Goal: Task Accomplishment & Management: Manage account settings

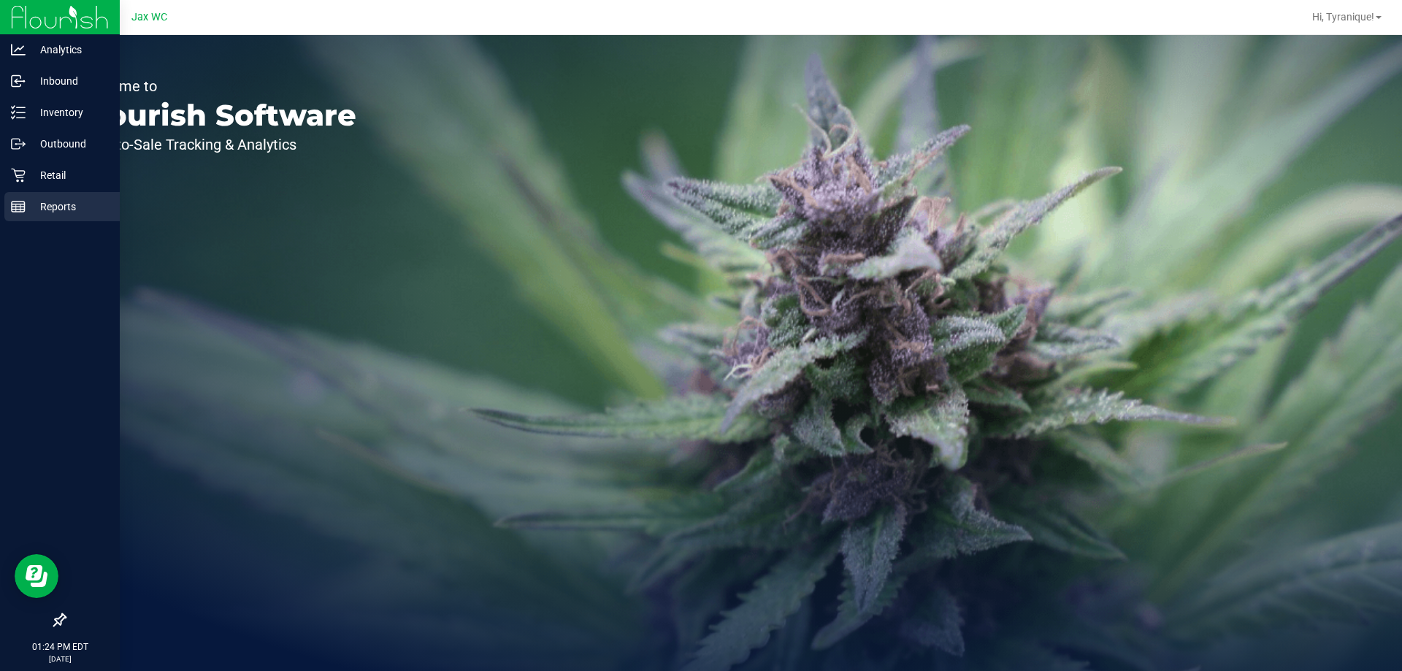
click at [61, 207] on p "Reports" at bounding box center [70, 207] width 88 height 18
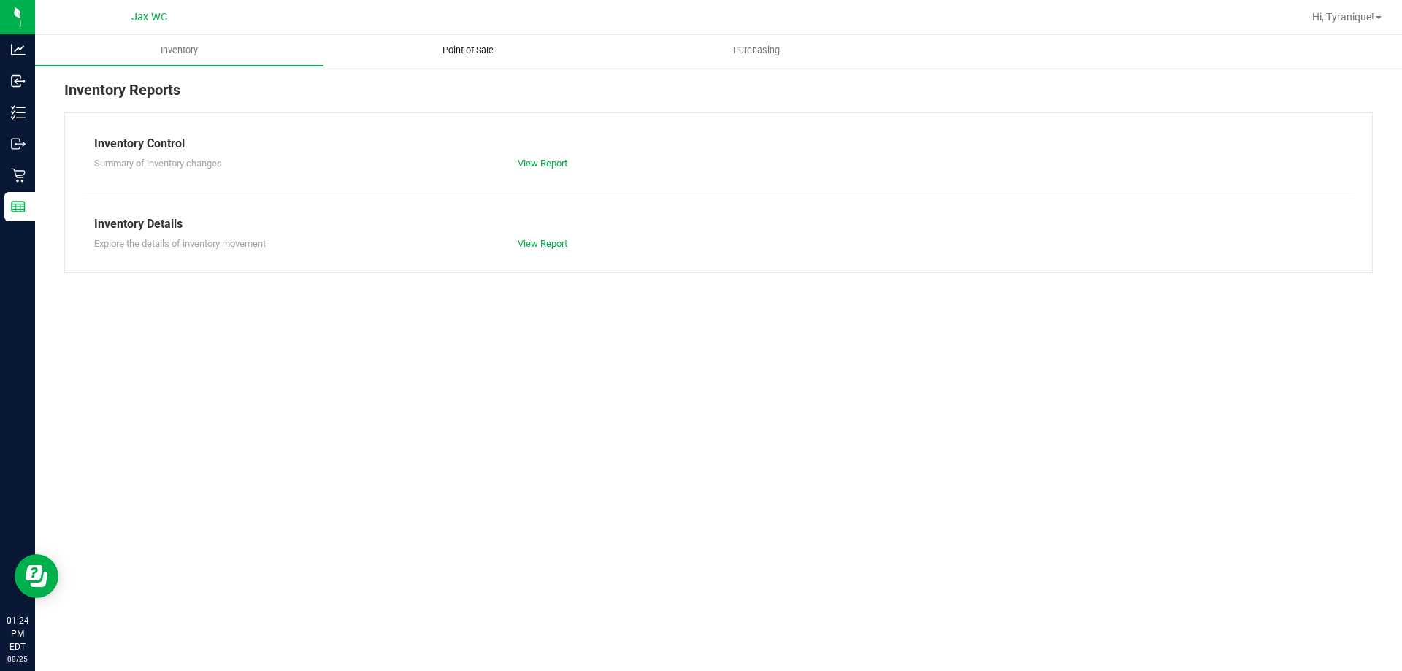
click at [461, 57] on uib-tab-heading "Point of Sale" at bounding box center [467, 50] width 287 height 29
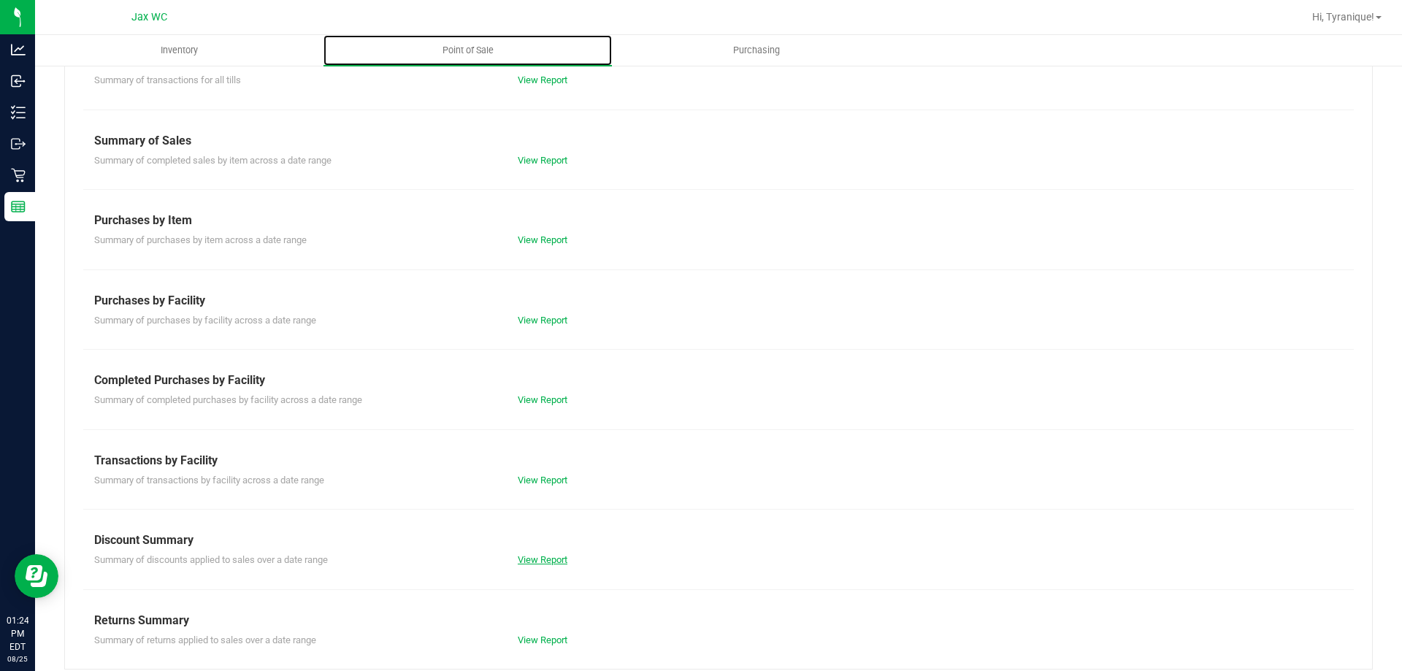
scroll to position [96, 0]
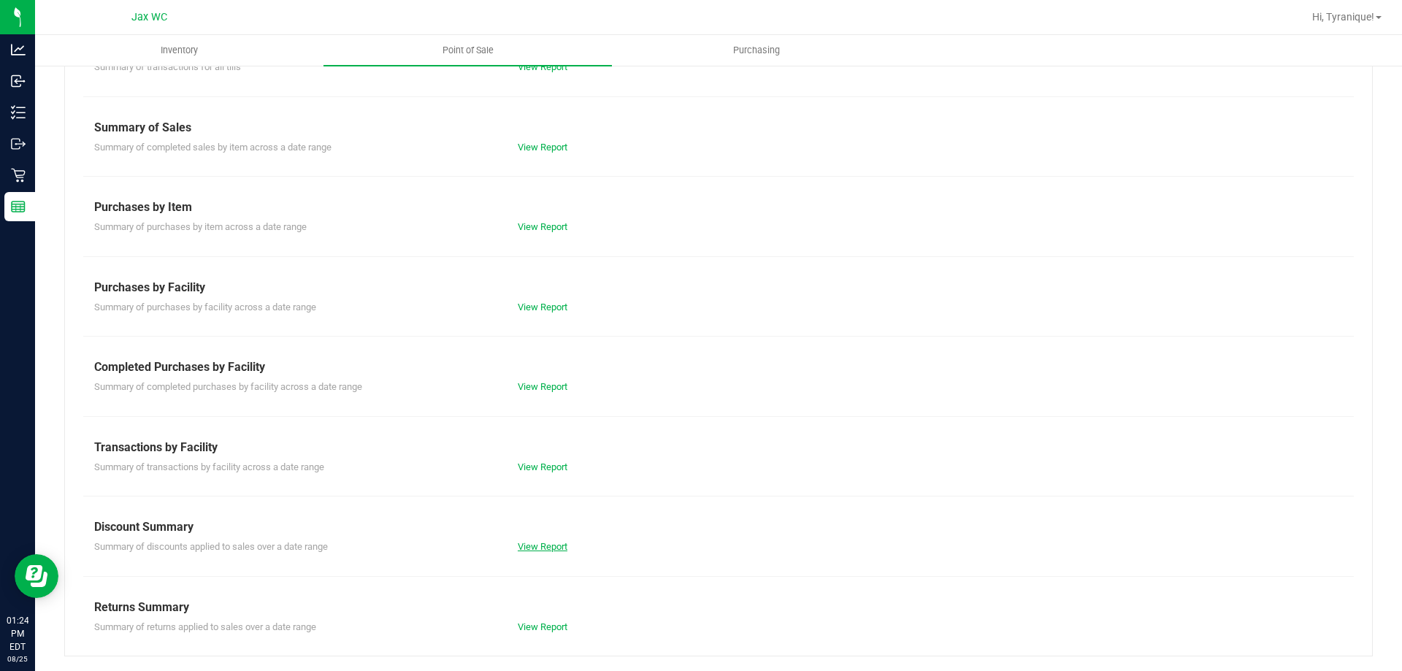
click at [528, 551] on link "View Report" at bounding box center [543, 546] width 50 height 11
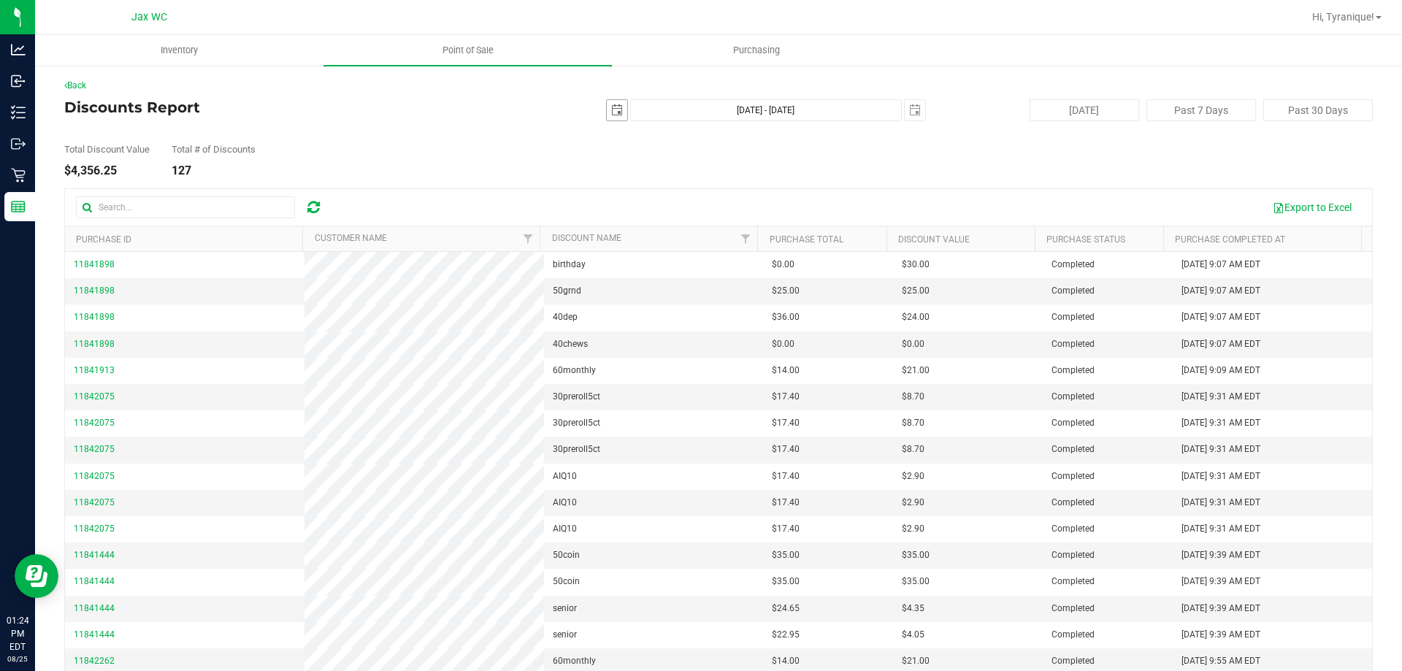
click at [611, 110] on span "select" at bounding box center [617, 110] width 12 height 12
click at [719, 187] on link "1" at bounding box center [718, 191] width 21 height 23
type input "[DATE]"
type input "[DATE] - [DATE]"
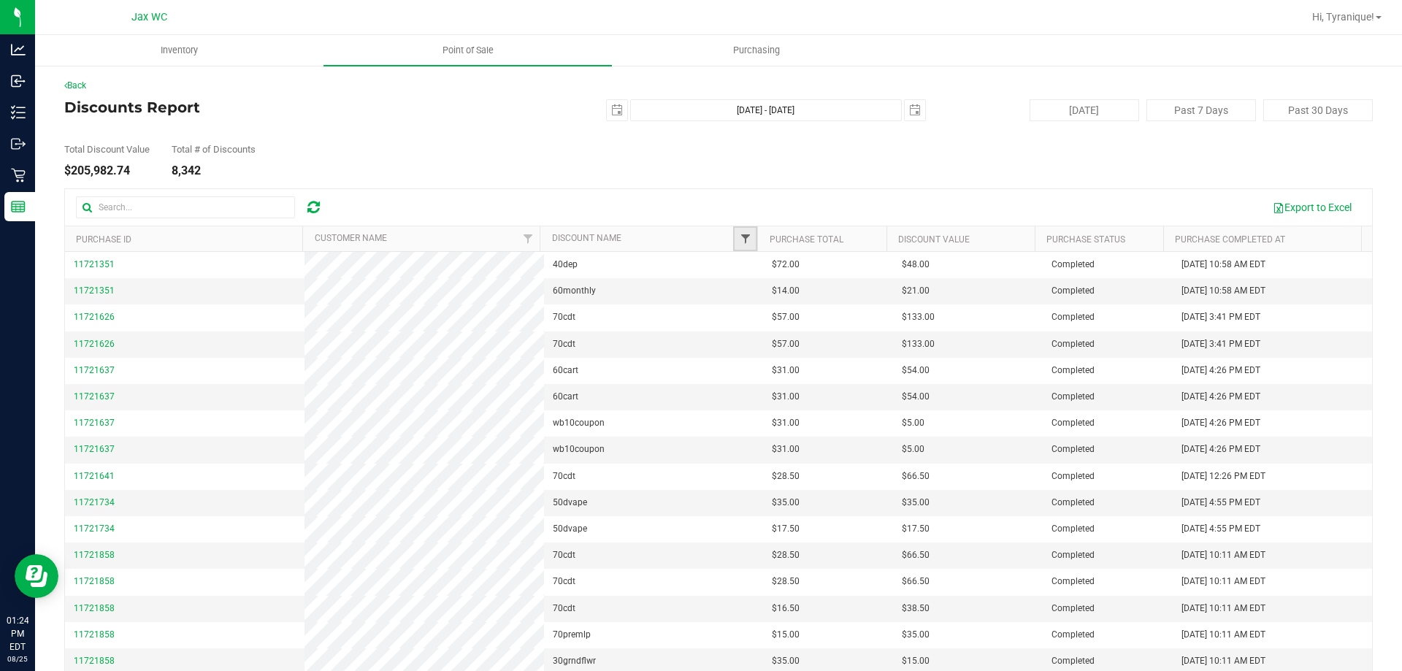
click at [740, 240] on span "Filter" at bounding box center [746, 239] width 12 height 12
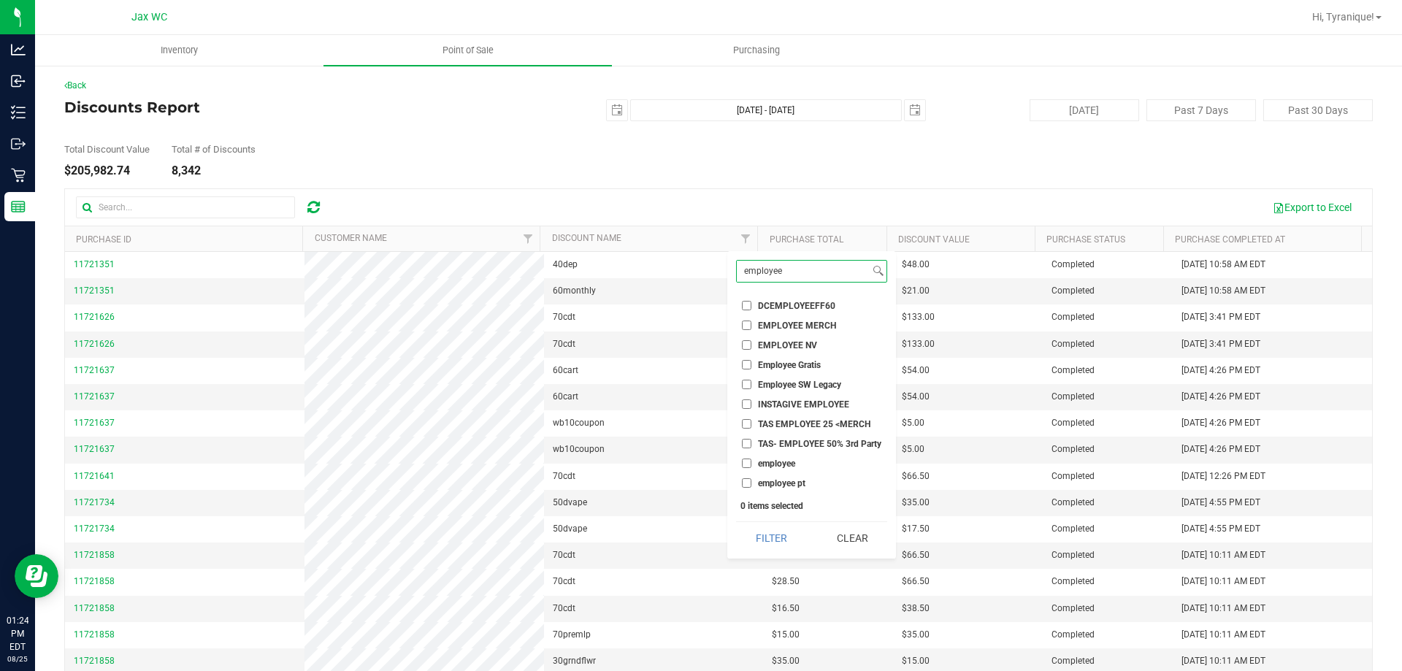
type input "employee"
click at [749, 463] on input "employee" at bounding box center [746, 463] width 9 height 9
checkbox input "true"
click at [745, 482] on input "employee pt" at bounding box center [746, 482] width 9 height 9
checkbox input "true"
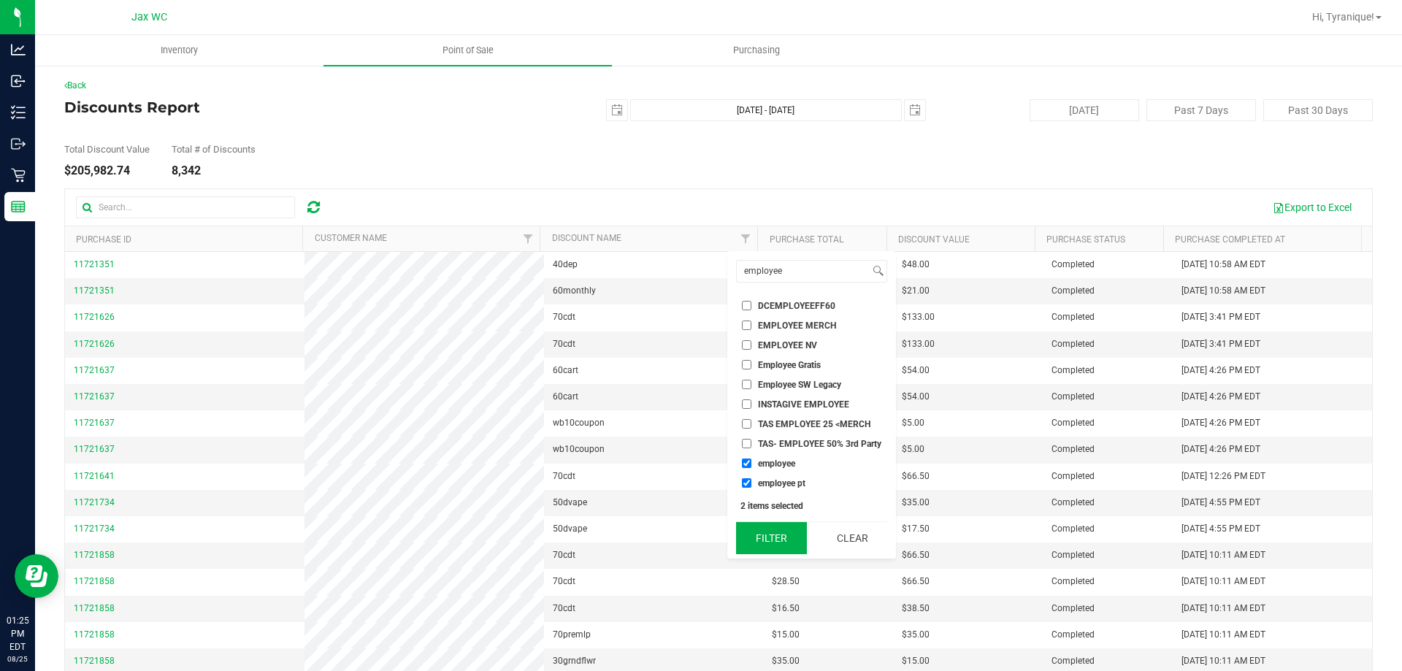
click at [763, 540] on button "Filter" at bounding box center [771, 538] width 70 height 32
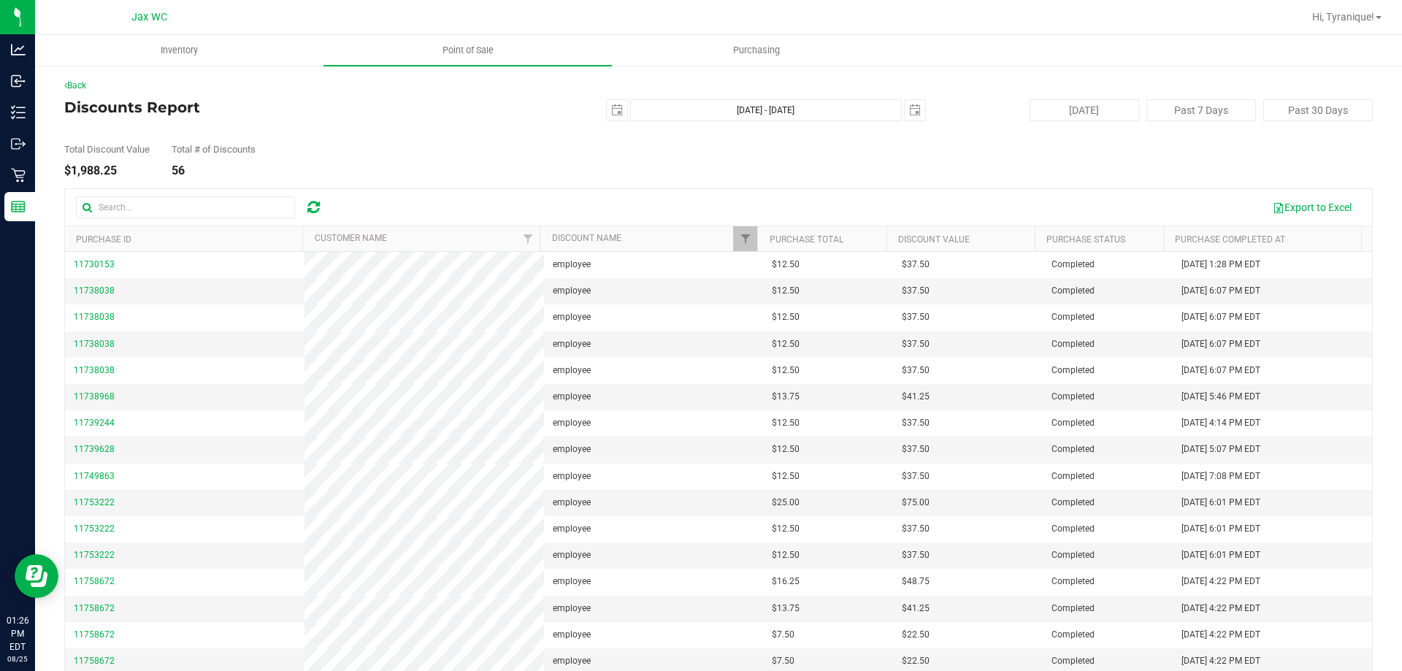
click at [489, 246] on th "Customer Name" at bounding box center [420, 239] width 237 height 26
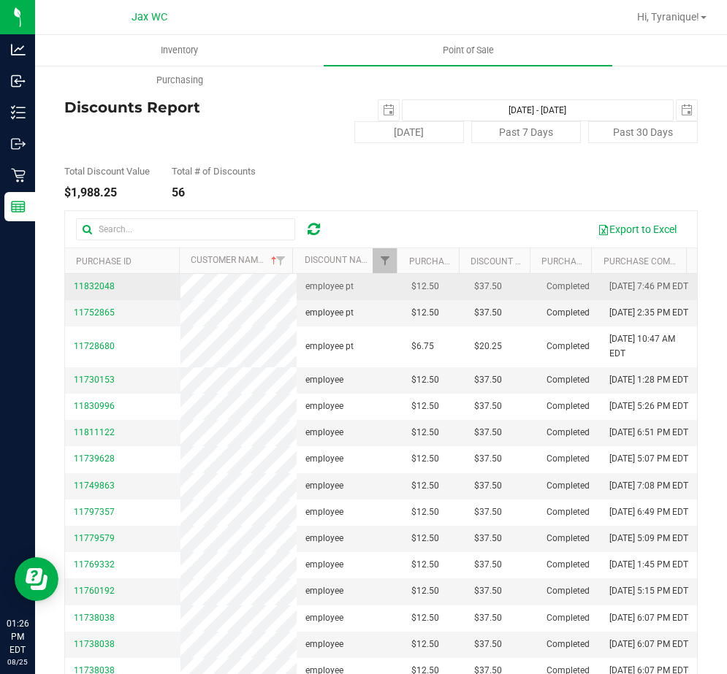
click at [133, 300] on td "11832048" at bounding box center [122, 287] width 115 height 26
click at [127, 297] on td "11832048" at bounding box center [122, 287] width 115 height 26
copy span "11832048"
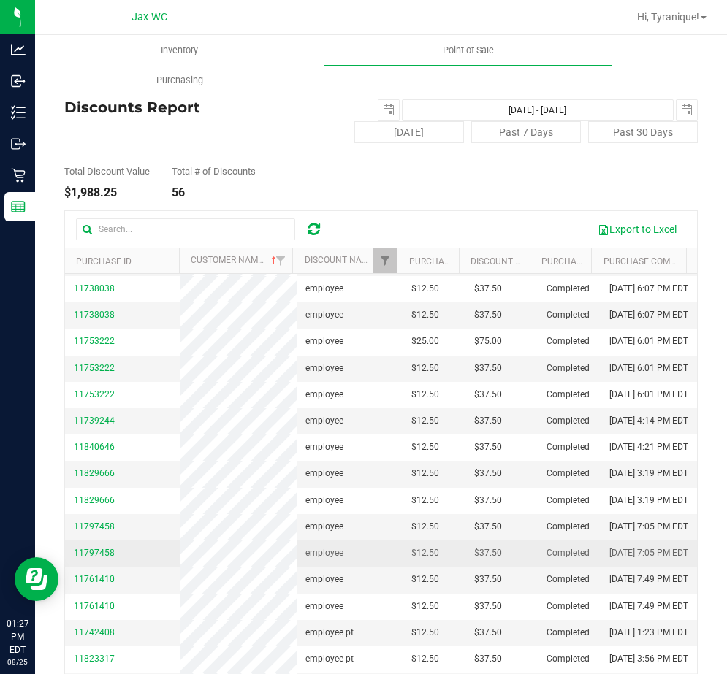
scroll to position [77, 0]
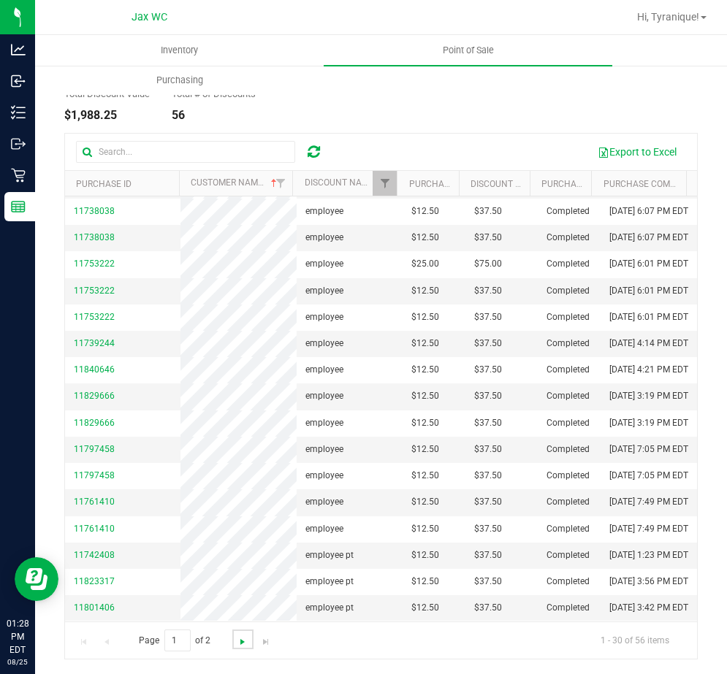
click at [246, 640] on span "Go to the next page" at bounding box center [243, 642] width 12 height 12
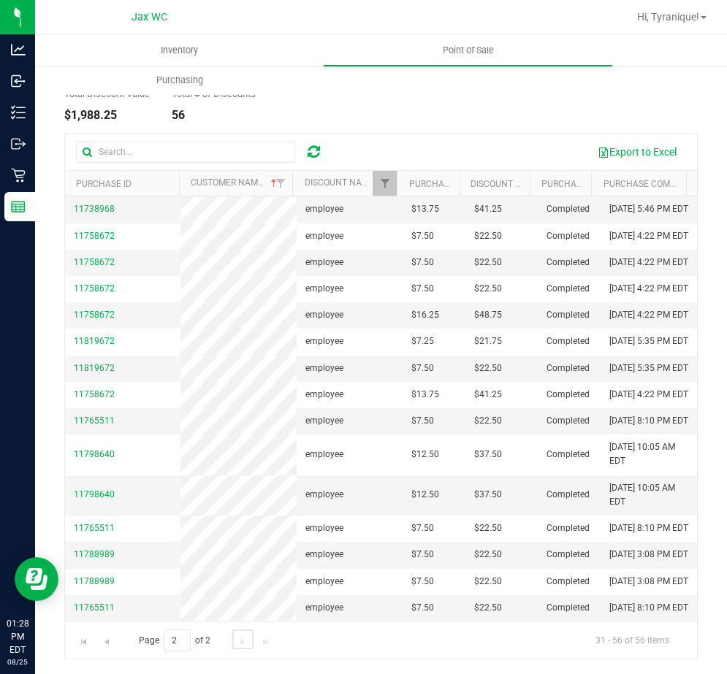
scroll to position [0, 0]
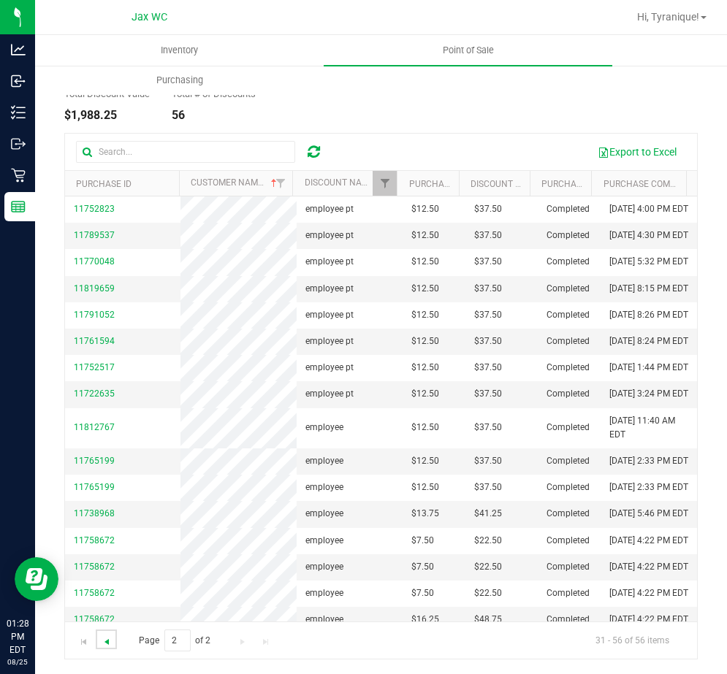
click at [111, 637] on span "Go to the previous page" at bounding box center [107, 642] width 12 height 12
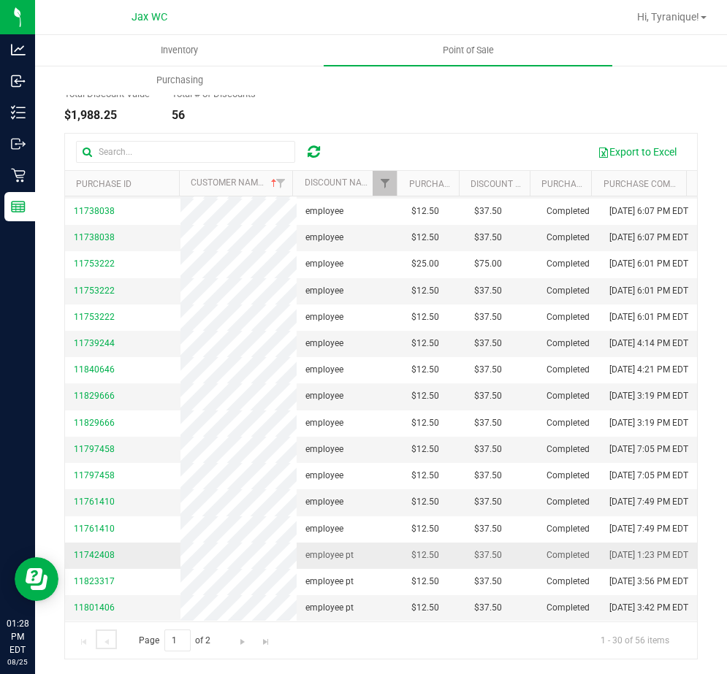
scroll to position [788, 0]
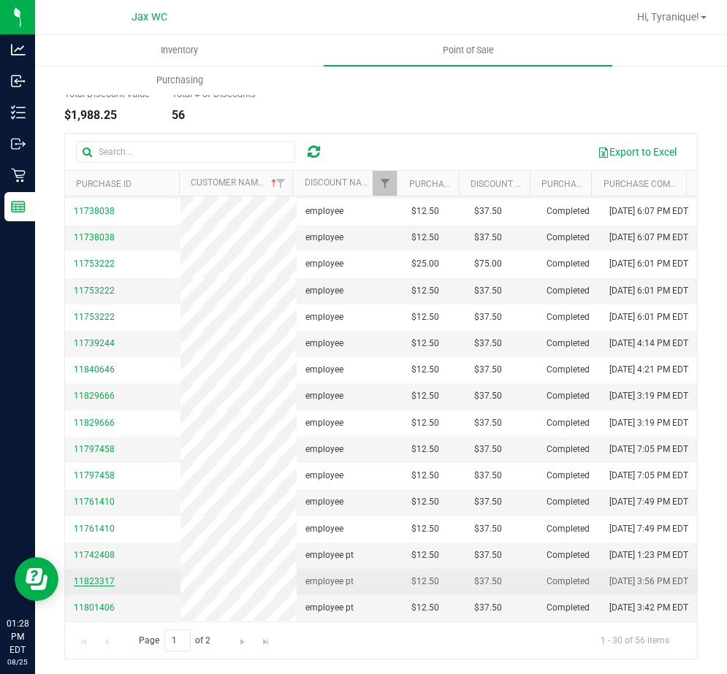
click at [101, 576] on span "11823317" at bounding box center [94, 581] width 41 height 10
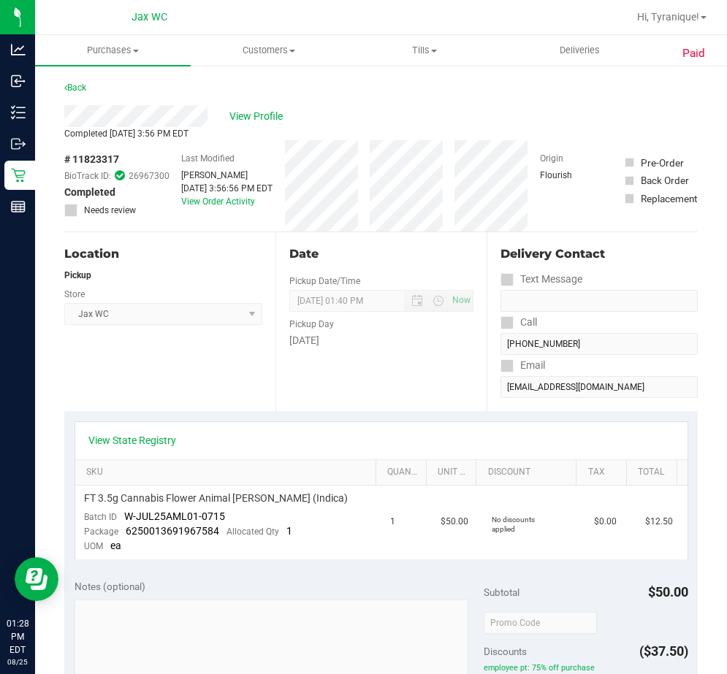
click at [98, 157] on span "# 11823317" at bounding box center [91, 159] width 55 height 15
copy span "11823317"
click at [238, 123] on span "View Profile" at bounding box center [258, 116] width 58 height 15
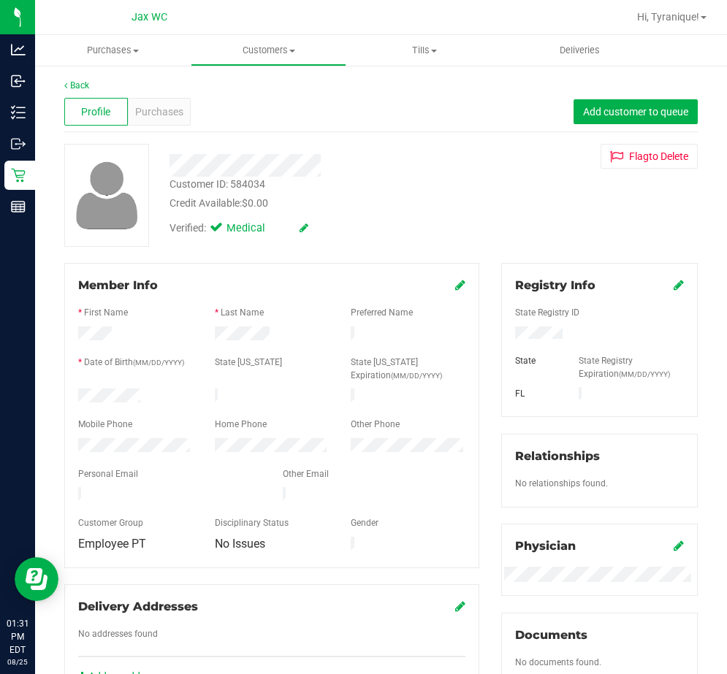
click at [455, 281] on icon at bounding box center [460, 285] width 10 height 12
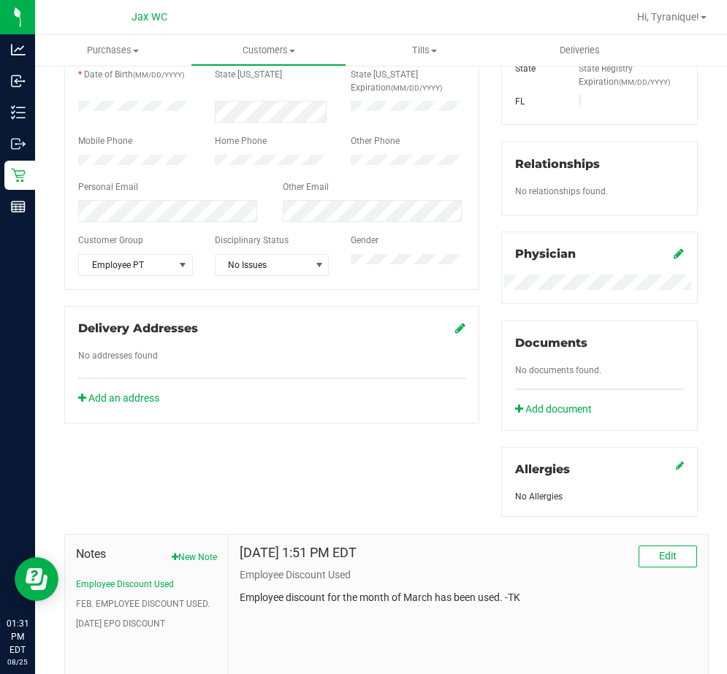
scroll to position [73, 0]
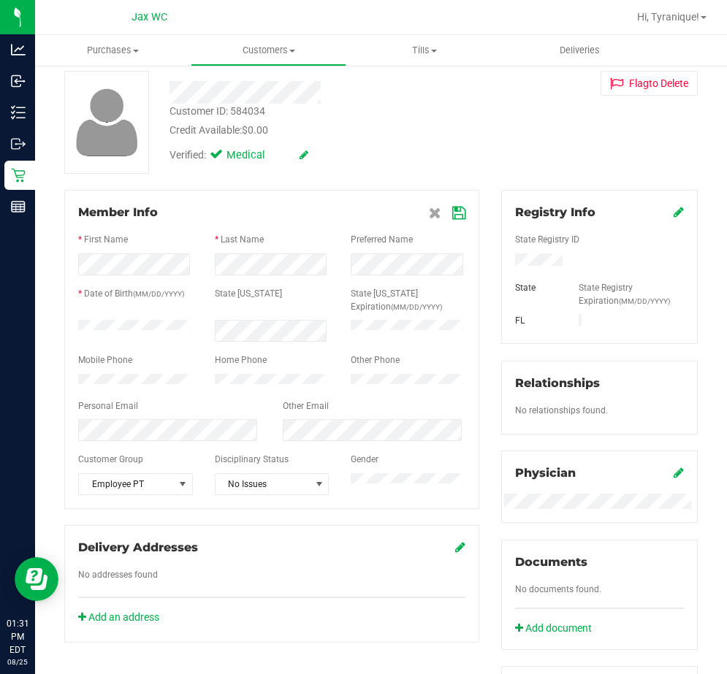
click at [452, 218] on icon at bounding box center [458, 213] width 13 height 12
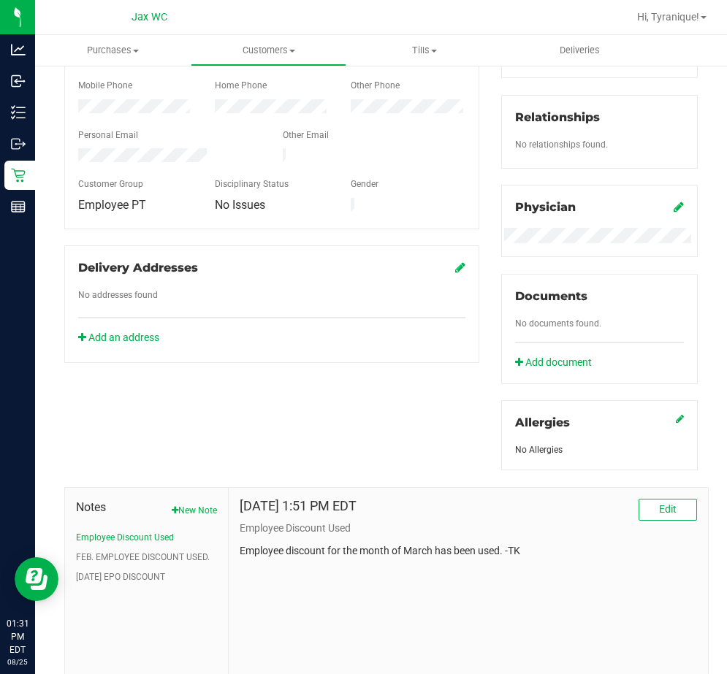
scroll to position [365, 0]
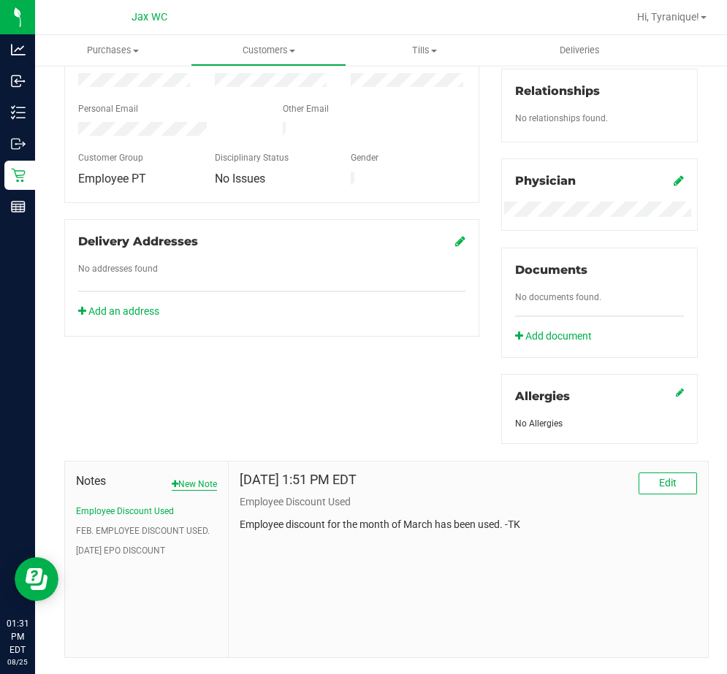
click at [202, 482] on button "New Note" at bounding box center [194, 484] width 45 height 13
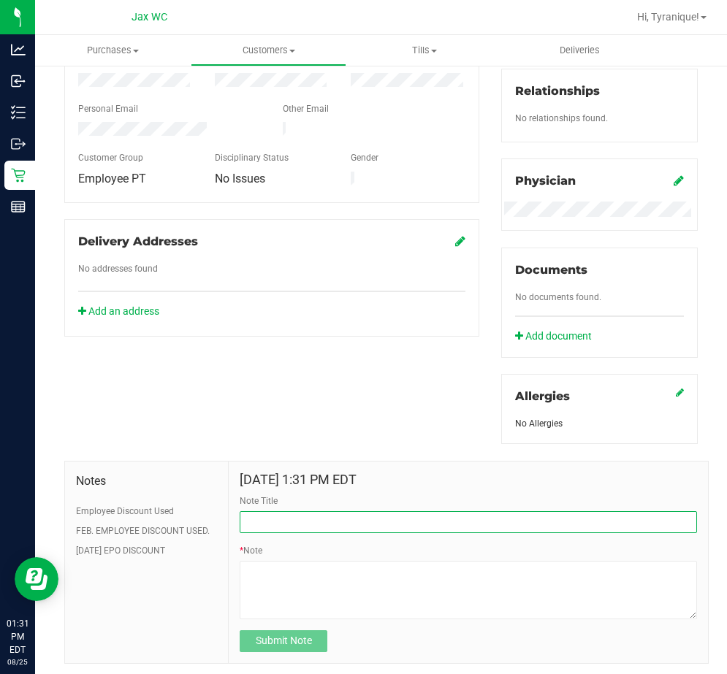
click at [316, 513] on input "Note Title" at bounding box center [468, 522] width 457 height 22
type input "Guide Overused"
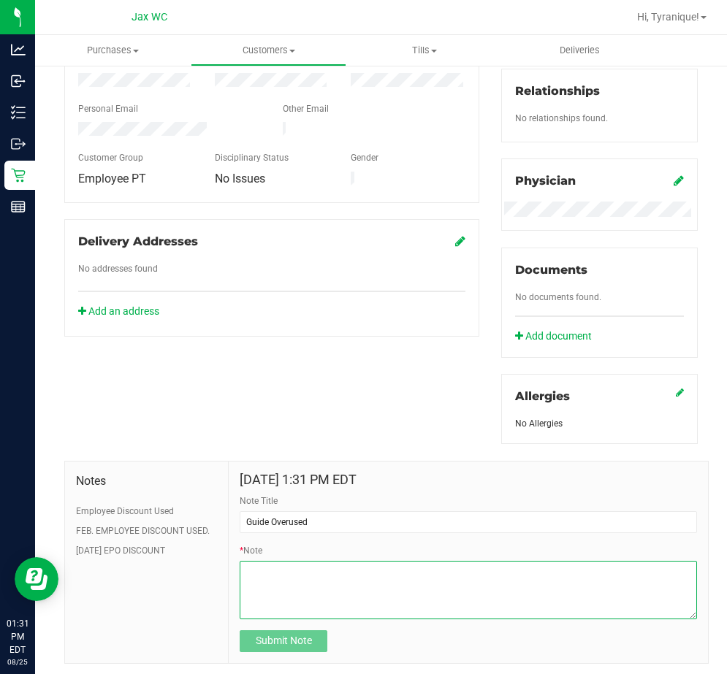
click at [551, 588] on textarea "* Note" at bounding box center [468, 590] width 457 height 58
type textarea "D"
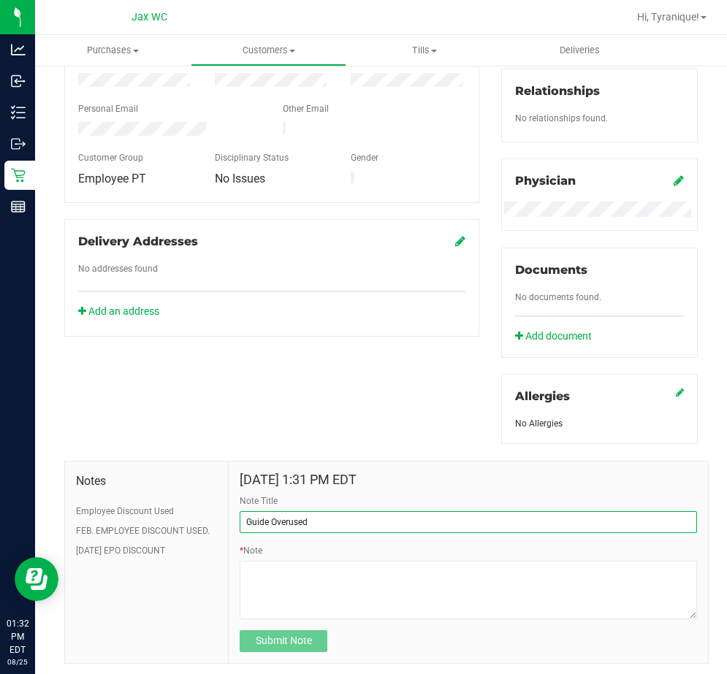
click at [497, 513] on input "Guide Overused" at bounding box center [468, 522] width 457 height 22
type input "G"
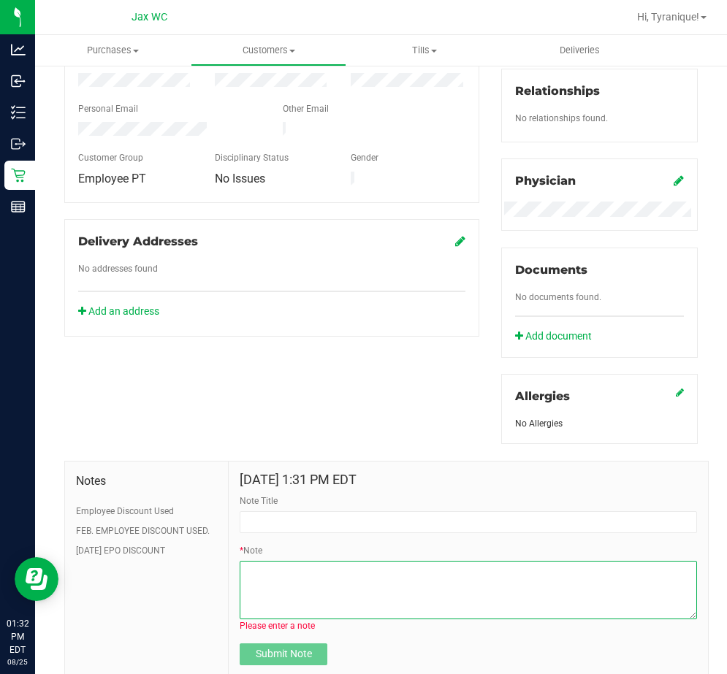
click at [578, 586] on textarea "* Note" at bounding box center [468, 590] width 457 height 58
type textarea "g"
type textarea "Guide overused employee discount."
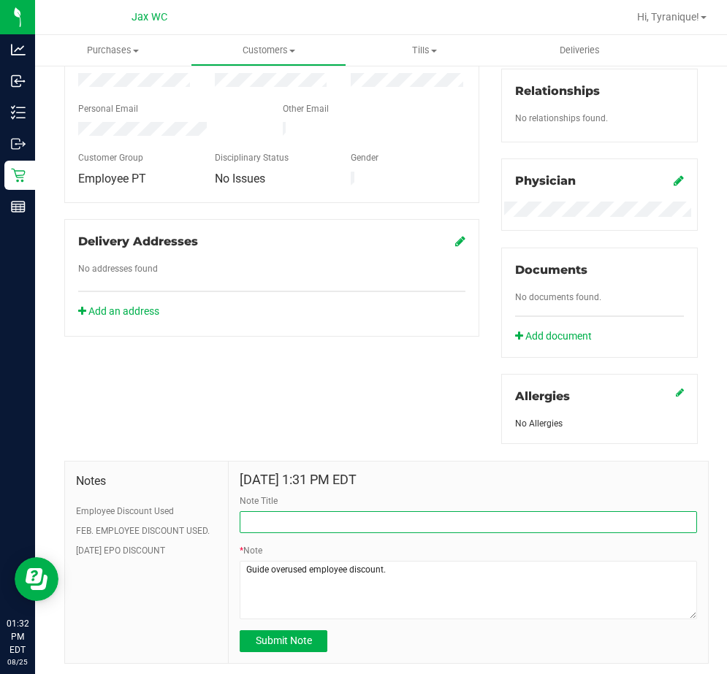
click at [443, 516] on input "Note Title" at bounding box center [468, 522] width 457 height 22
type input "e"
click at [261, 520] on input "Has $150.00 Left on Employee Discount for September" at bounding box center [468, 522] width 457 height 22
type input "$150.00 Left on Employee Discount for September"
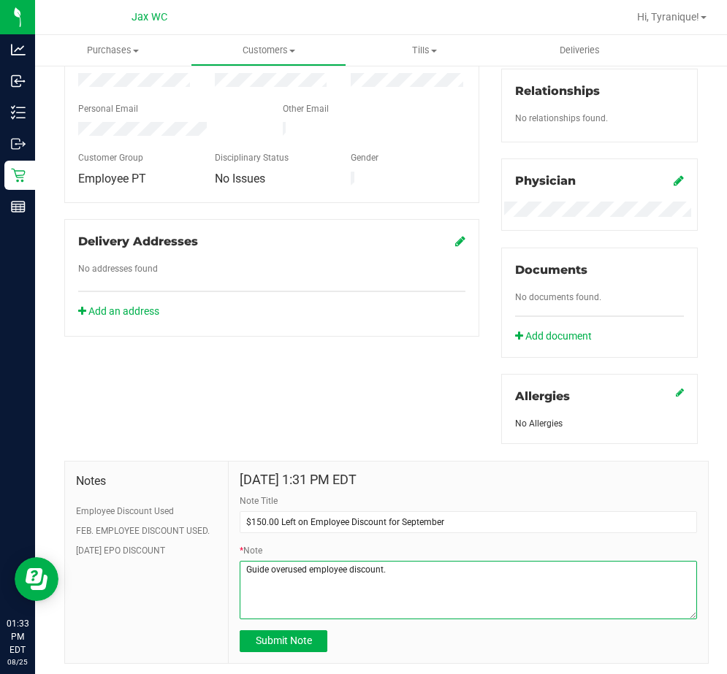
click at [421, 570] on textarea "* Note" at bounding box center [468, 590] width 457 height 58
type textarea "Guide overused employee discount in August. Taking $50 from employee allotment …"
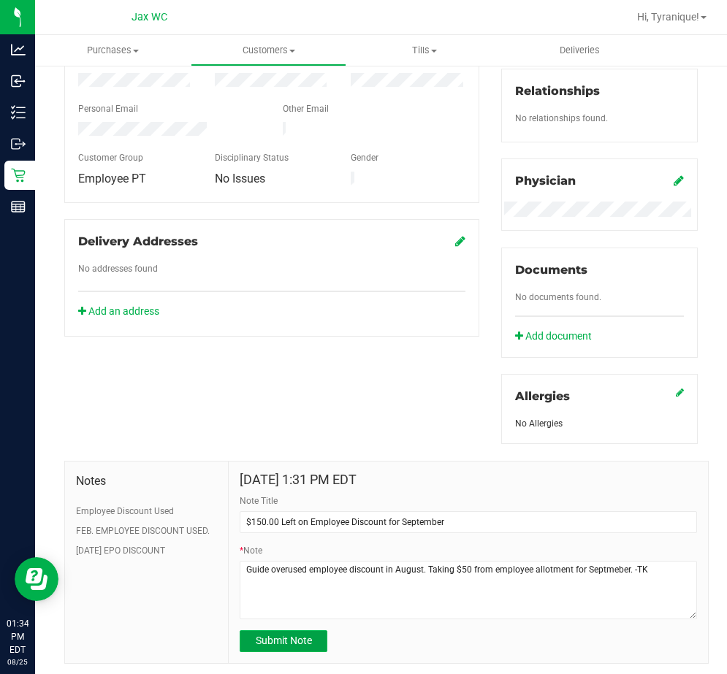
click at [295, 641] on span "Submit Note" at bounding box center [284, 641] width 56 height 12
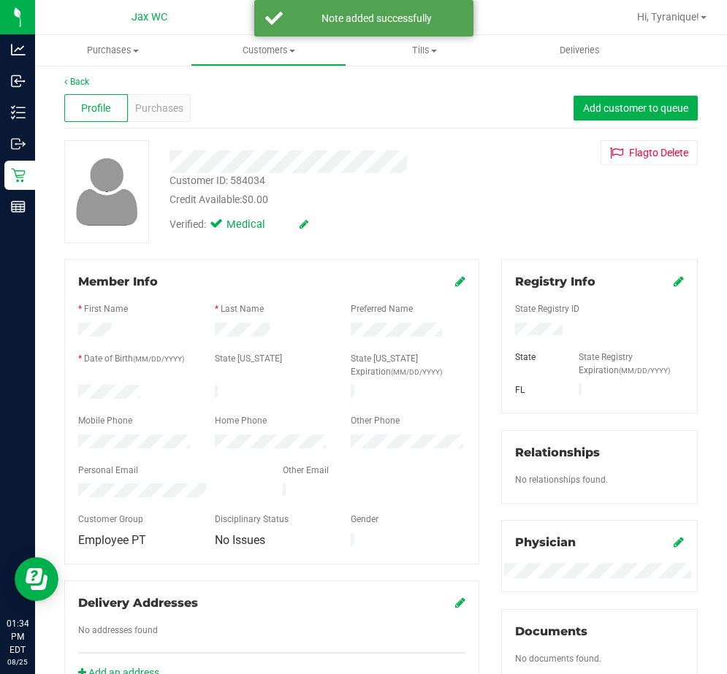
scroll to position [0, 0]
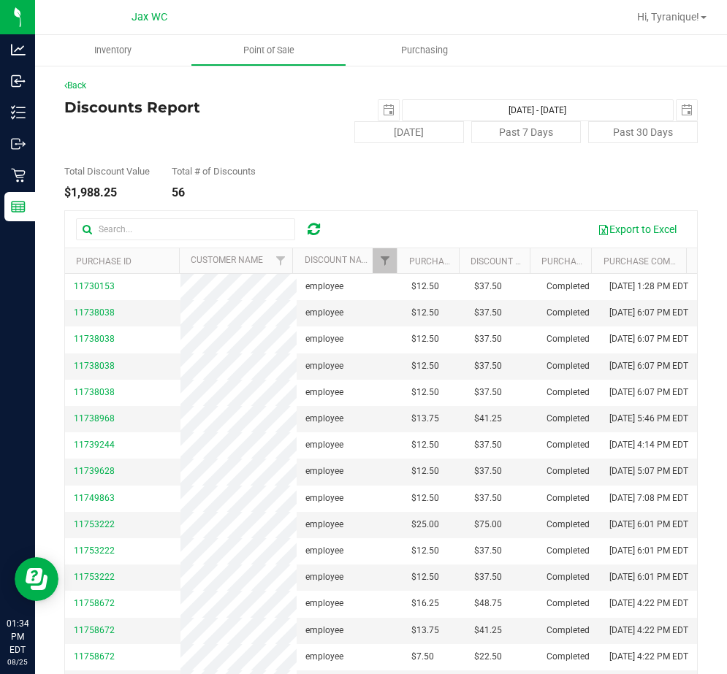
click at [261, 267] on th "Customer Name" at bounding box center [236, 261] width 114 height 26
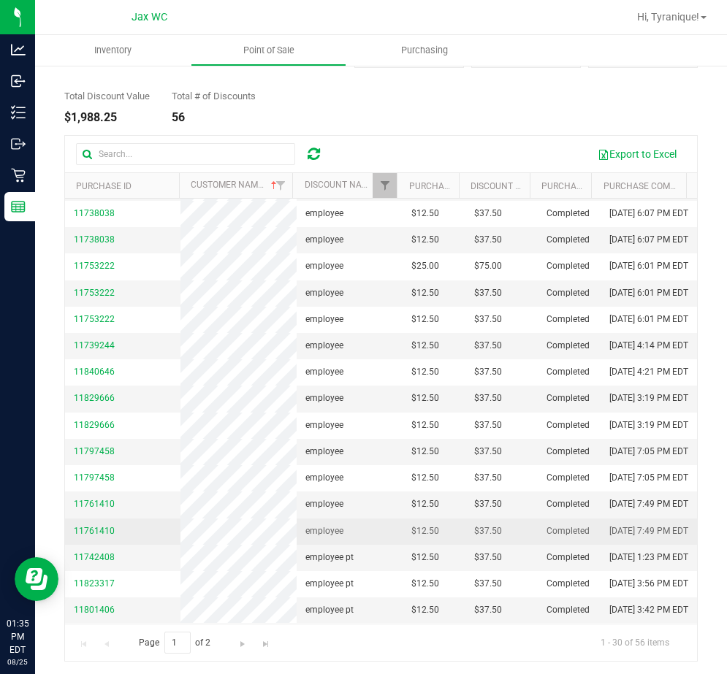
scroll to position [77, 0]
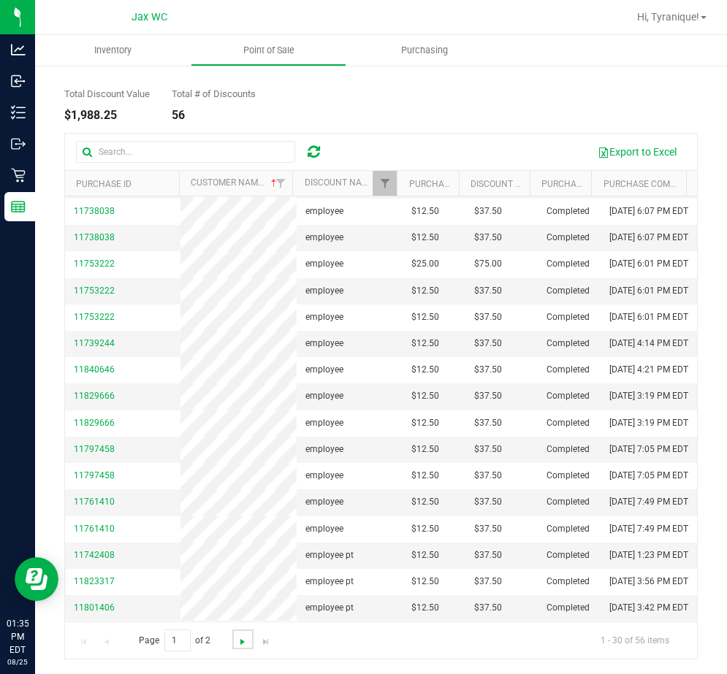
click at [238, 646] on span "Go to the next page" at bounding box center [243, 642] width 12 height 12
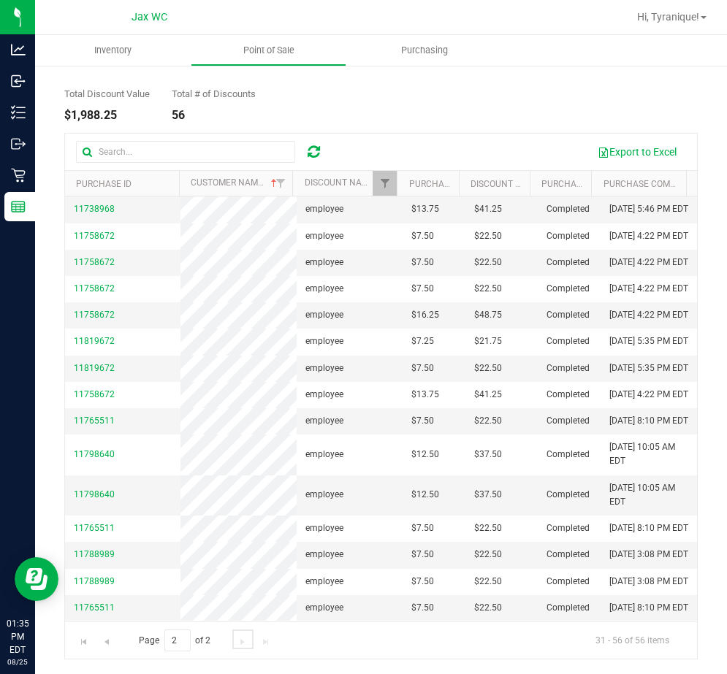
scroll to position [0, 0]
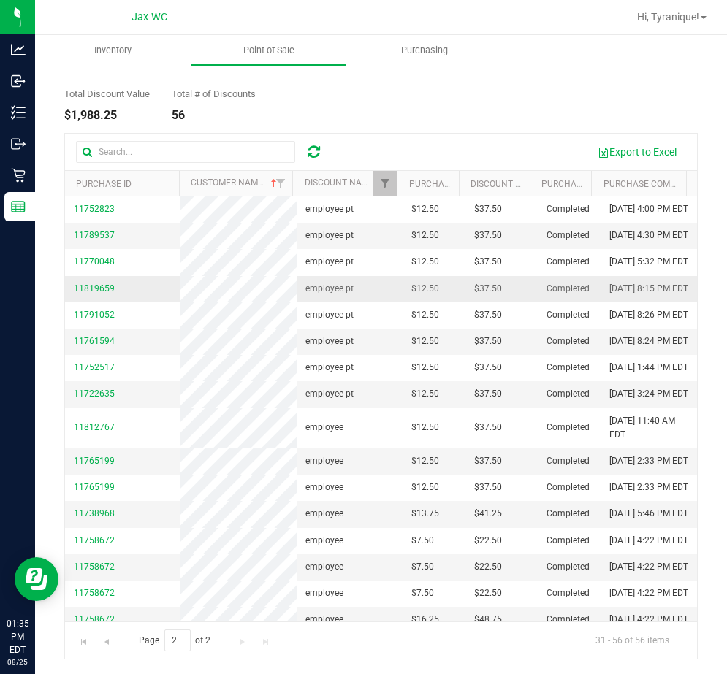
click at [132, 302] on td "11819659" at bounding box center [122, 289] width 115 height 26
click at [131, 302] on td "11819659" at bounding box center [122, 289] width 115 height 26
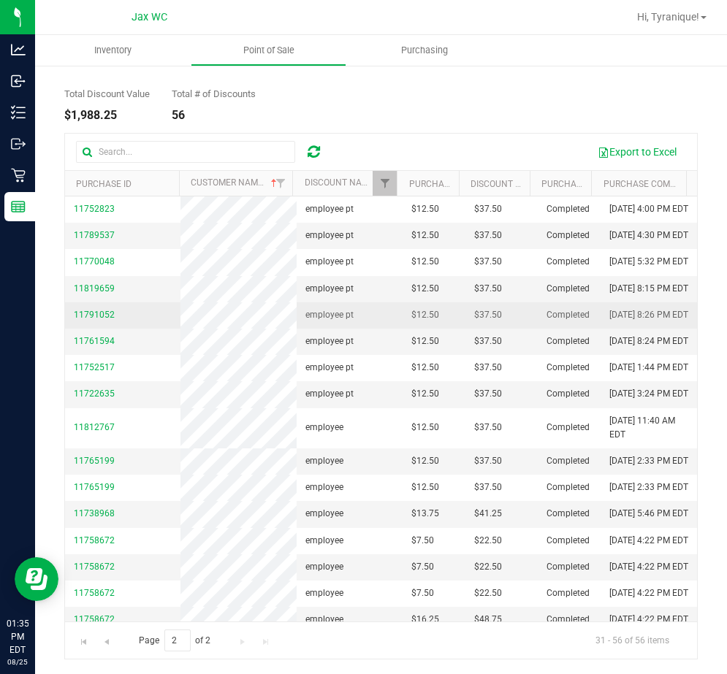
copy span "11819659"
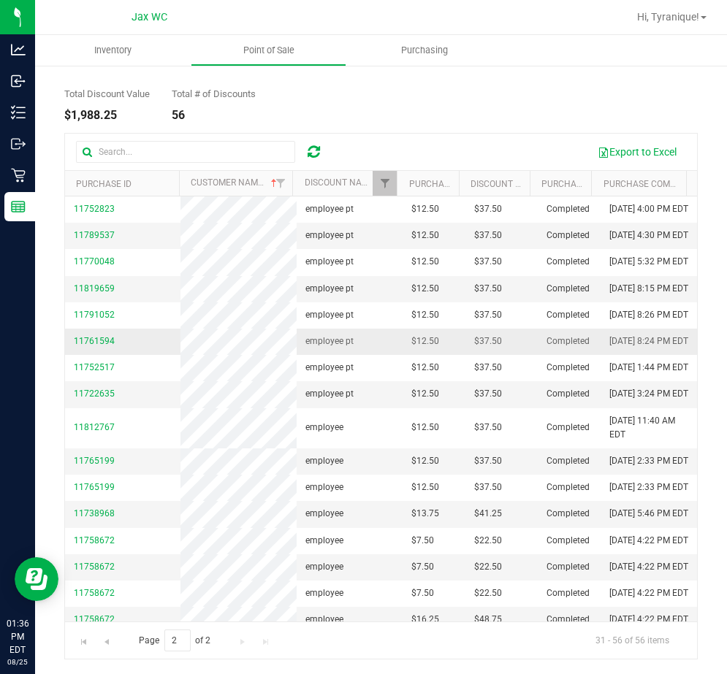
click at [402, 355] on td "$12.50" at bounding box center [433, 342] width 63 height 26
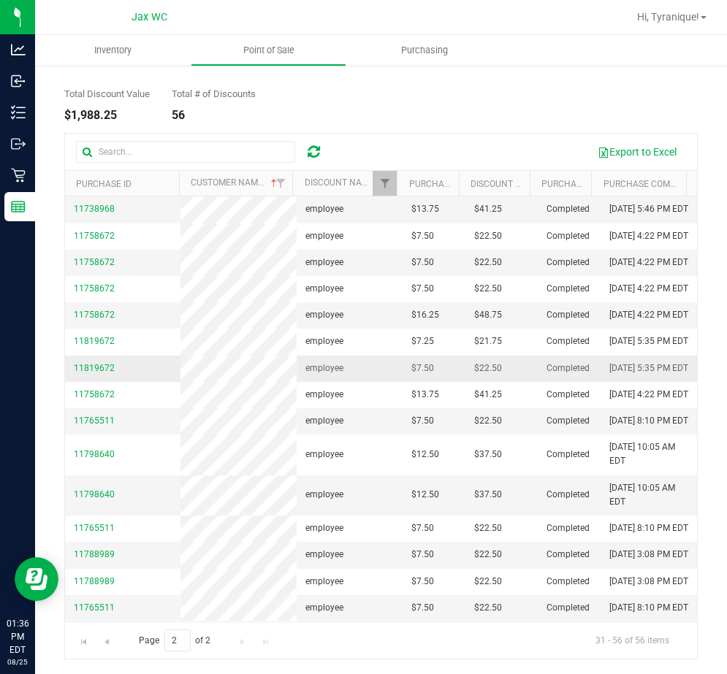
scroll to position [438, 0]
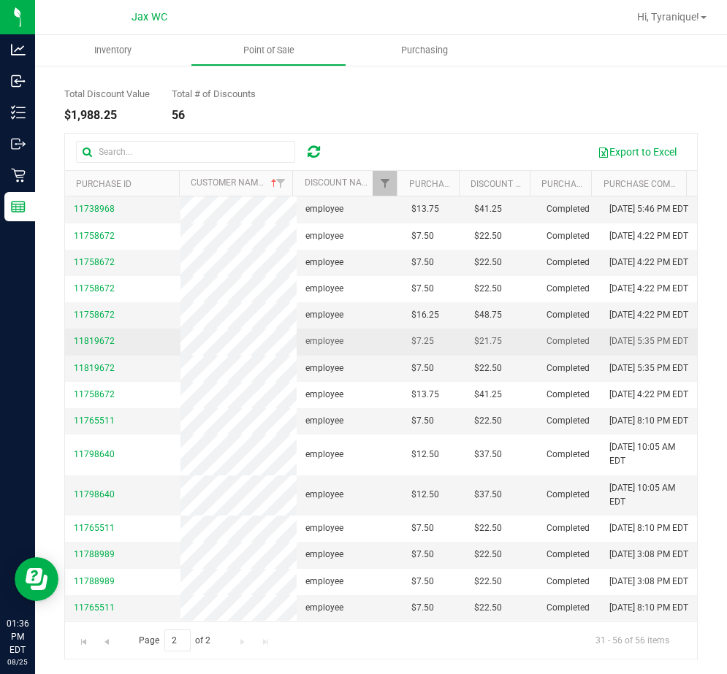
click at [127, 355] on td "11819672" at bounding box center [122, 342] width 115 height 26
click at [126, 355] on td "11819672" at bounding box center [122, 342] width 115 height 26
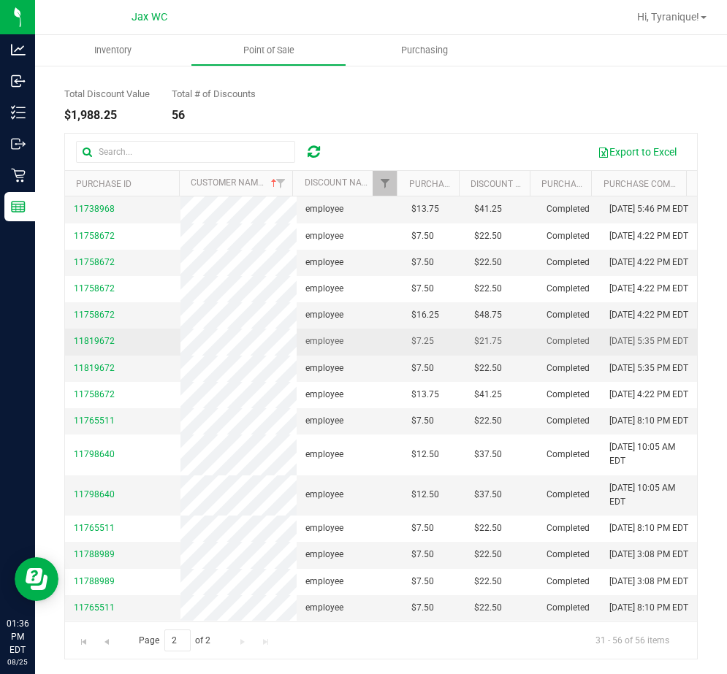
copy span "11819672"
click at [101, 346] on span "11819672" at bounding box center [94, 341] width 41 height 10
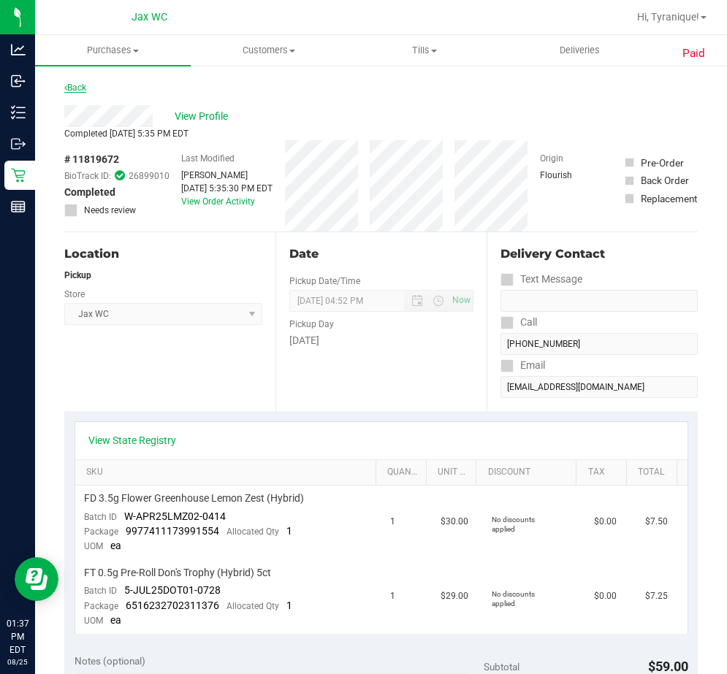
click at [75, 83] on link "Back" at bounding box center [75, 88] width 22 height 10
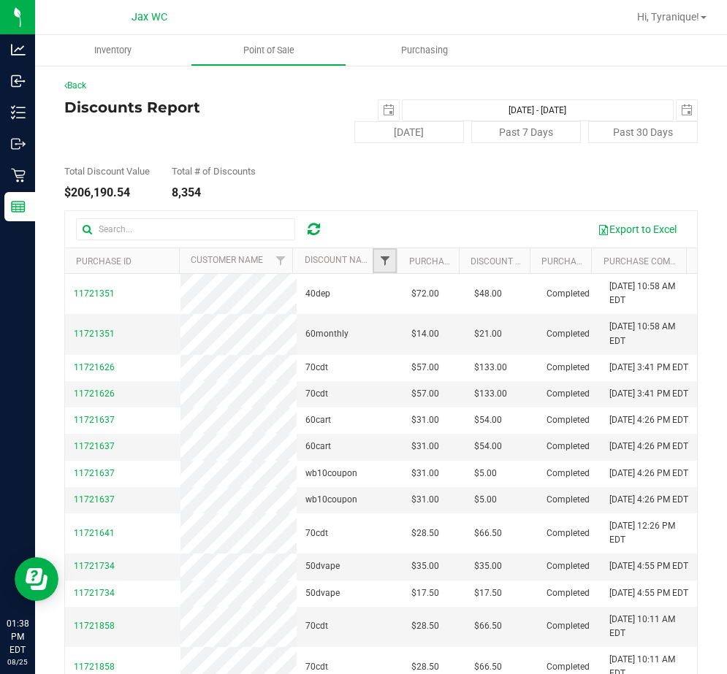
click at [379, 261] on span "Filter" at bounding box center [385, 261] width 12 height 12
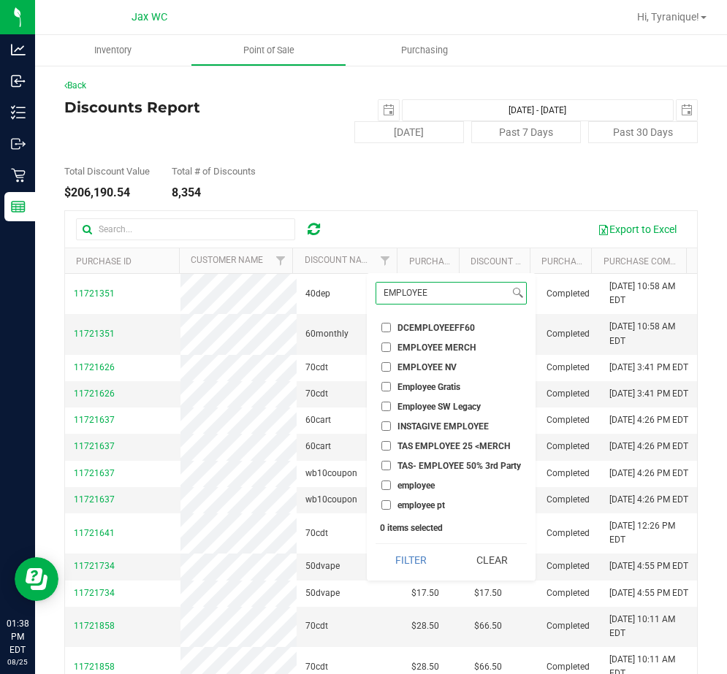
type input "EMPLOYEE"
click at [427, 486] on span "employee" at bounding box center [415, 485] width 37 height 9
click at [391, 486] on input "employee" at bounding box center [385, 485] width 9 height 9
checkbox input "true"
click at [428, 503] on span "employee pt" at bounding box center [420, 505] width 47 height 9
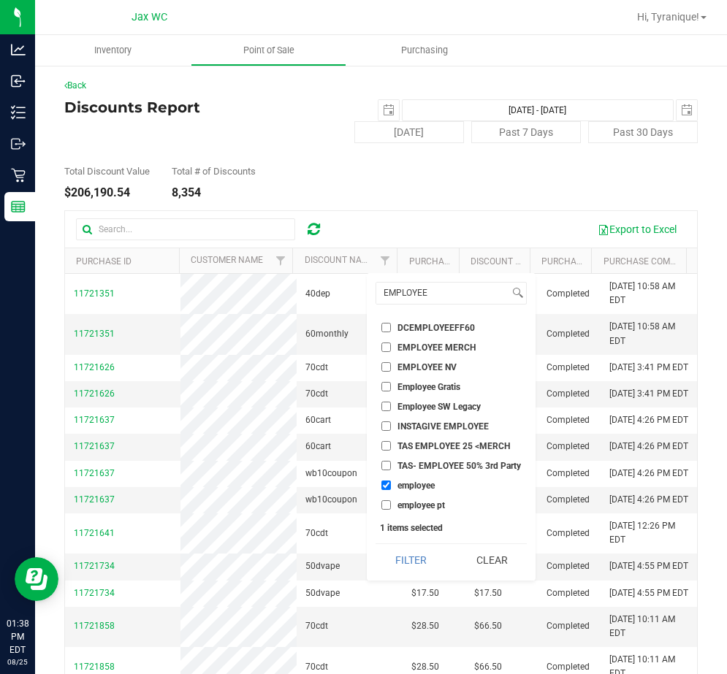
click at [391, 503] on input "employee pt" at bounding box center [385, 504] width 9 height 9
checkbox input "true"
click at [416, 550] on button "Filter" at bounding box center [410, 560] width 70 height 32
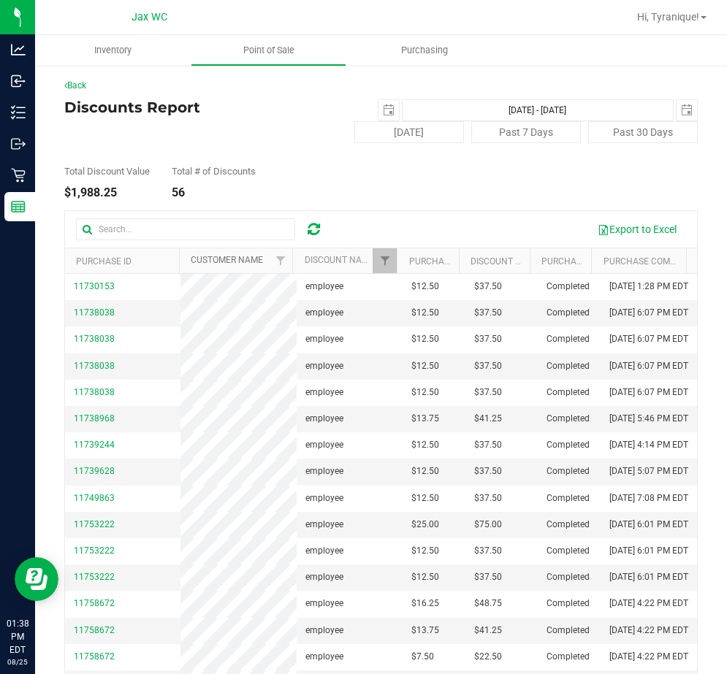
click at [244, 258] on link "Customer Name" at bounding box center [227, 260] width 72 height 10
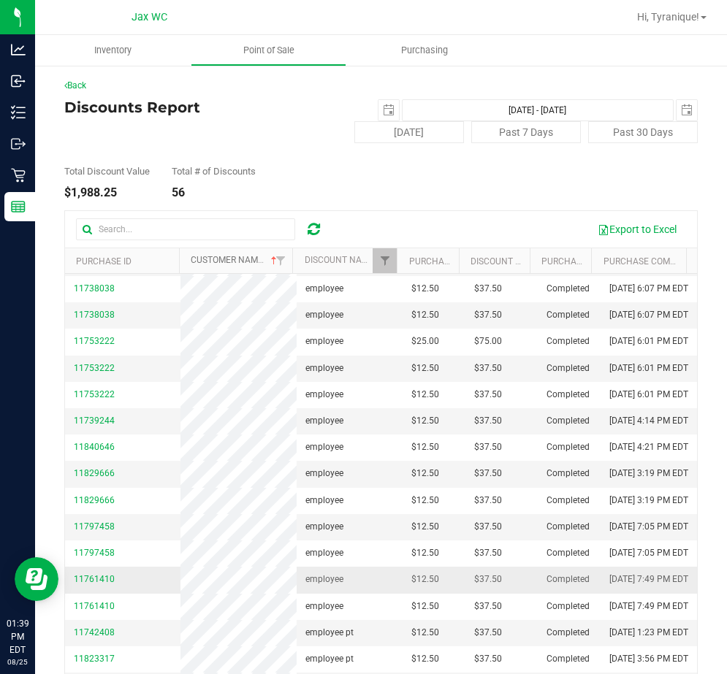
scroll to position [730, 0]
click at [571, 173] on div "Total Discount Value $1,988.25 Total # of Discounts 56" at bounding box center [380, 171] width 633 height 56
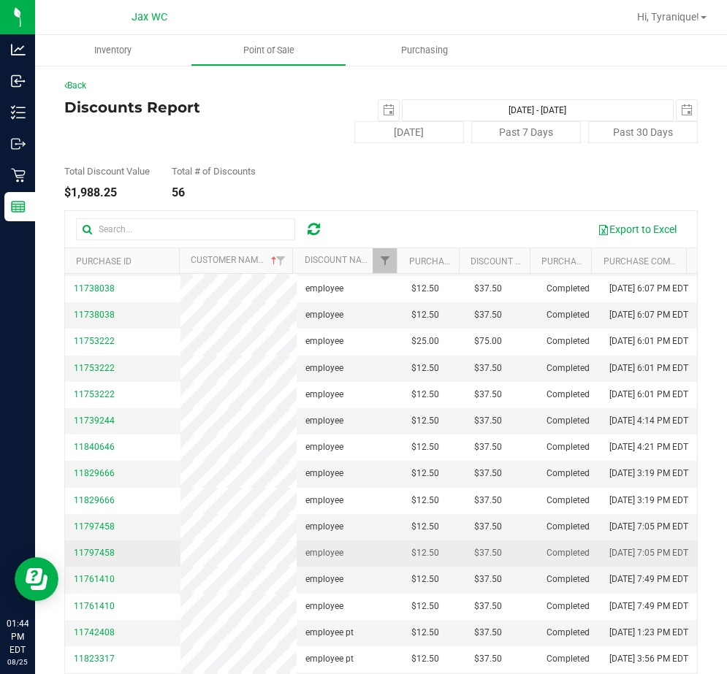
scroll to position [77, 0]
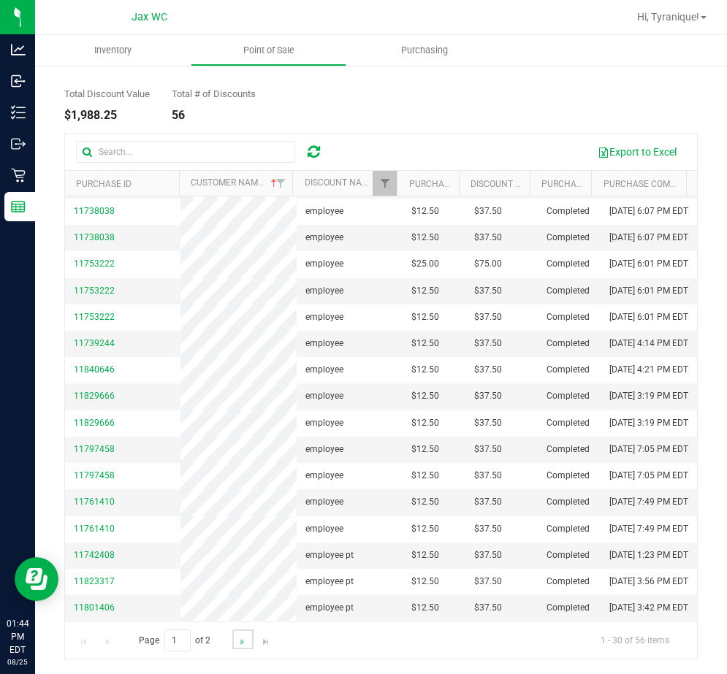
click at [242, 649] on link "Go to the next page" at bounding box center [242, 640] width 21 height 20
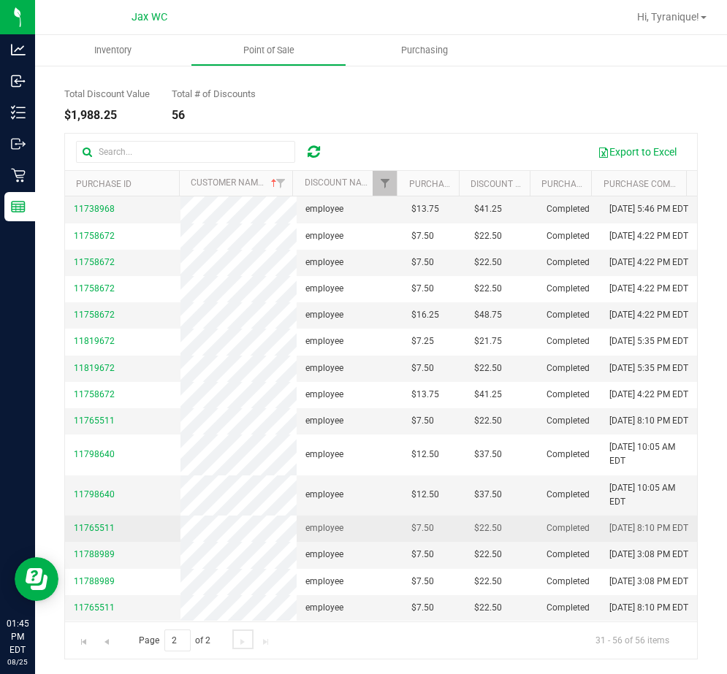
scroll to position [627, 0]
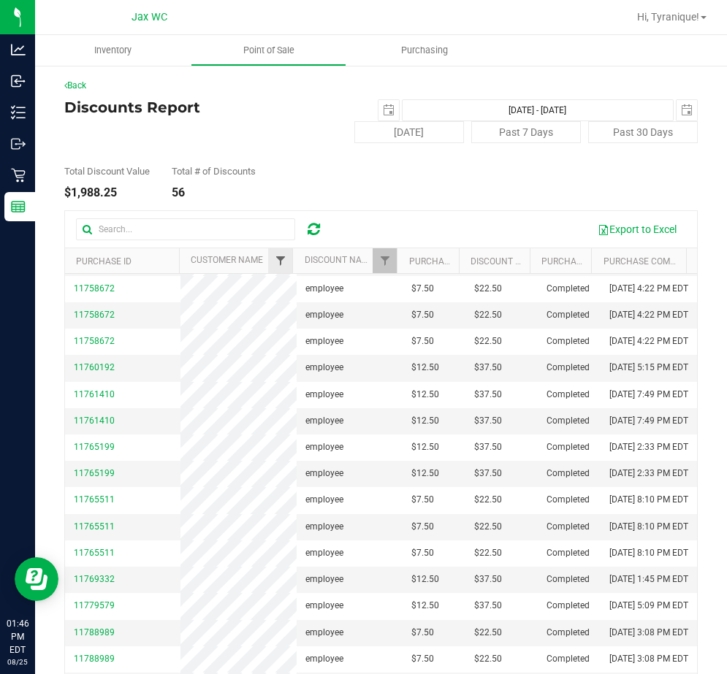
scroll to position [511, 0]
click at [239, 266] on th "Customer Name" at bounding box center [236, 261] width 114 height 26
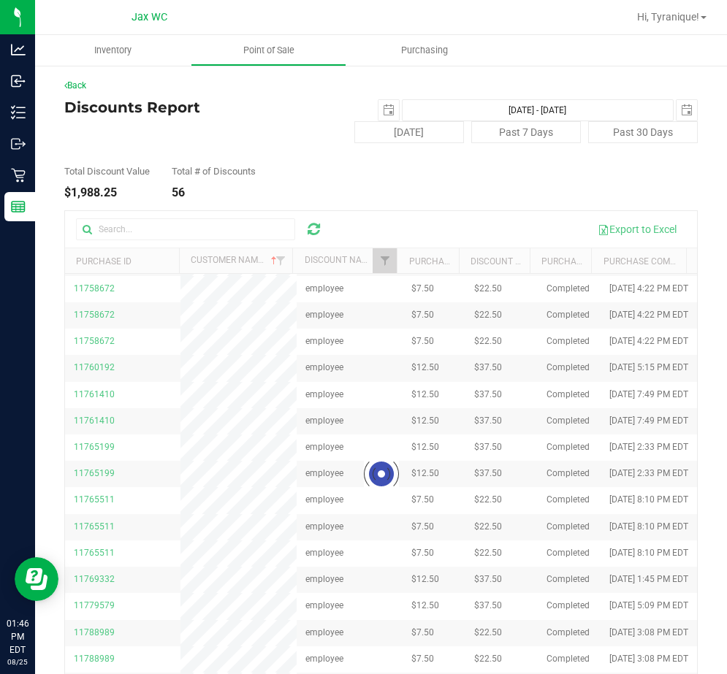
scroll to position [0, 0]
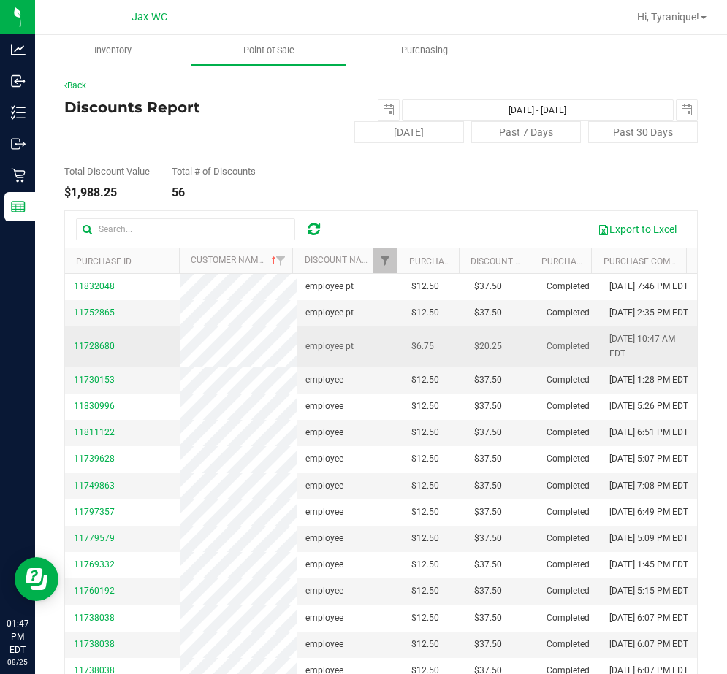
click at [439, 367] on td "$6.75" at bounding box center [433, 346] width 63 height 40
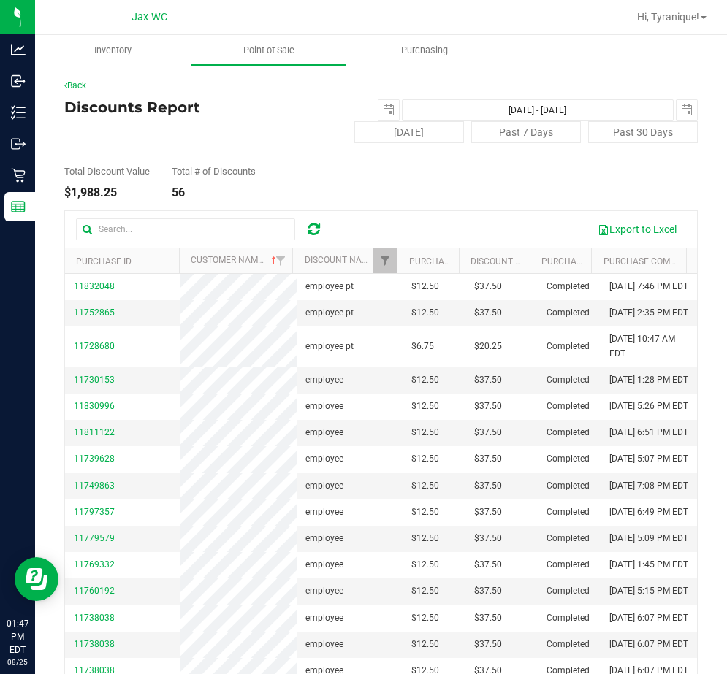
click at [516, 178] on div "Total Discount Value $1,988.25 Total # of Discounts 56" at bounding box center [380, 171] width 633 height 56
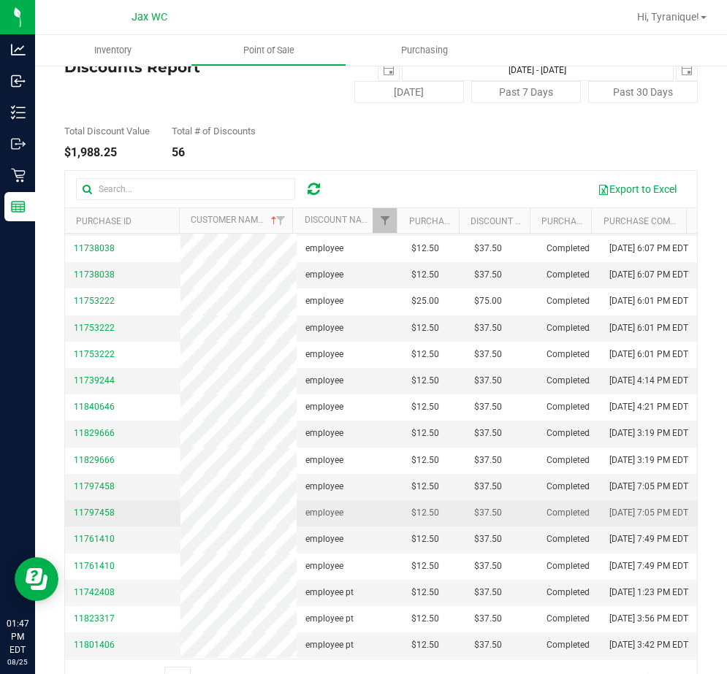
scroll to position [77, 0]
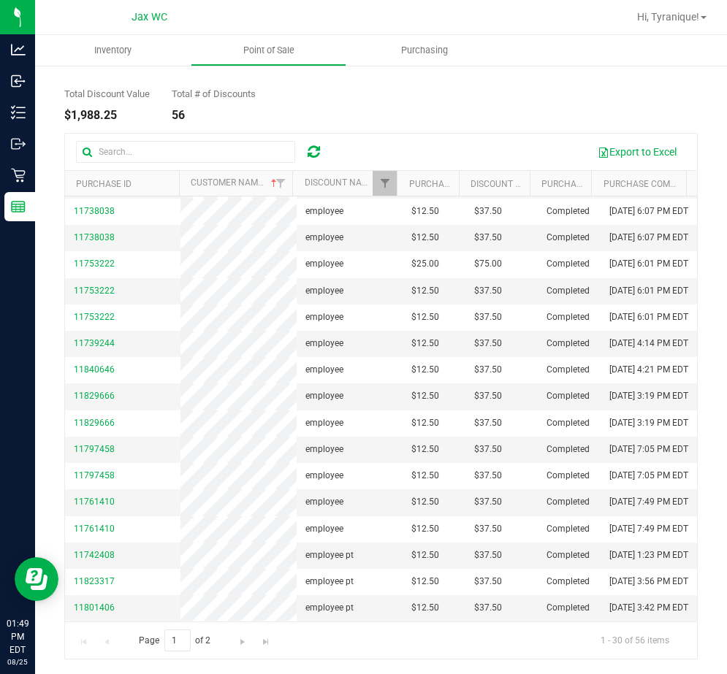
click at [530, 109] on div "Total Discount Value $1,988.25 Total # of Discounts 56" at bounding box center [380, 94] width 633 height 56
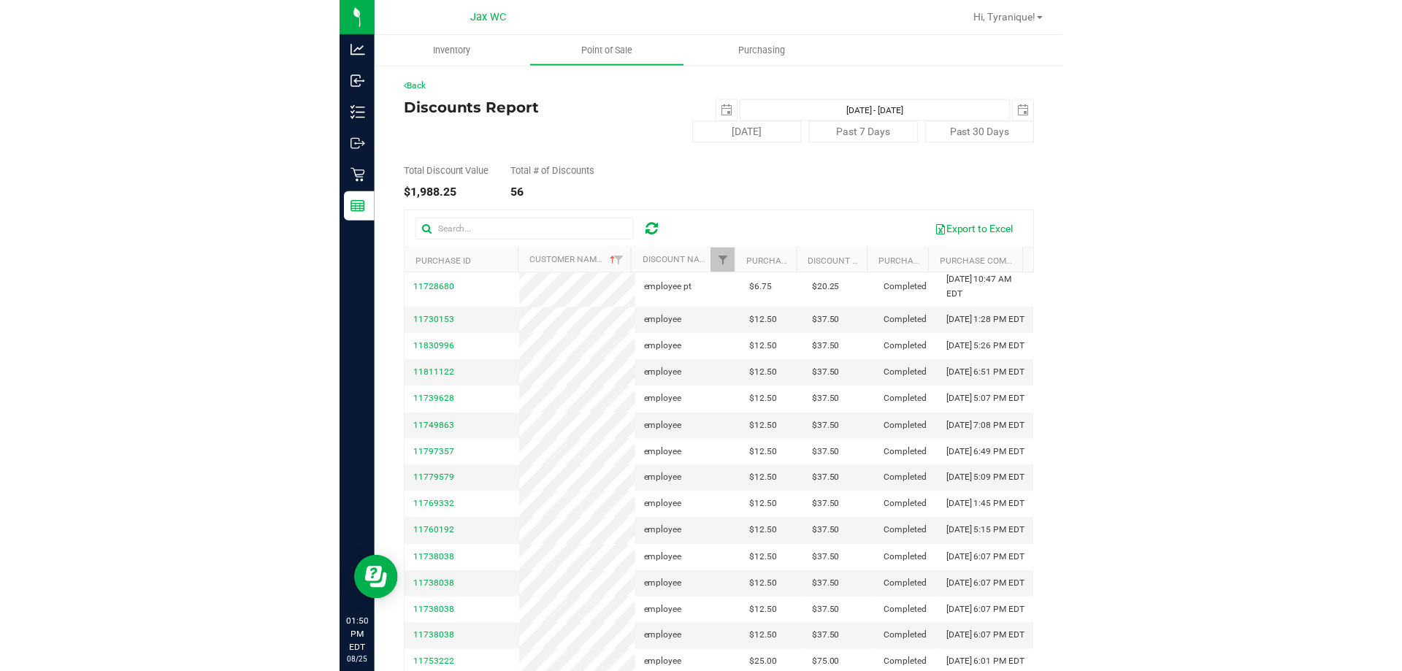
scroll to position [0, 0]
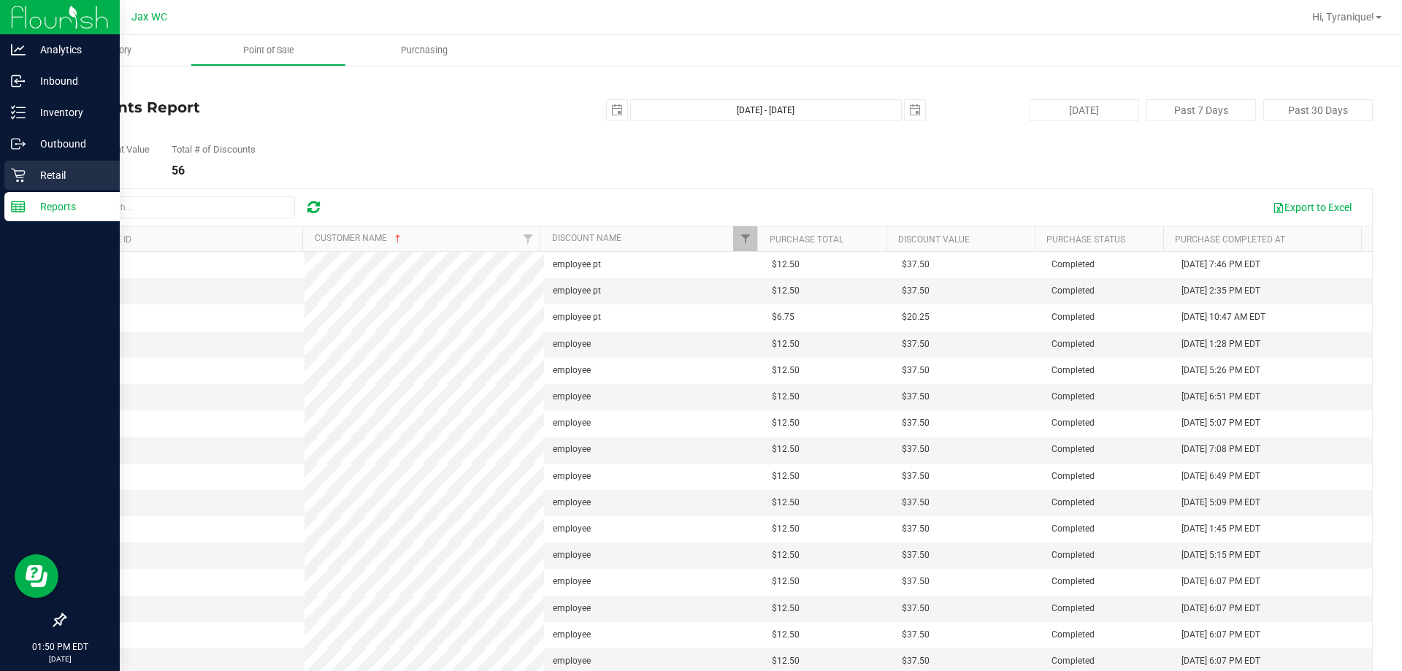
click at [36, 174] on p "Retail" at bounding box center [70, 176] width 88 height 18
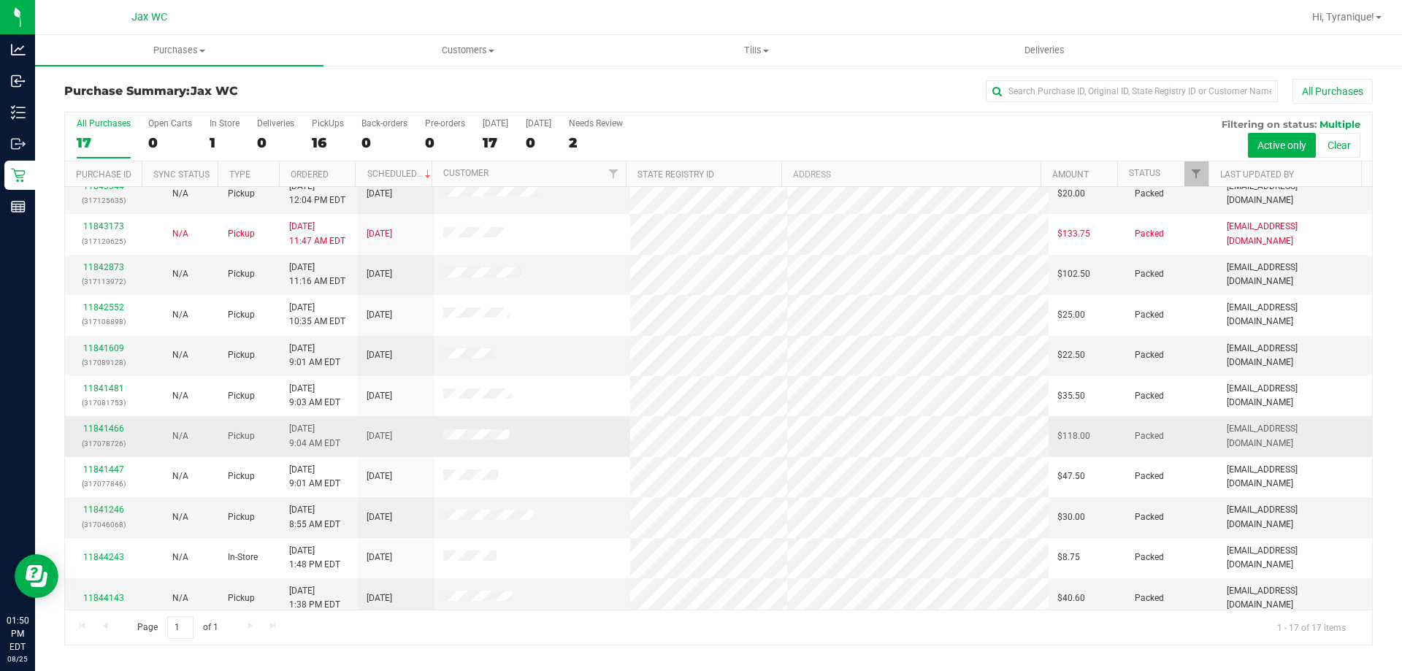
scroll to position [264, 0]
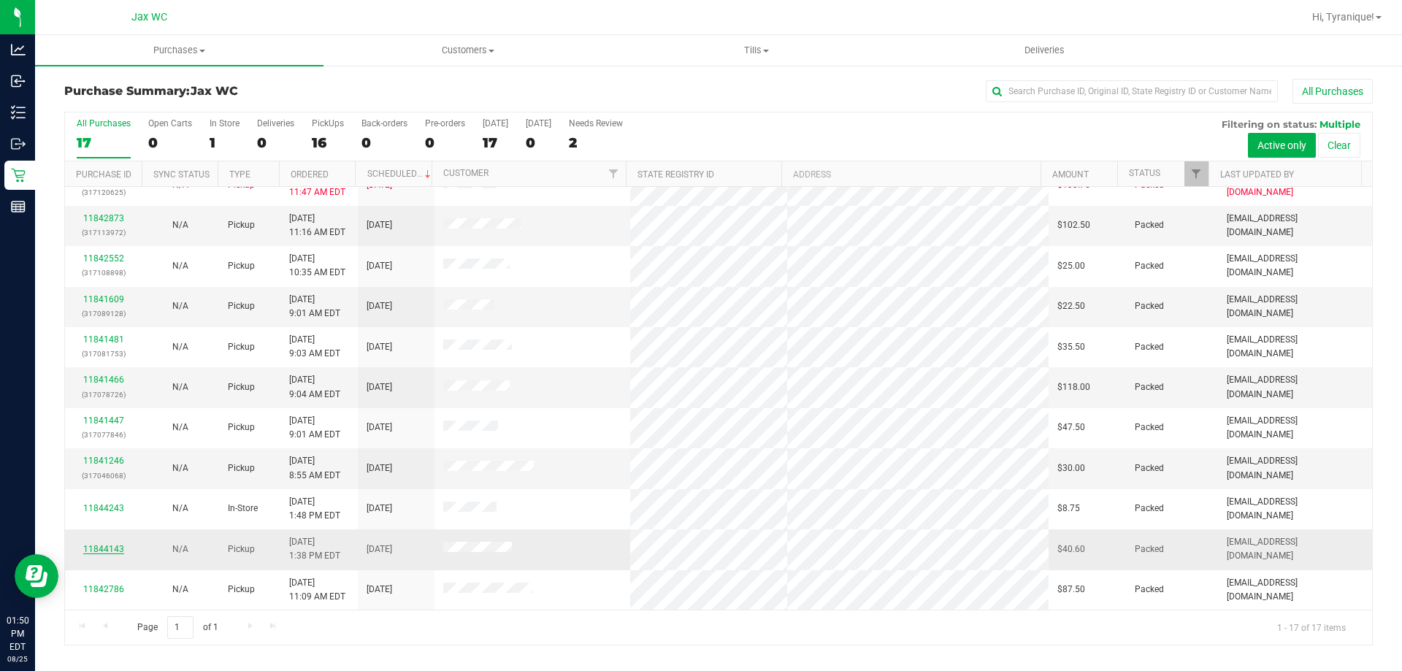
click at [102, 549] on link "11844143" at bounding box center [103, 549] width 41 height 10
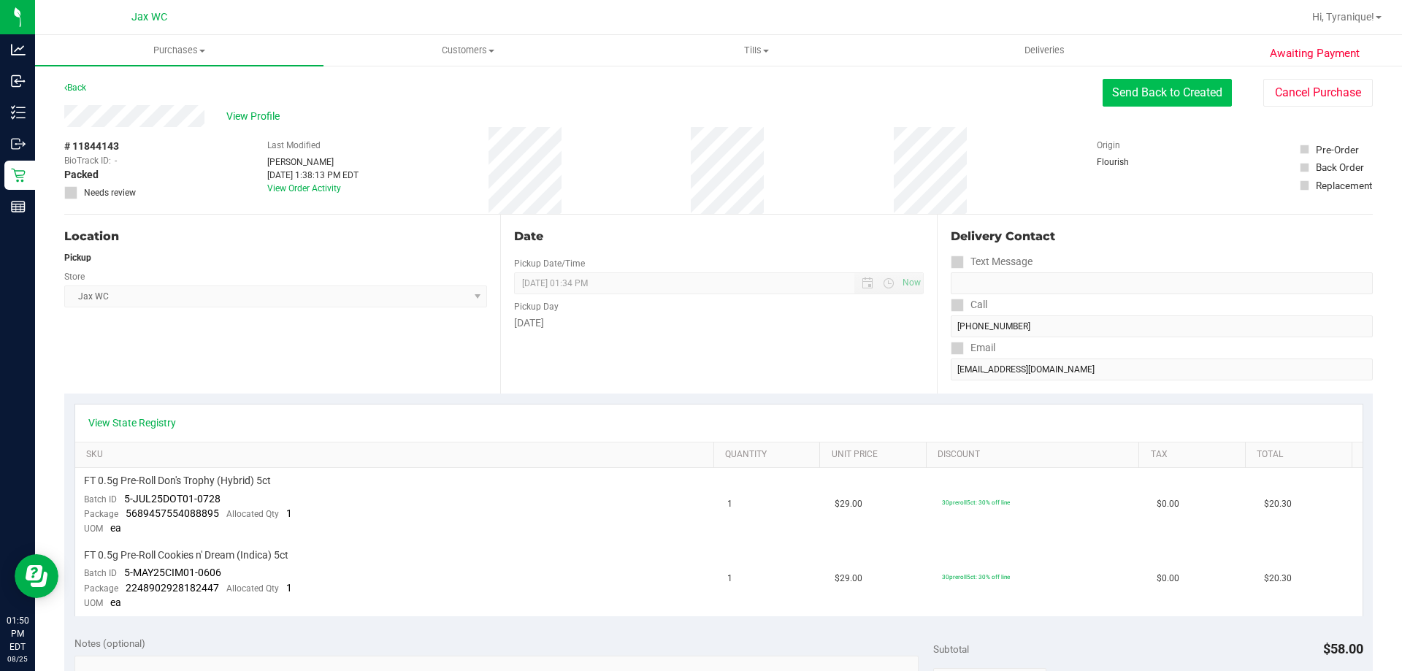
click at [726, 99] on button "Send Back to Created" at bounding box center [1167, 93] width 129 height 28
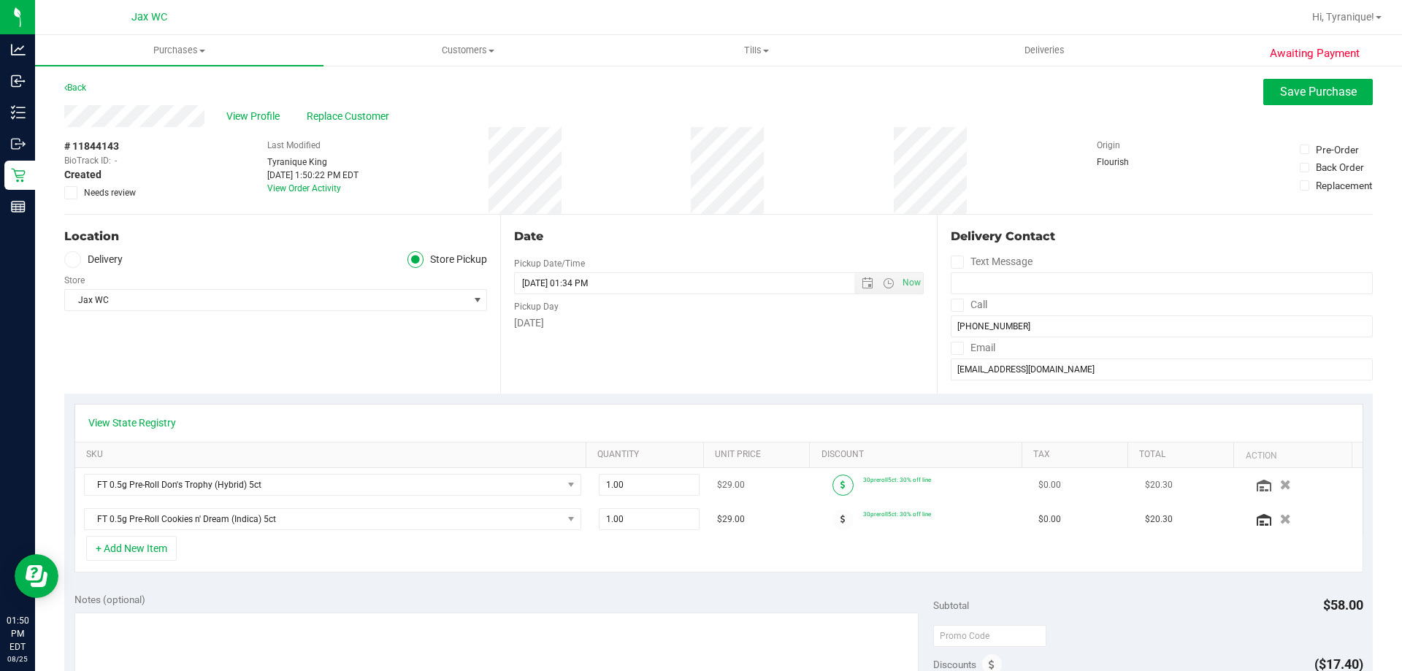
click at [726, 489] on span at bounding box center [843, 485] width 21 height 21
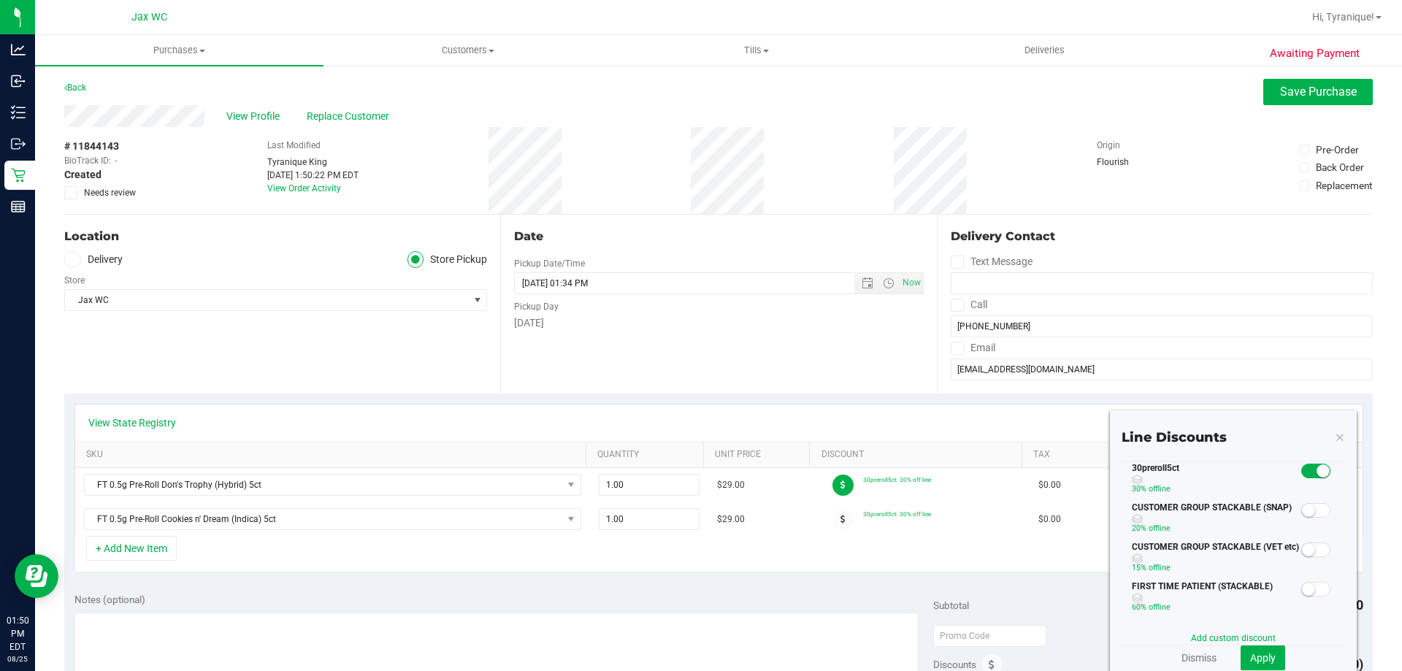
click at [726, 470] on span at bounding box center [1316, 471] width 29 height 15
click at [726, 652] on span "Apply" at bounding box center [1263, 658] width 26 height 12
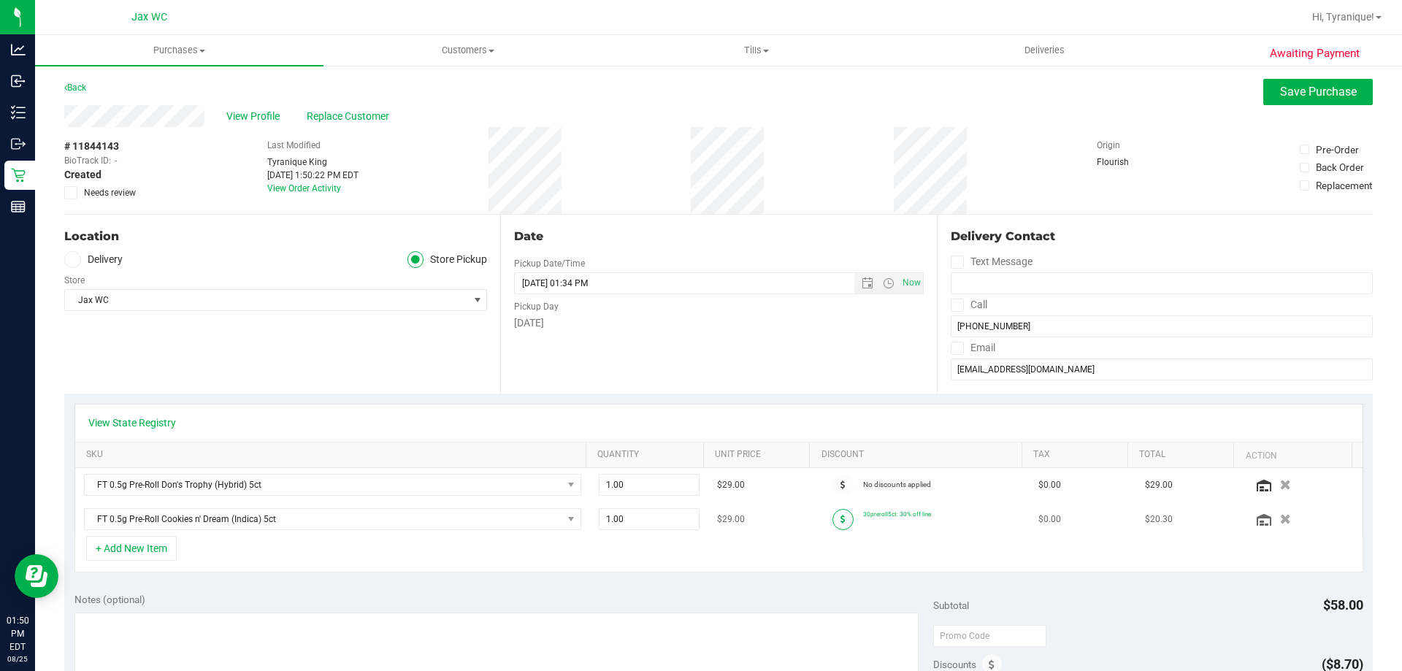
click at [726, 515] on span at bounding box center [843, 519] width 21 height 21
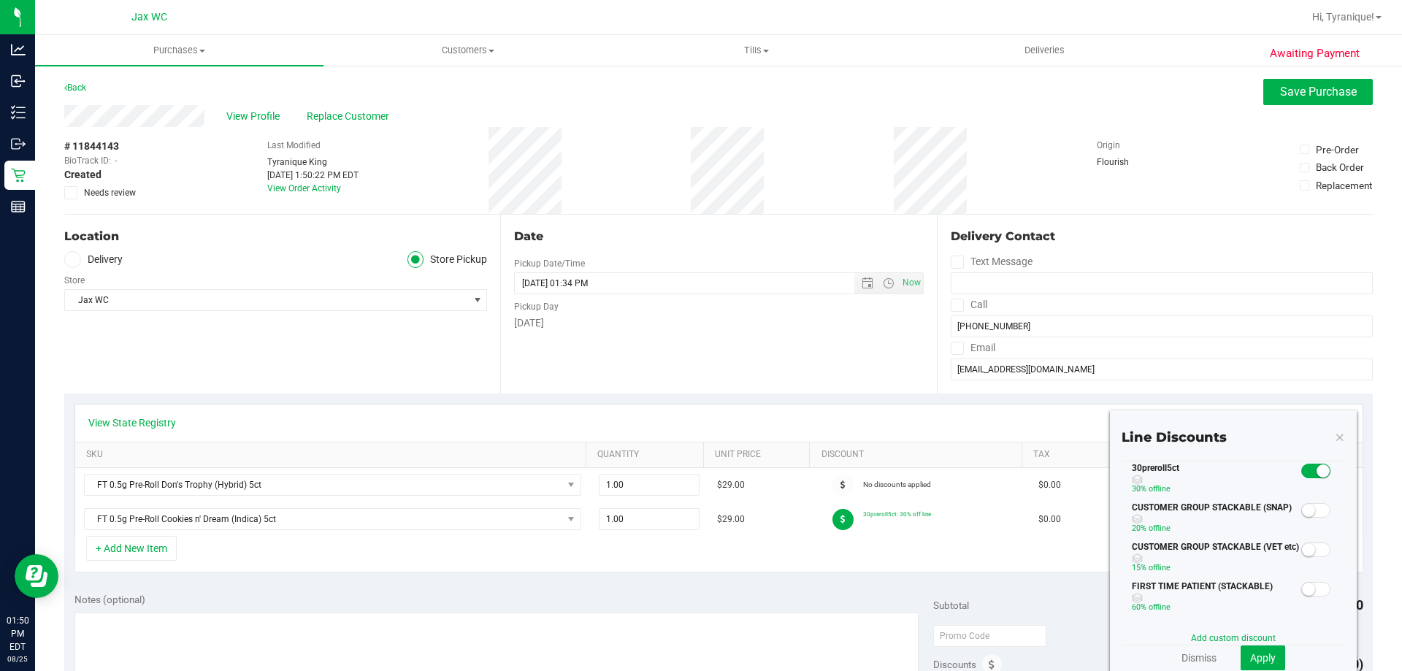
click at [726, 470] on span at bounding box center [1316, 471] width 29 height 15
click at [726, 662] on span "Apply" at bounding box center [1263, 658] width 26 height 12
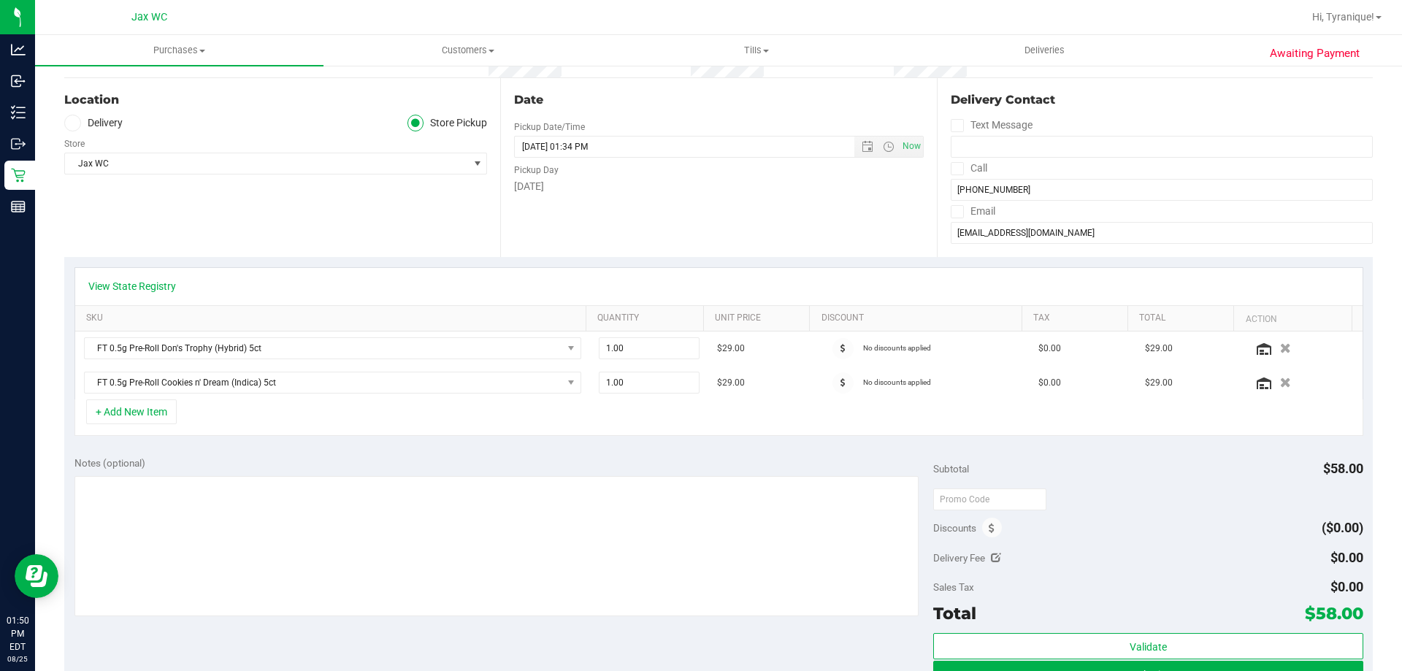
scroll to position [146, 0]
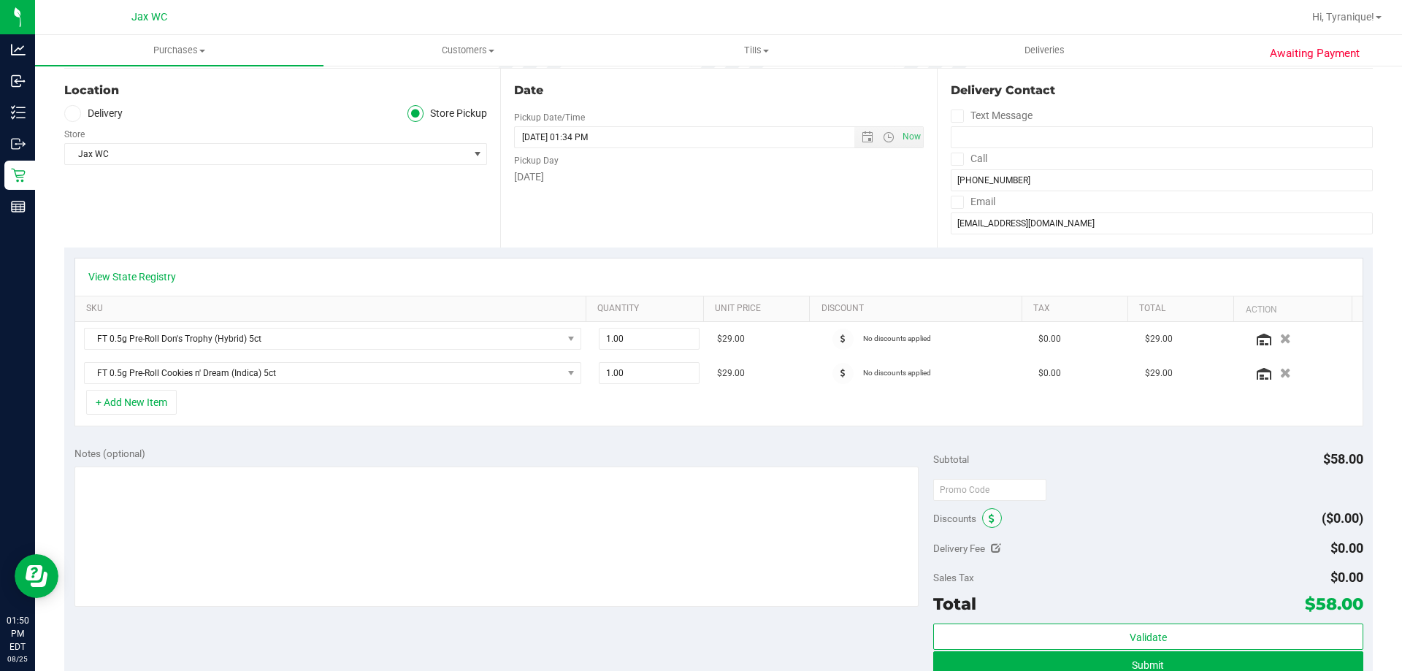
click at [726, 516] on icon at bounding box center [992, 519] width 6 height 10
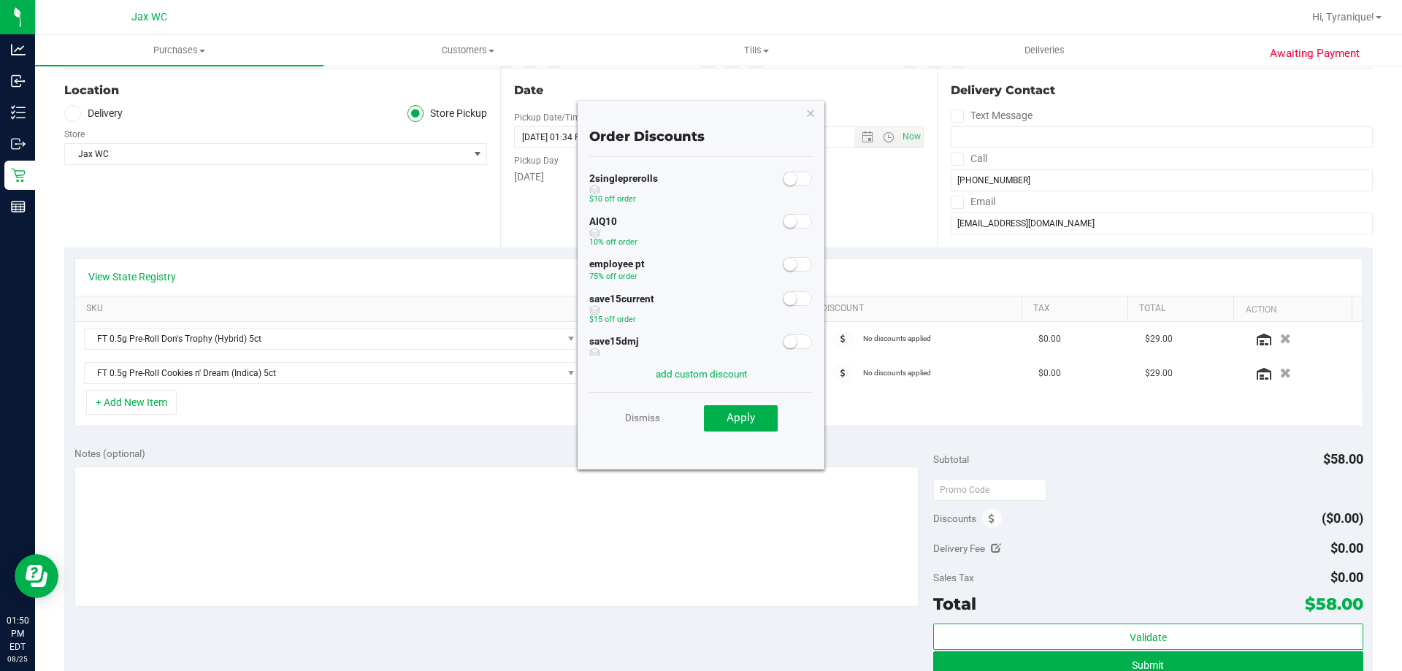
click at [726, 265] on small at bounding box center [790, 264] width 13 height 13
click at [722, 423] on button "Apply" at bounding box center [741, 418] width 74 height 26
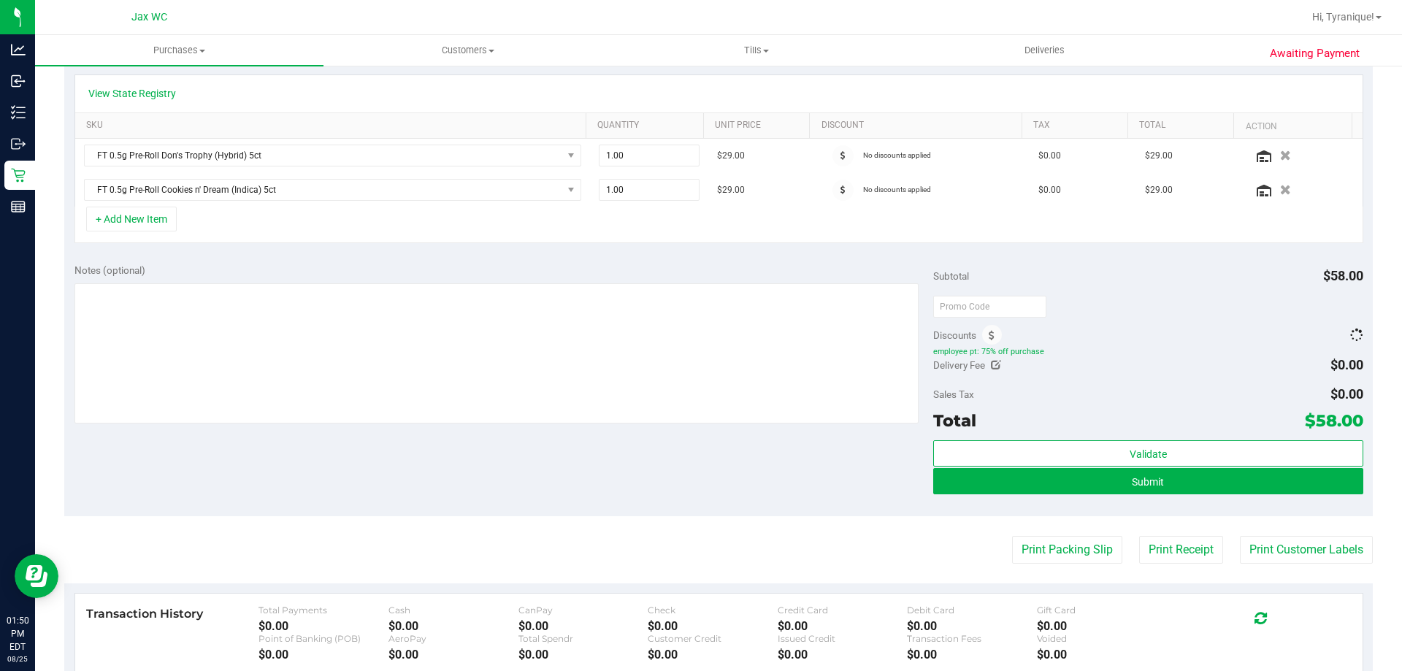
scroll to position [365, 0]
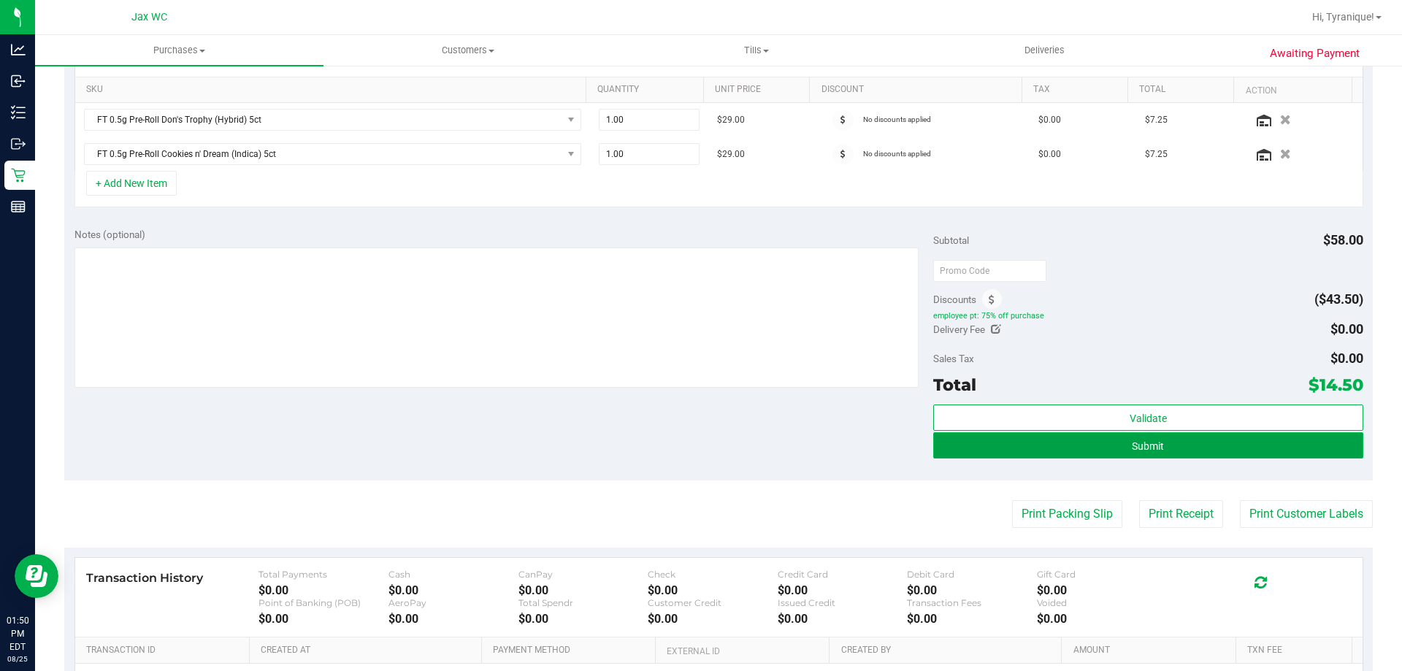
click at [726, 438] on button "Submit" at bounding box center [1147, 445] width 429 height 26
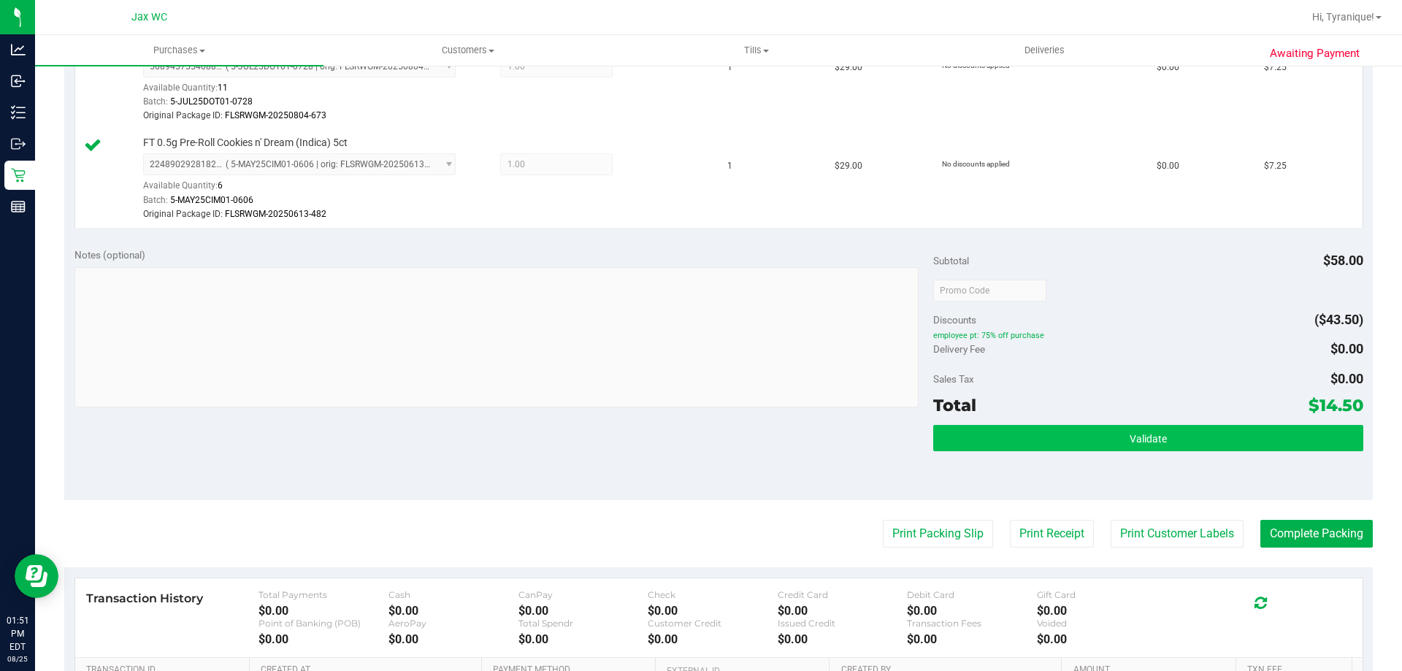
scroll to position [438, 0]
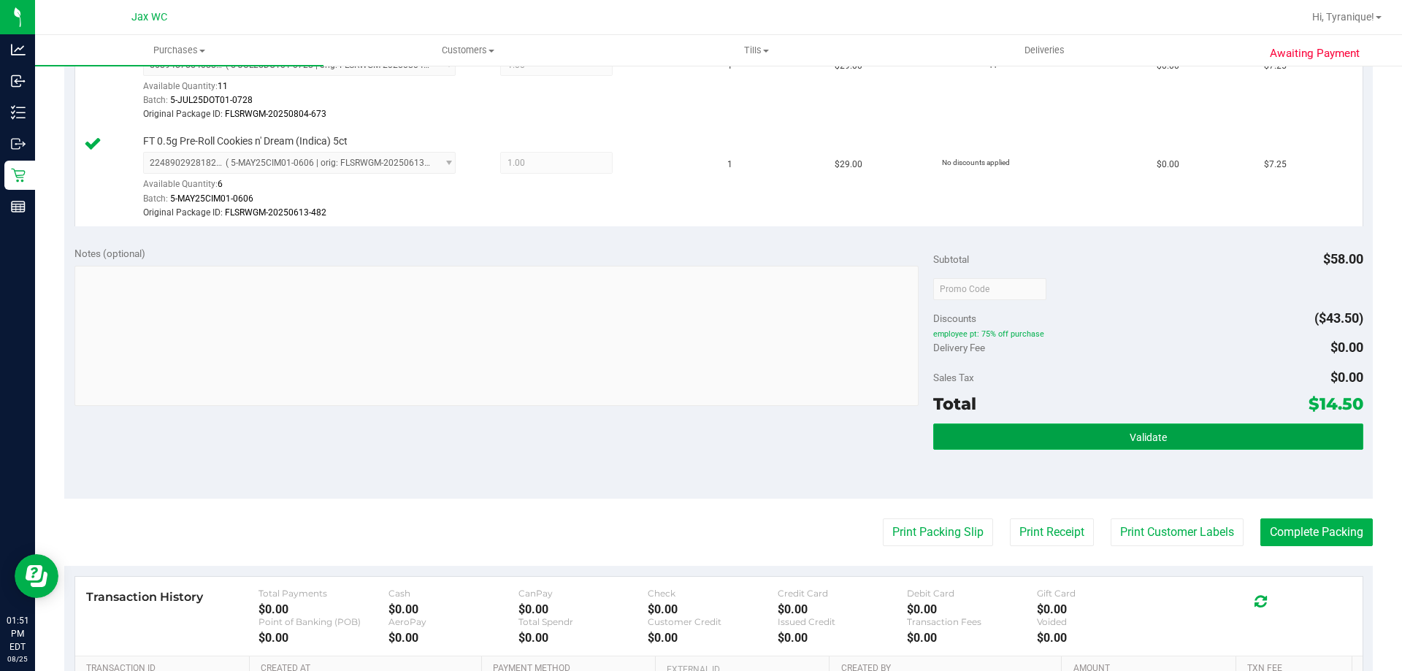
click at [726, 440] on button "Validate" at bounding box center [1147, 437] width 429 height 26
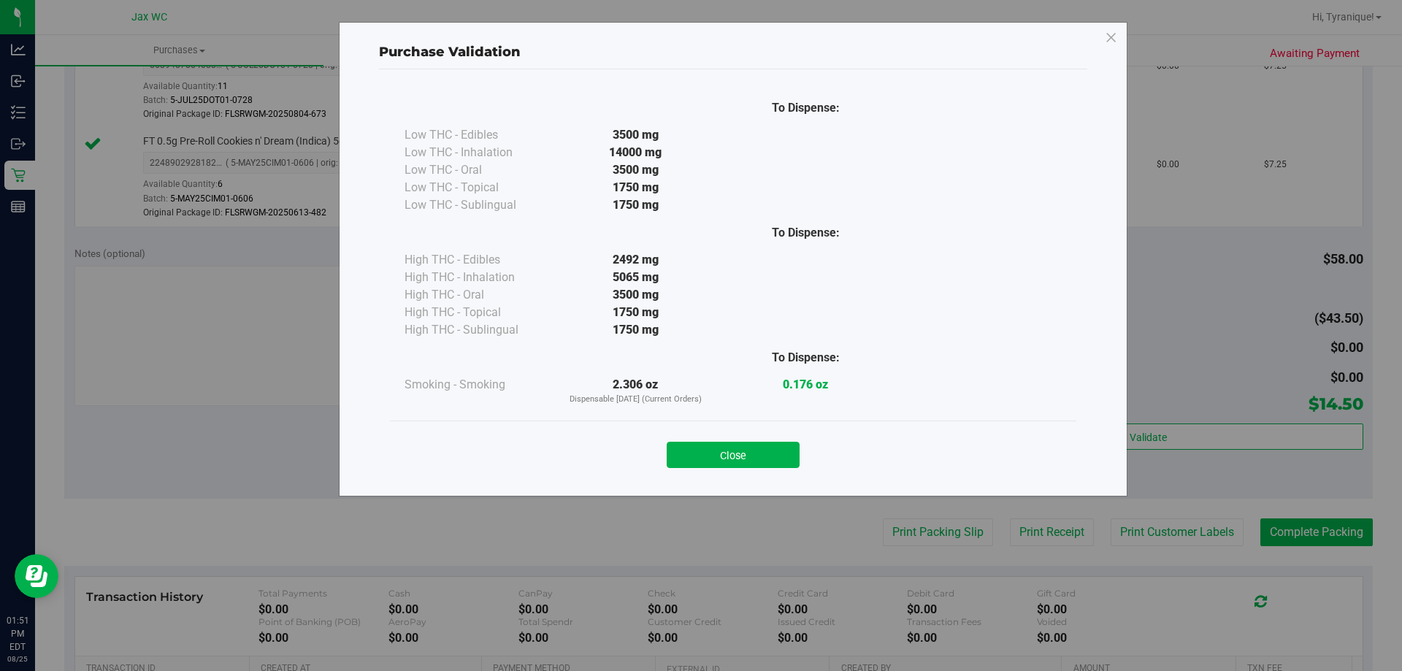
click at [726, 454] on button "Close" at bounding box center [733, 455] width 133 height 26
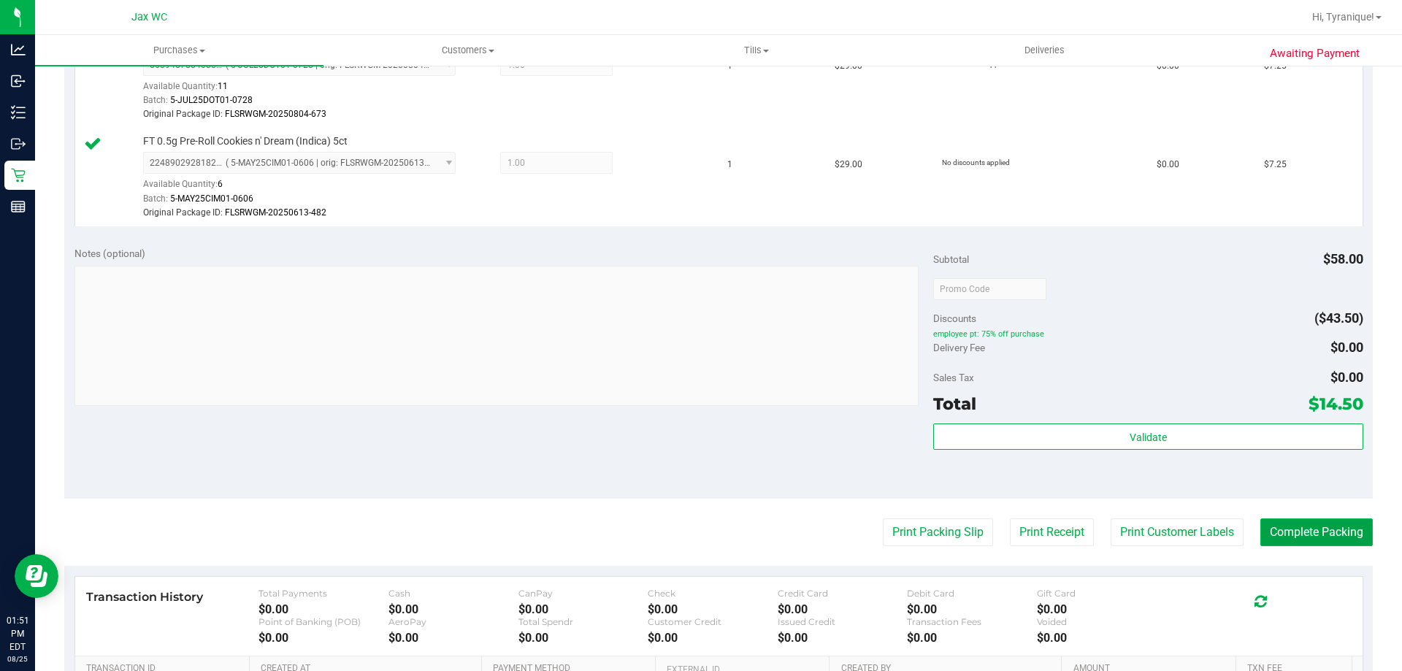
click at [726, 525] on button "Complete Packing" at bounding box center [1317, 533] width 112 height 28
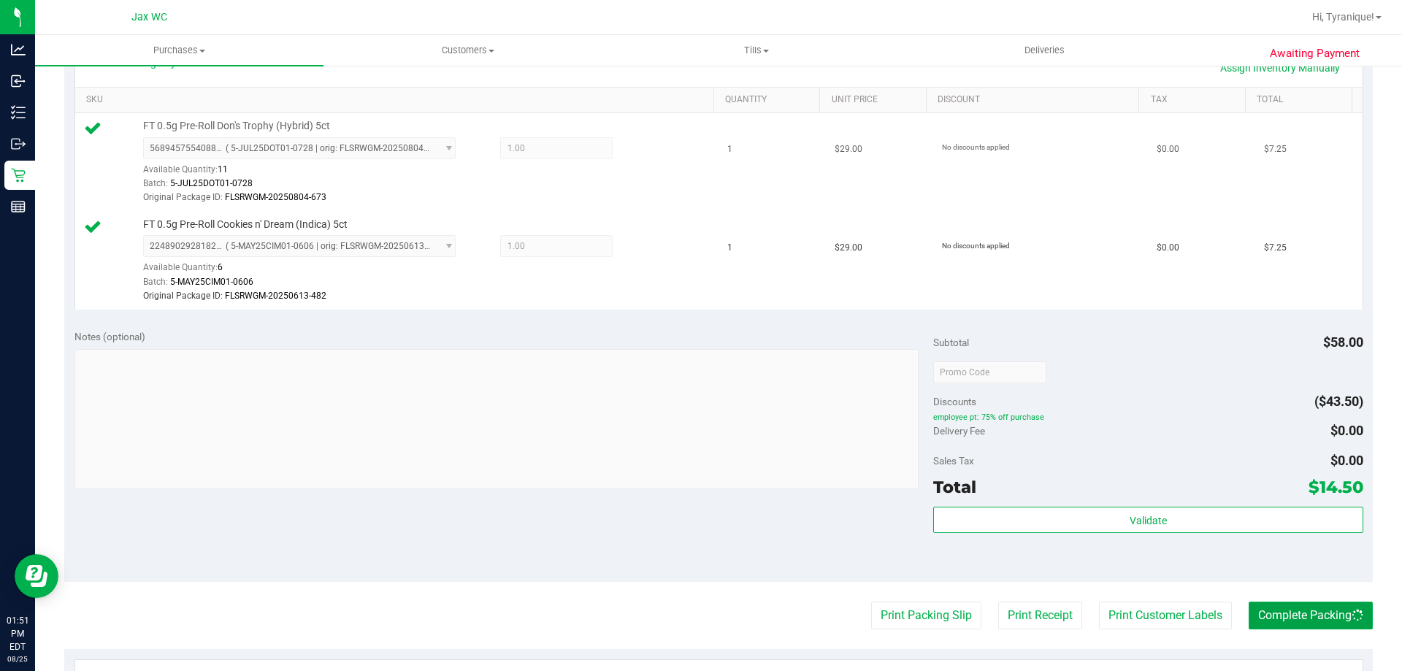
scroll to position [0, 0]
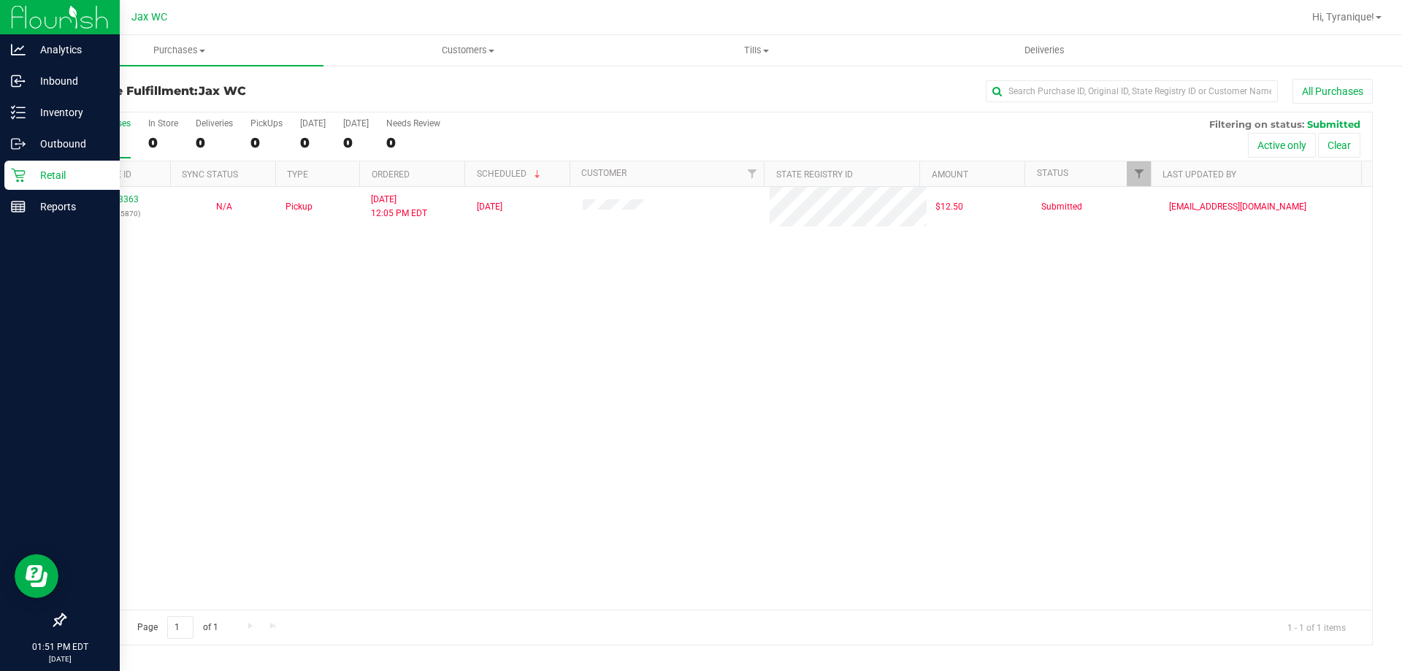
click at [1, 180] on link "Retail" at bounding box center [60, 176] width 120 height 31
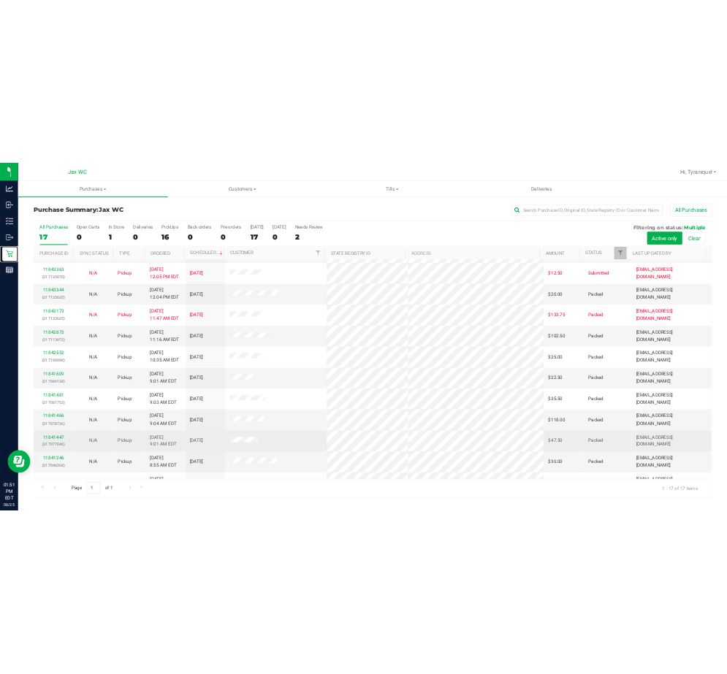
scroll to position [264, 0]
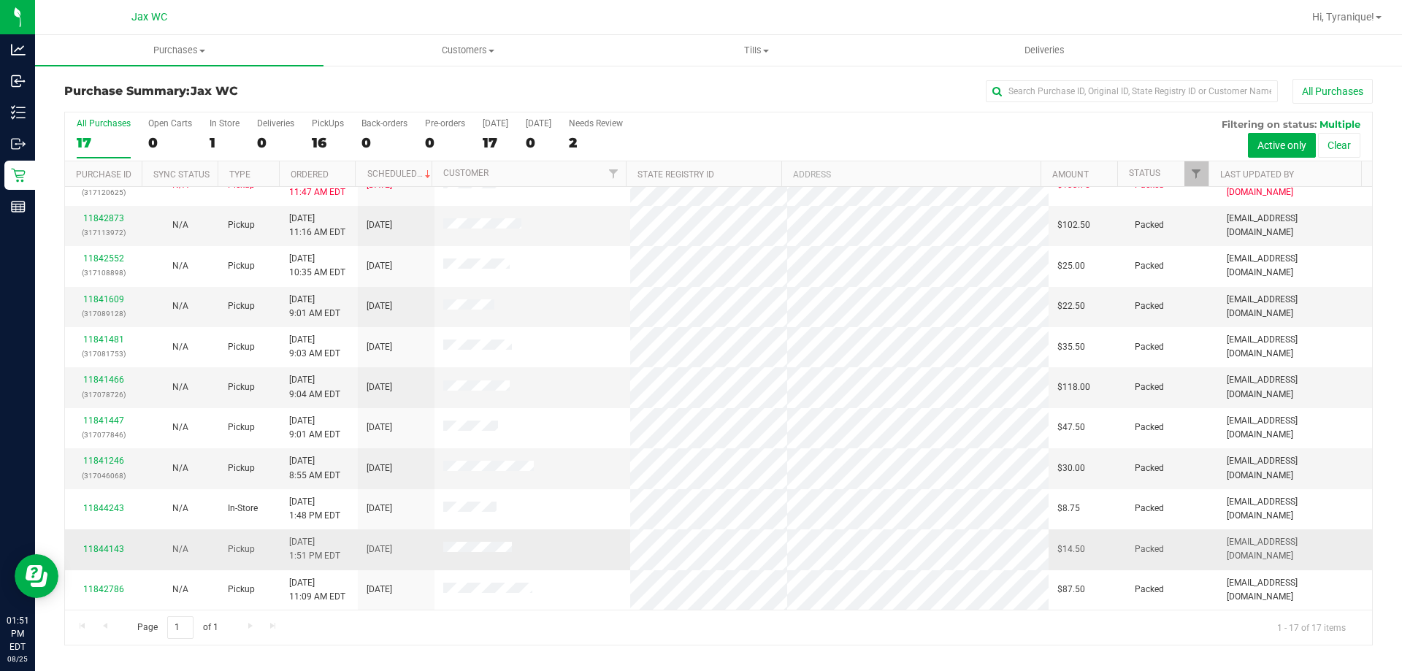
click at [139, 547] on td "11844143" at bounding box center [103, 550] width 77 height 40
copy tr "11844143"
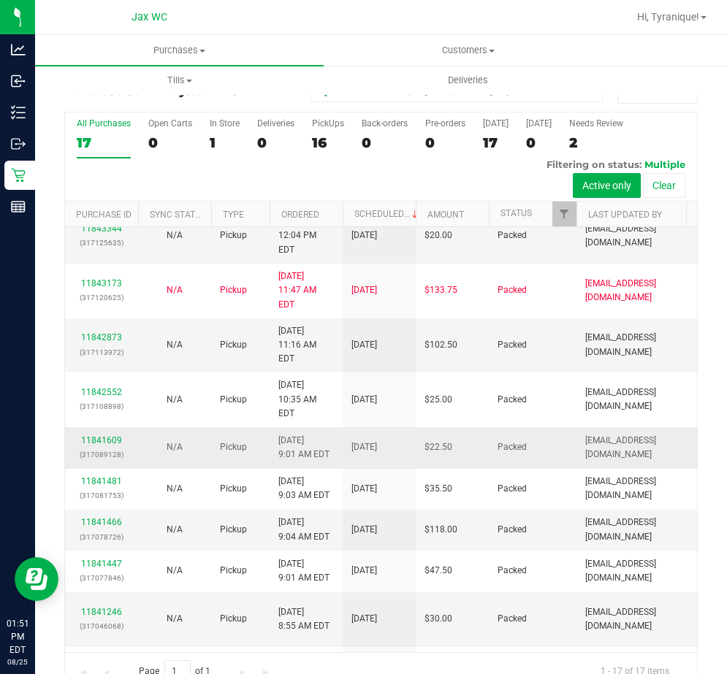
click at [616, 427] on td "tyking@liveparallel.com" at bounding box center [649, 447] width 146 height 41
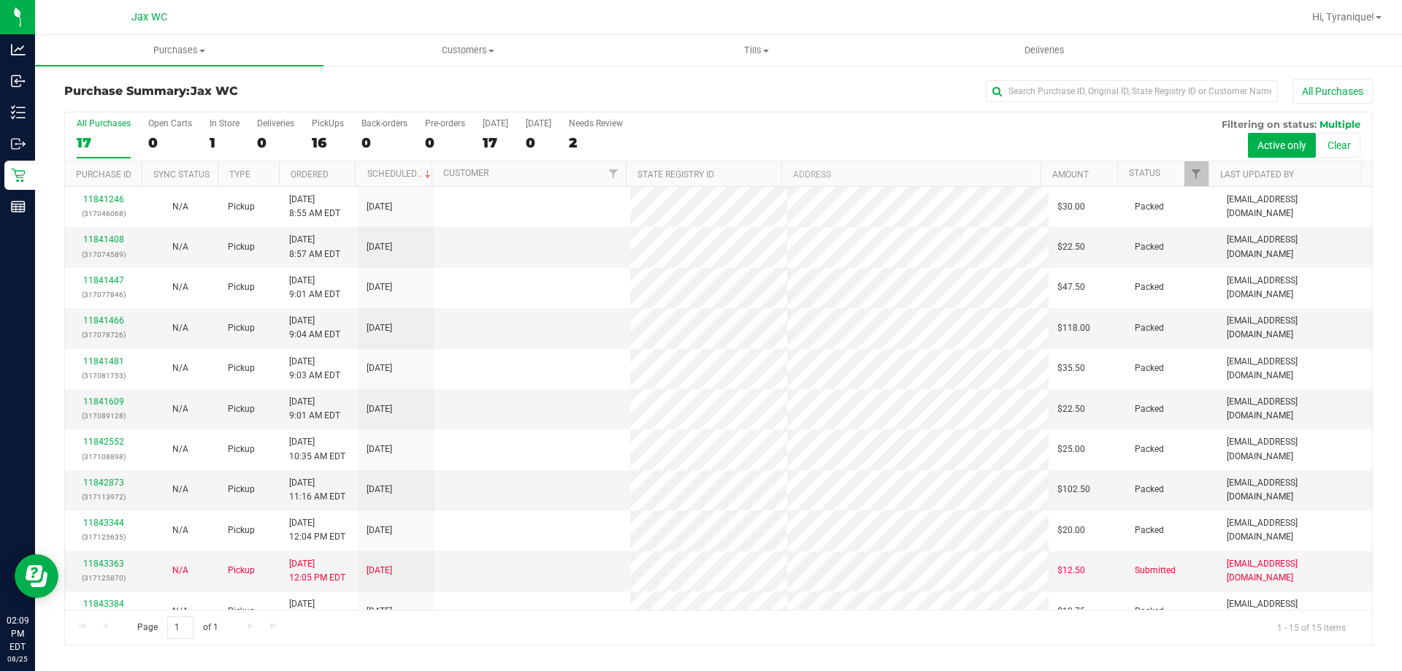
scroll to position [183, 0]
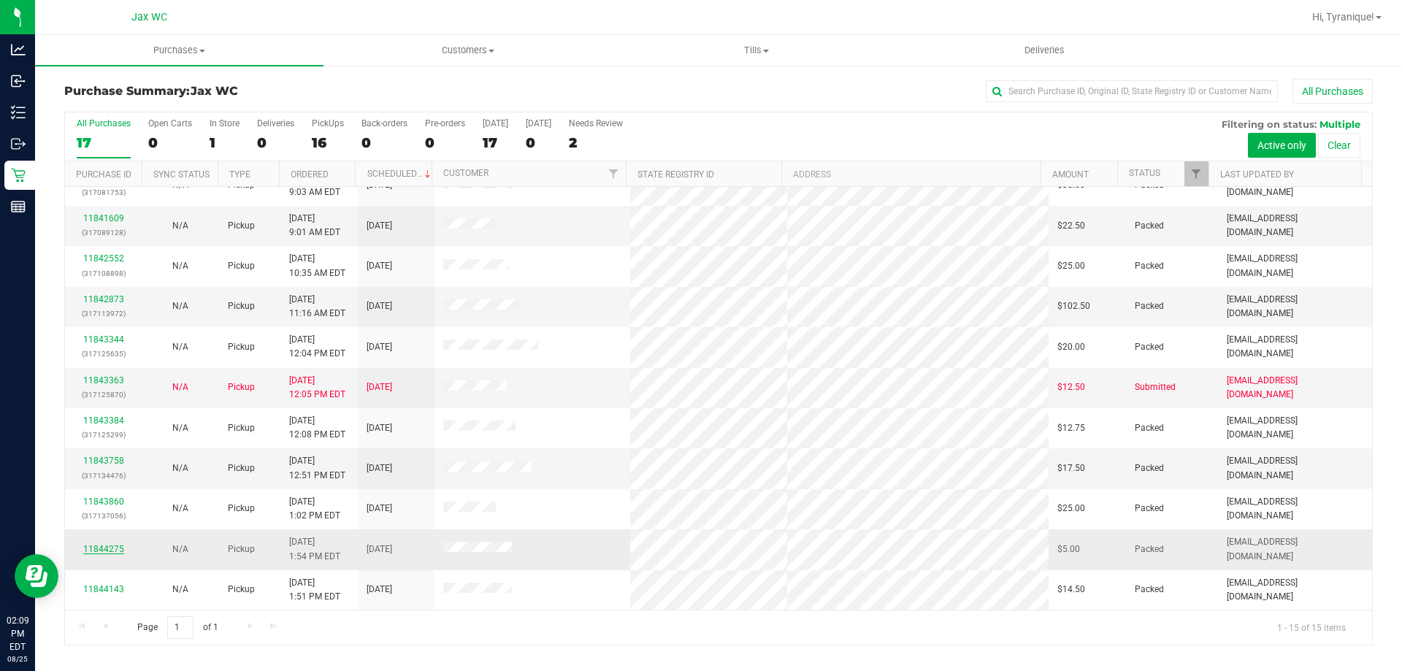
click at [112, 549] on link "11844275" at bounding box center [103, 549] width 41 height 10
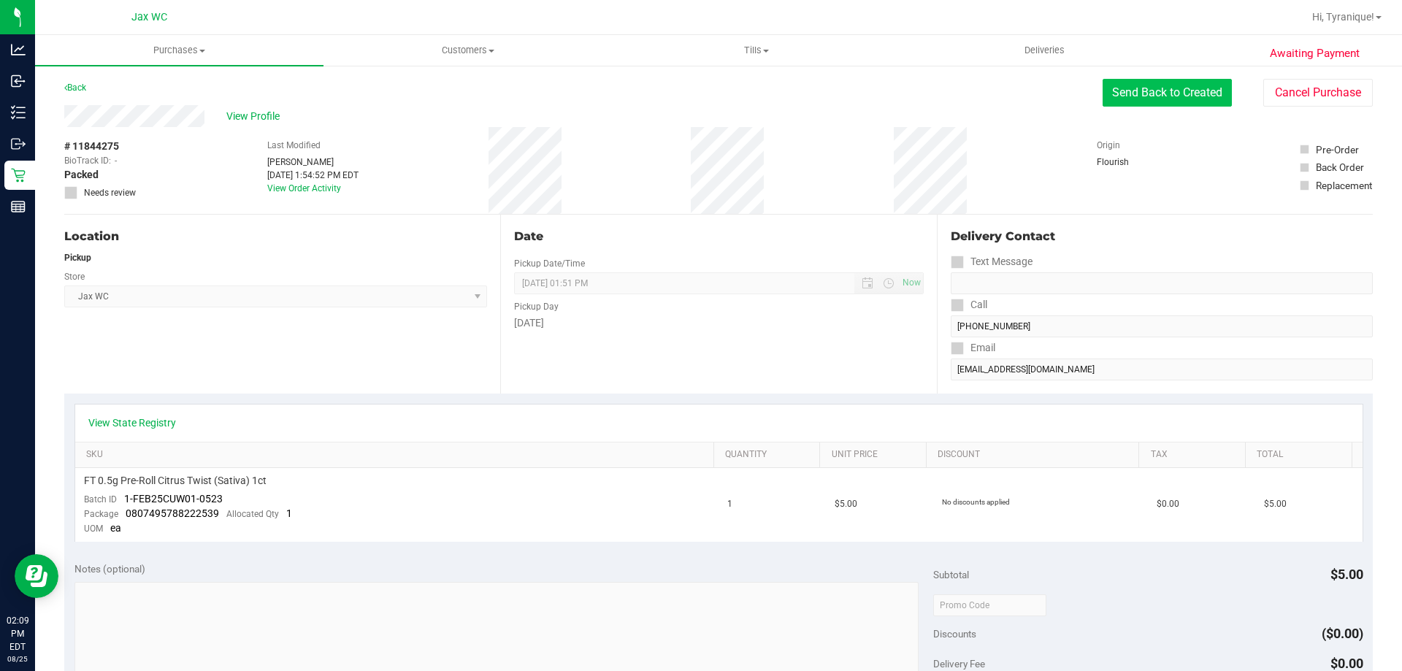
click at [726, 91] on button "Send Back to Created" at bounding box center [1167, 93] width 129 height 28
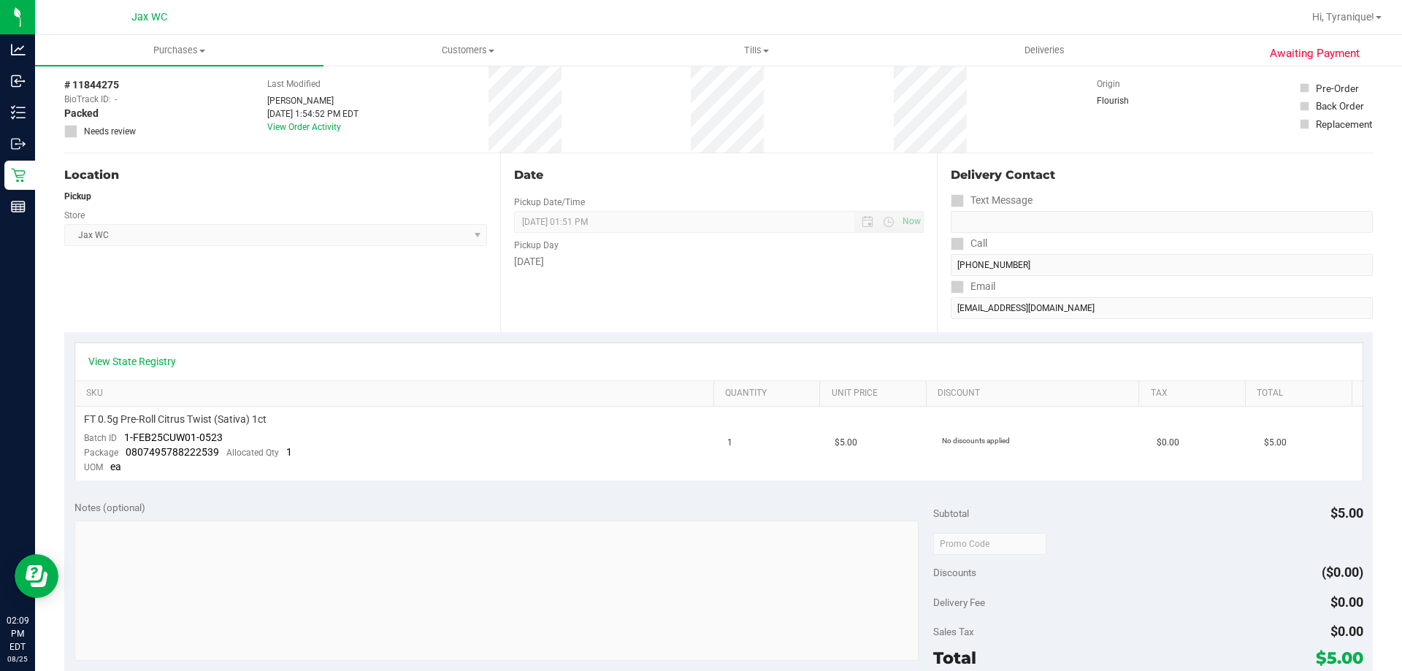
scroll to position [438, 0]
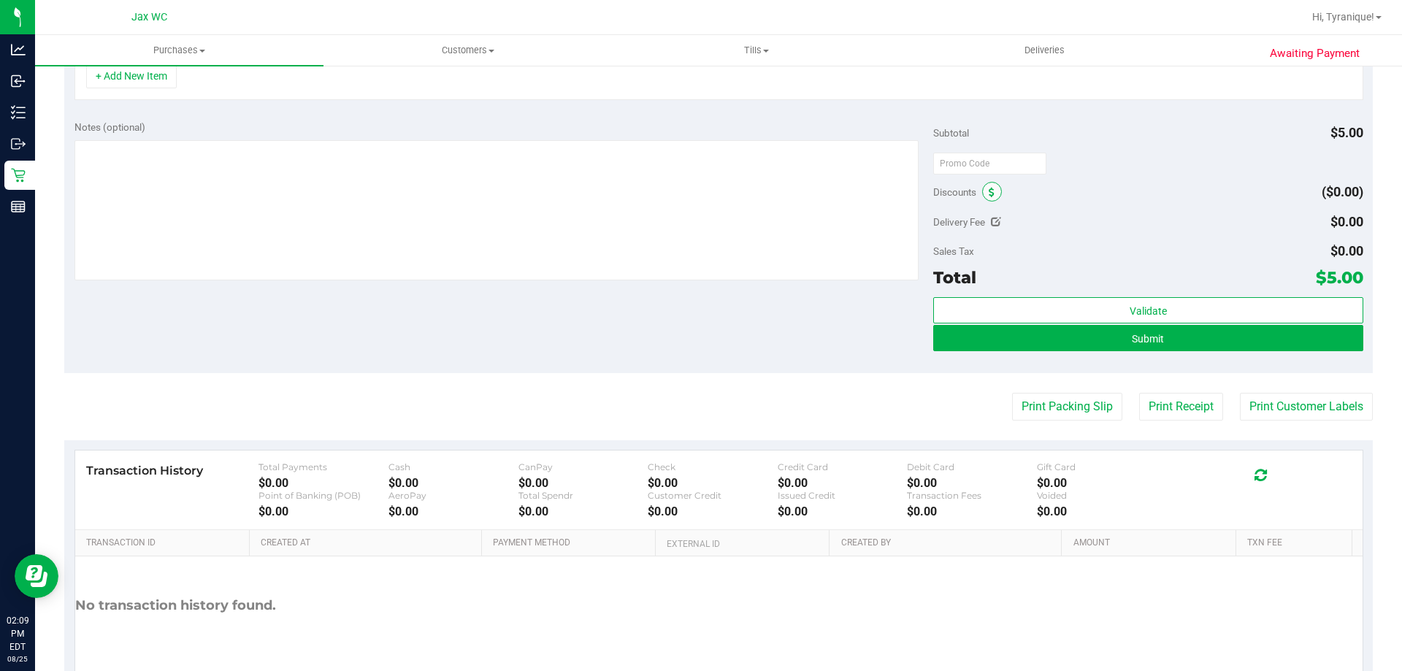
click at [726, 194] on span at bounding box center [992, 192] width 20 height 20
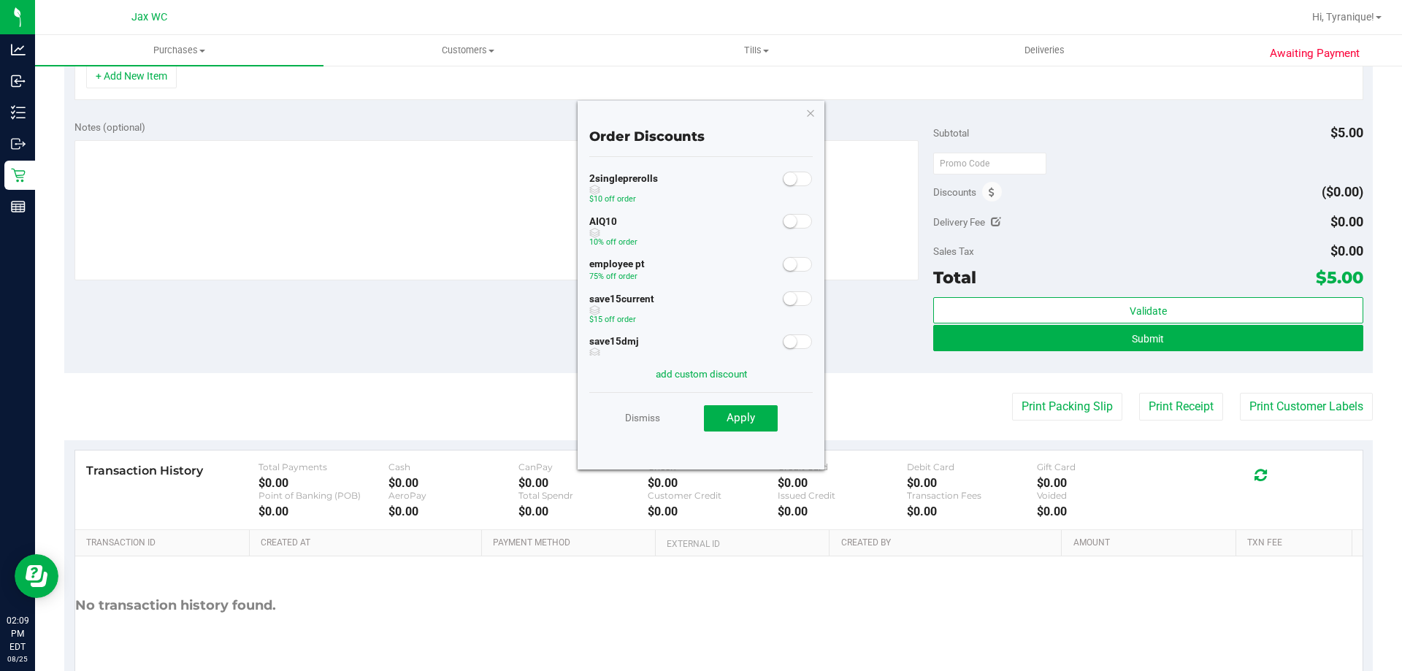
click at [726, 175] on div at bounding box center [1147, 163] width 429 height 26
click at [726, 112] on div "Order Discounts 2singleprerolls $10 off order AIQ10 10% off order employee pt 7…" at bounding box center [701, 285] width 247 height 369
click at [726, 118] on icon "button" at bounding box center [811, 113] width 10 height 18
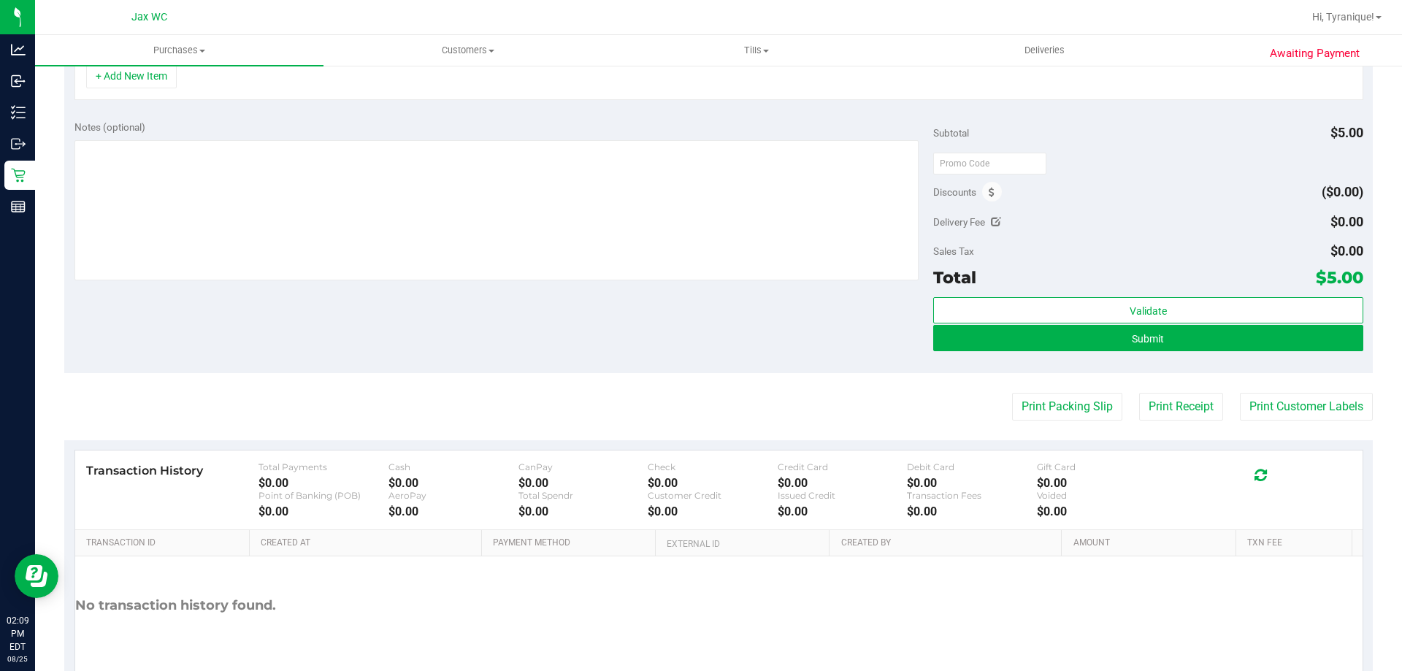
scroll to position [146, 0]
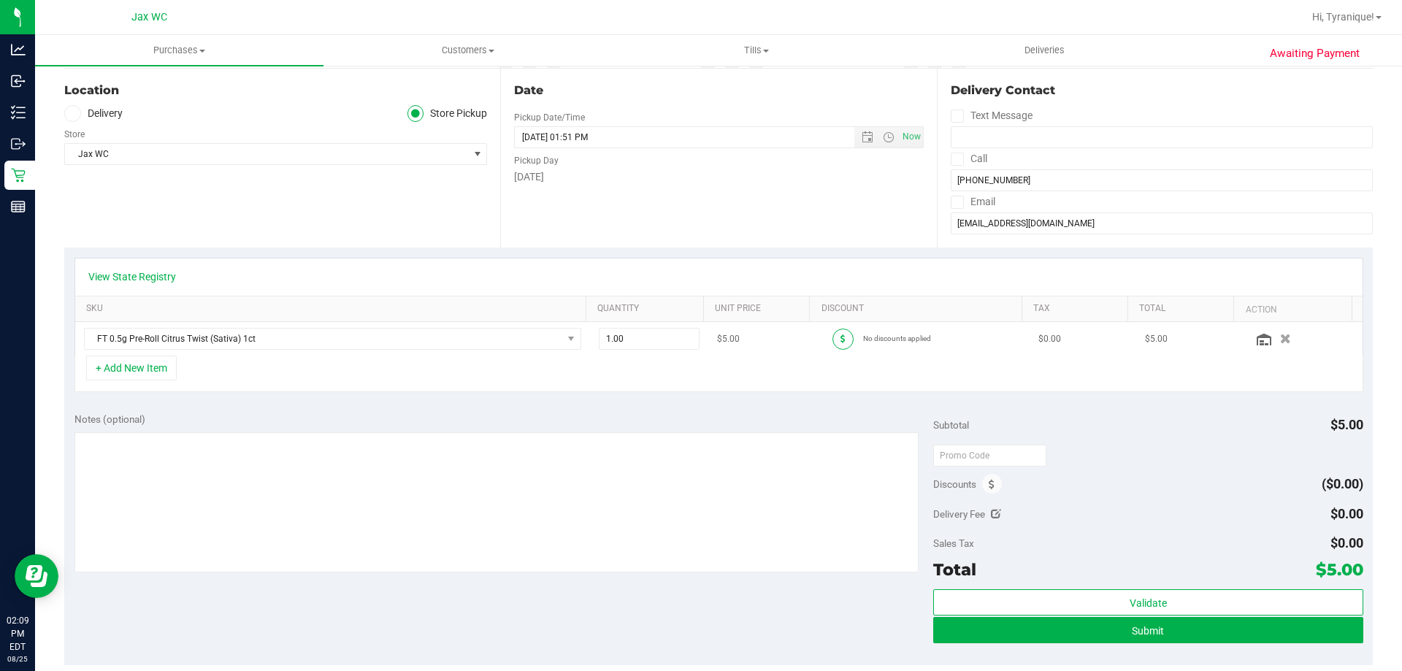
click at [726, 337] on span at bounding box center [843, 339] width 21 height 21
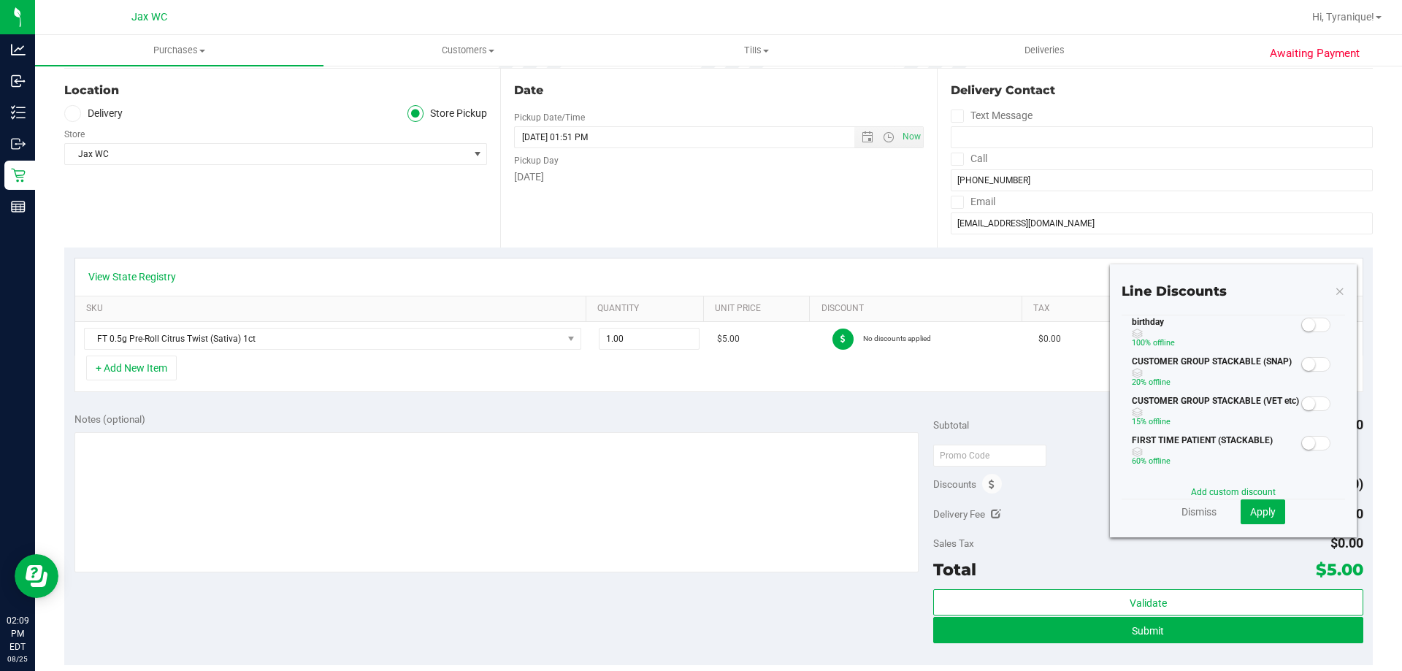
drag, startPoint x: 1311, startPoint y: 325, endPoint x: 1245, endPoint y: 377, distance: 83.7
click at [726, 378] on div "birthday 100% off line CUSTOMER GROUP STACKABLE (SNAP) 20% off line CUSTOMER GR…" at bounding box center [1233, 394] width 223 height 157
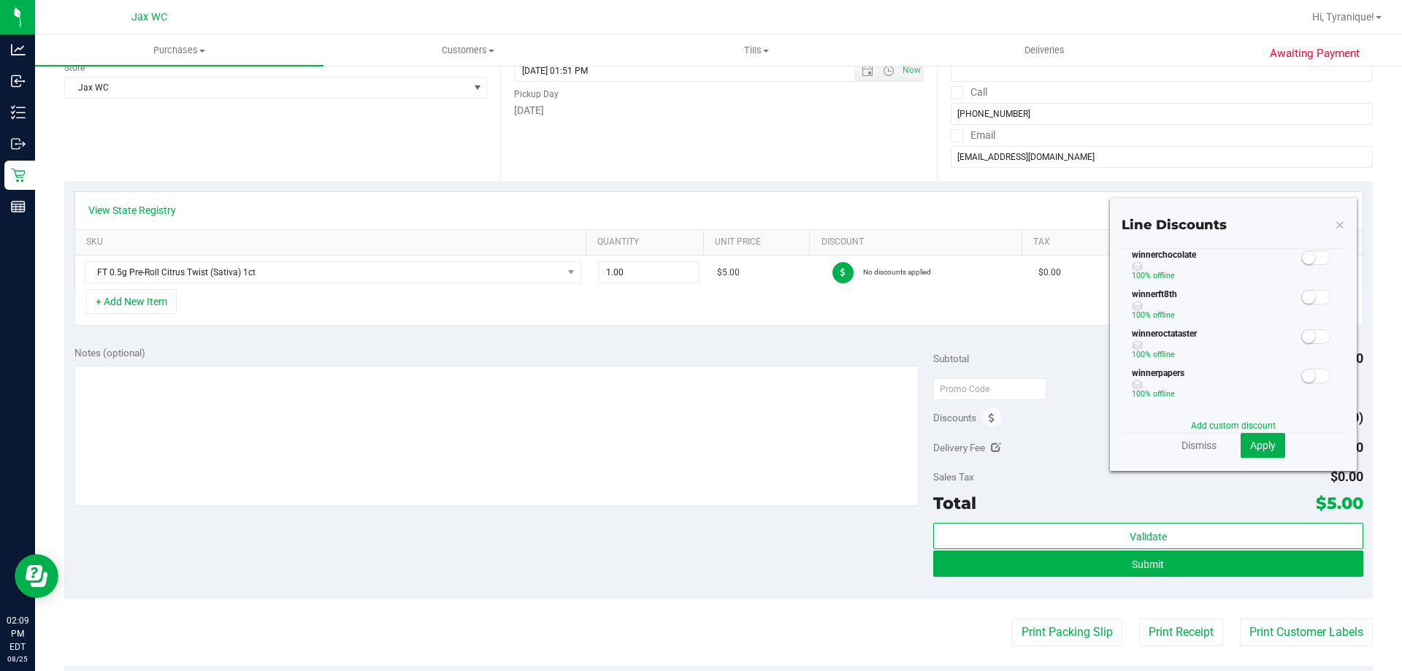
scroll to position [292, 0]
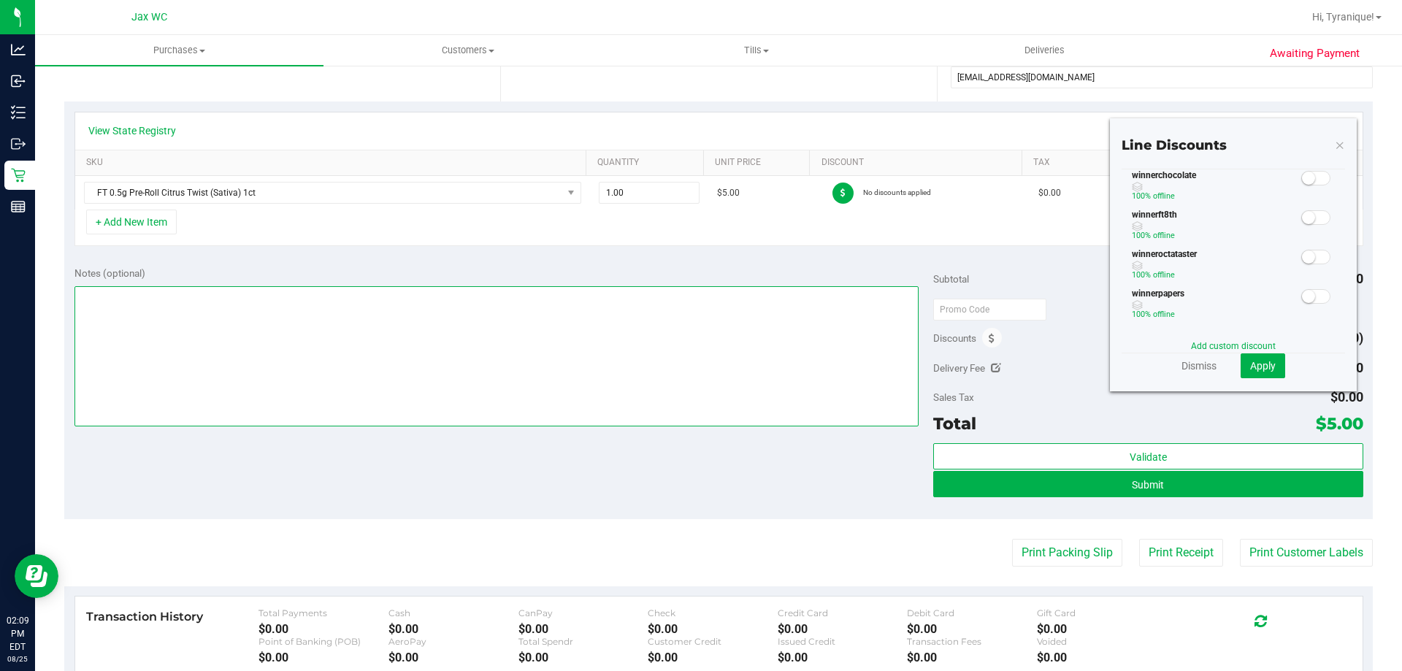
click at [716, 385] on textarea at bounding box center [496, 356] width 845 height 140
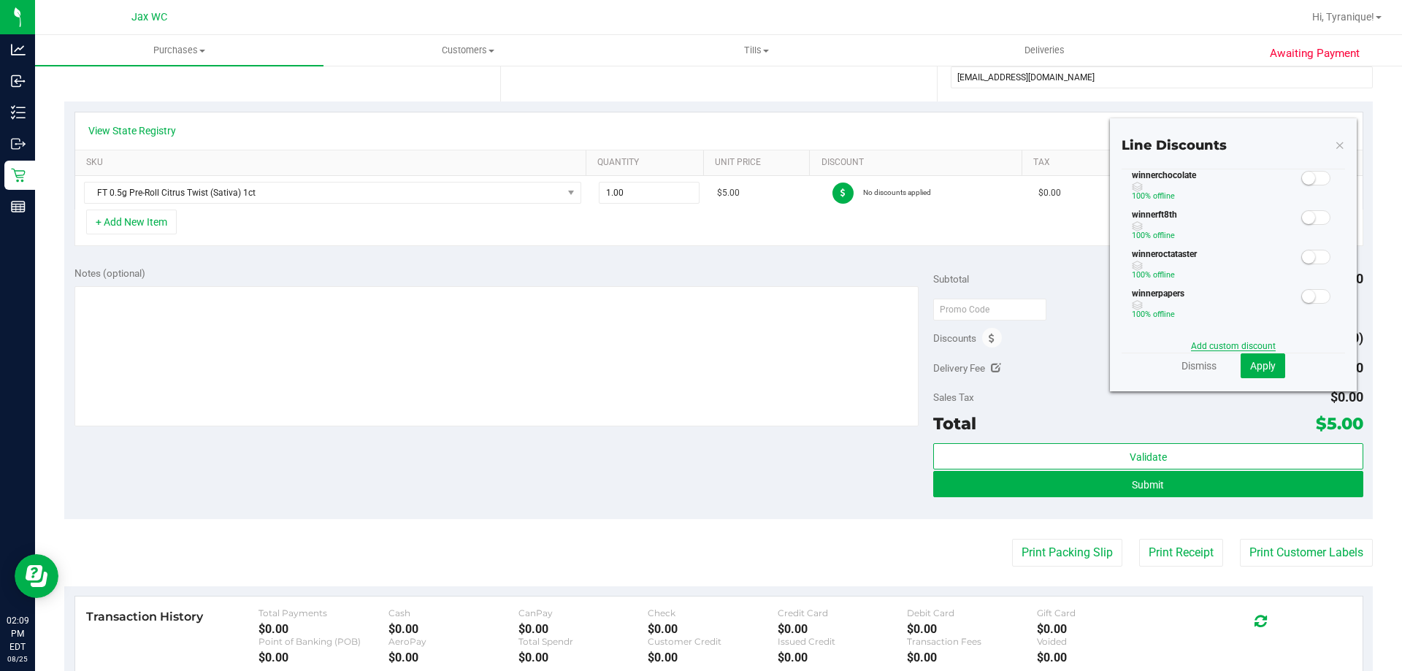
click at [726, 345] on link "Add custom discount" at bounding box center [1233, 346] width 85 height 10
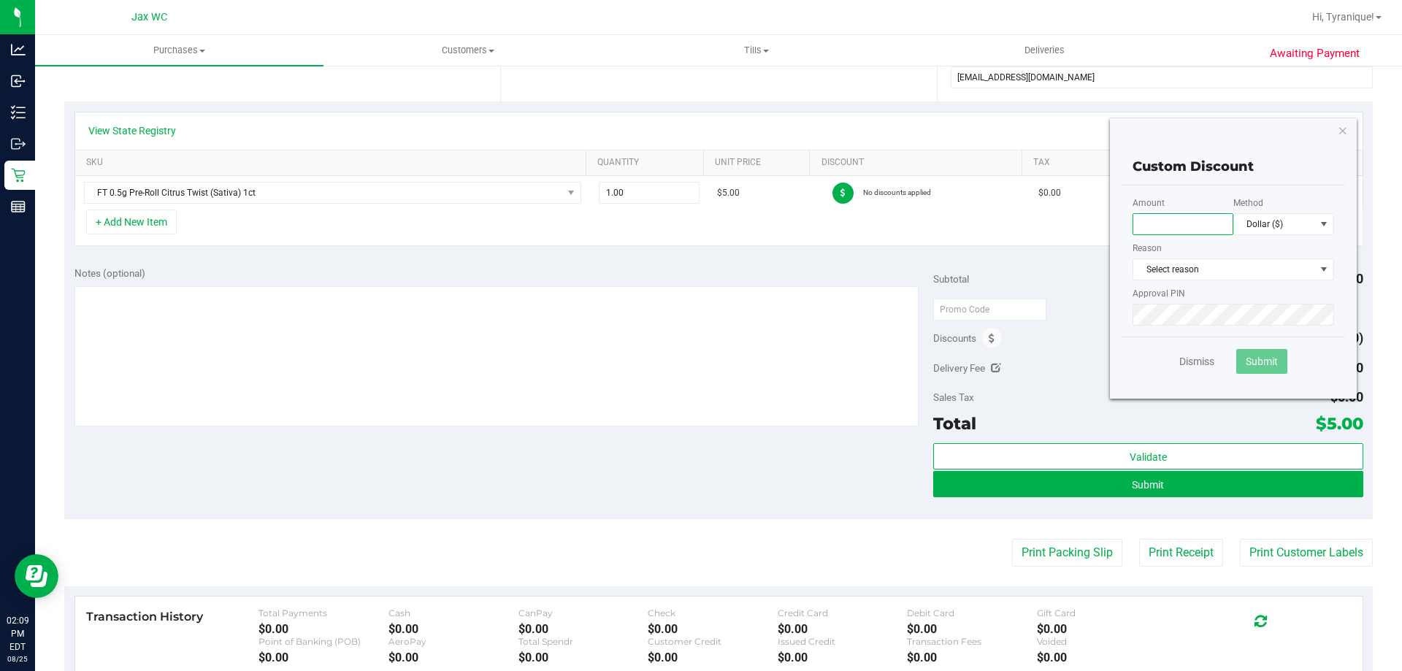
click at [726, 232] on input "text" at bounding box center [1183, 224] width 101 height 22
type input "100.00"
click at [726, 223] on span at bounding box center [1324, 224] width 18 height 20
click at [726, 271] on li "Percentage (%)" at bounding box center [1272, 276] width 99 height 25
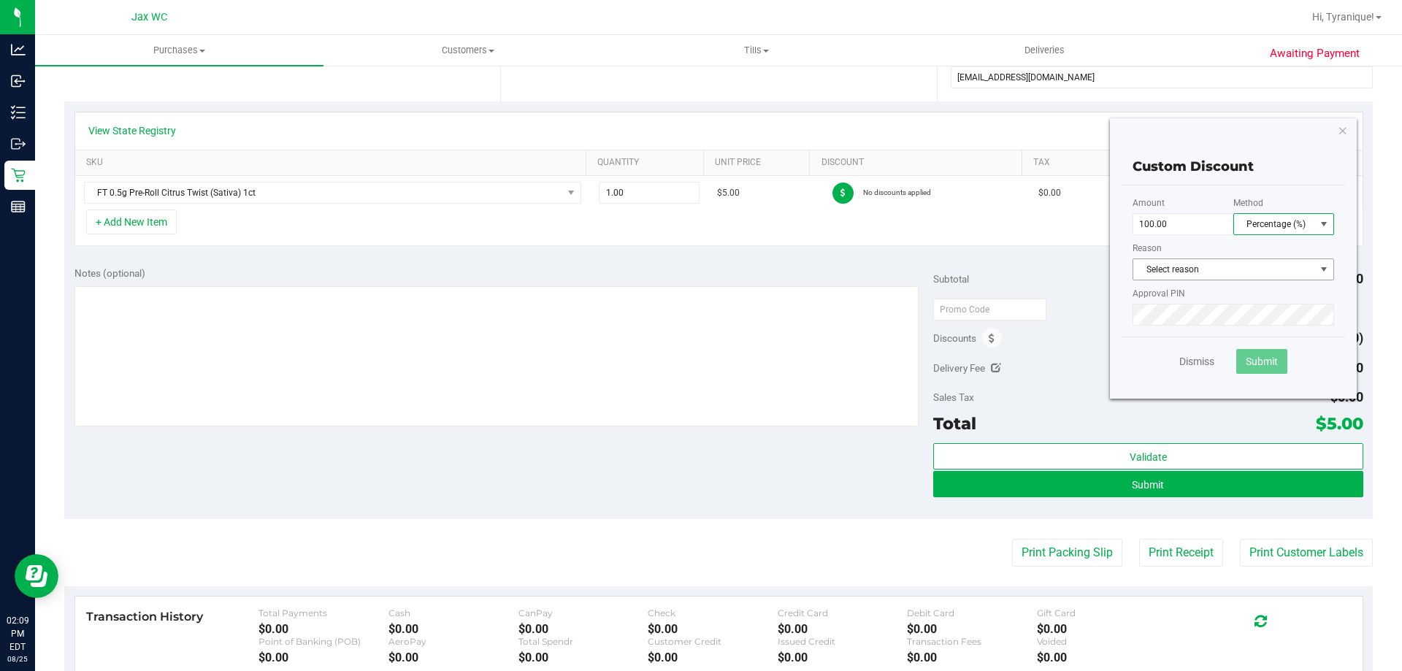
click at [726, 269] on span "Select reason" at bounding box center [1225, 269] width 182 height 20
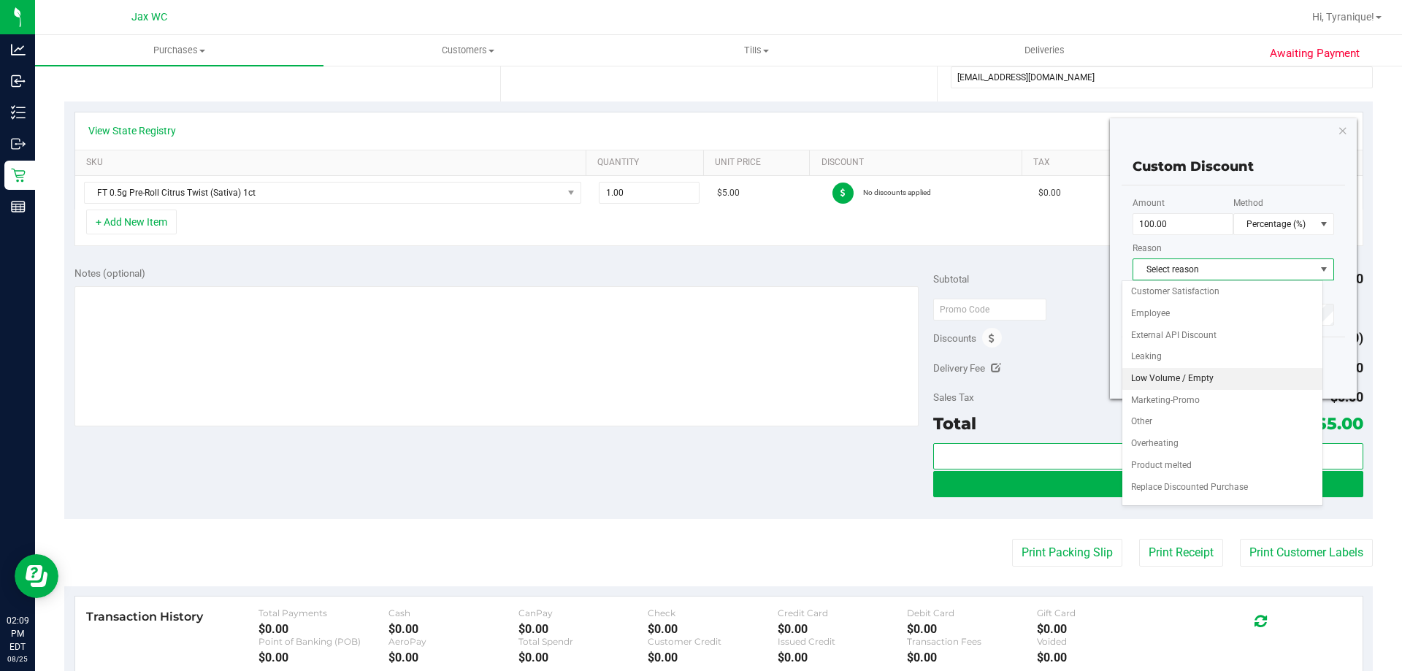
scroll to position [63, 0]
click at [726, 471] on li "Replace Discounted Purchase" at bounding box center [1223, 471] width 200 height 22
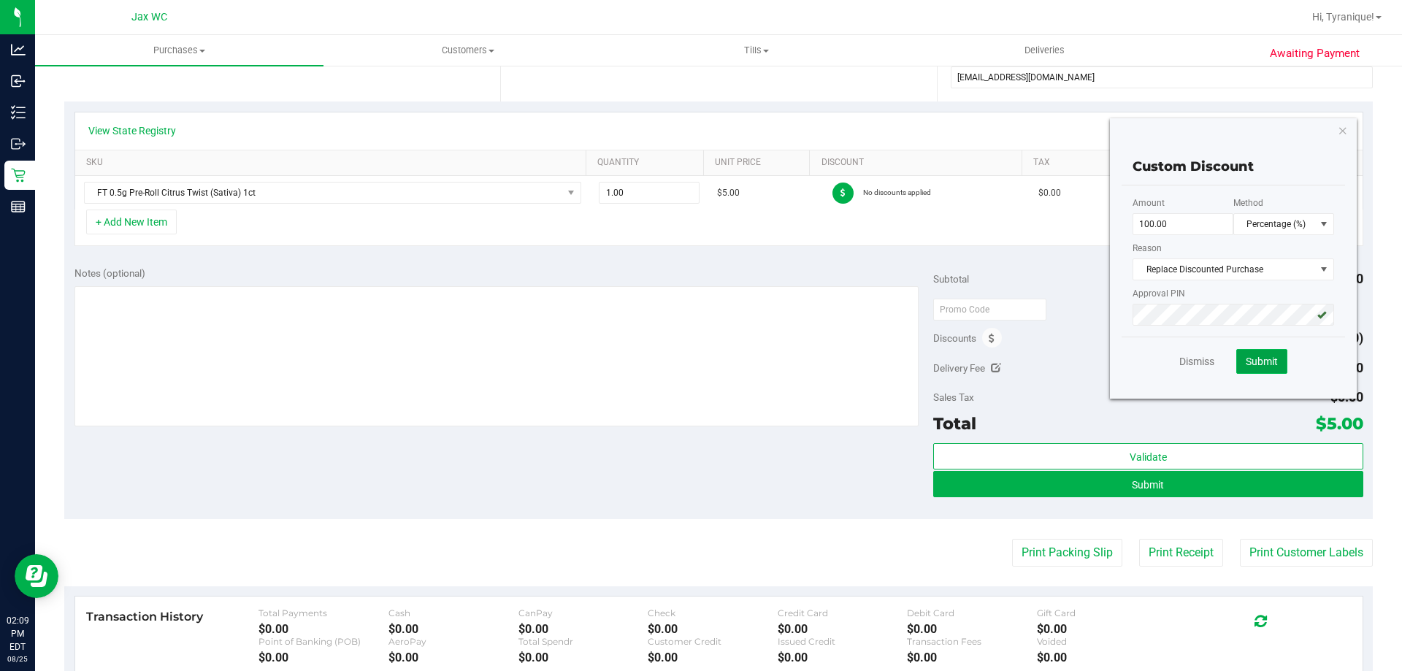
click at [726, 368] on button "Submit" at bounding box center [1262, 361] width 51 height 25
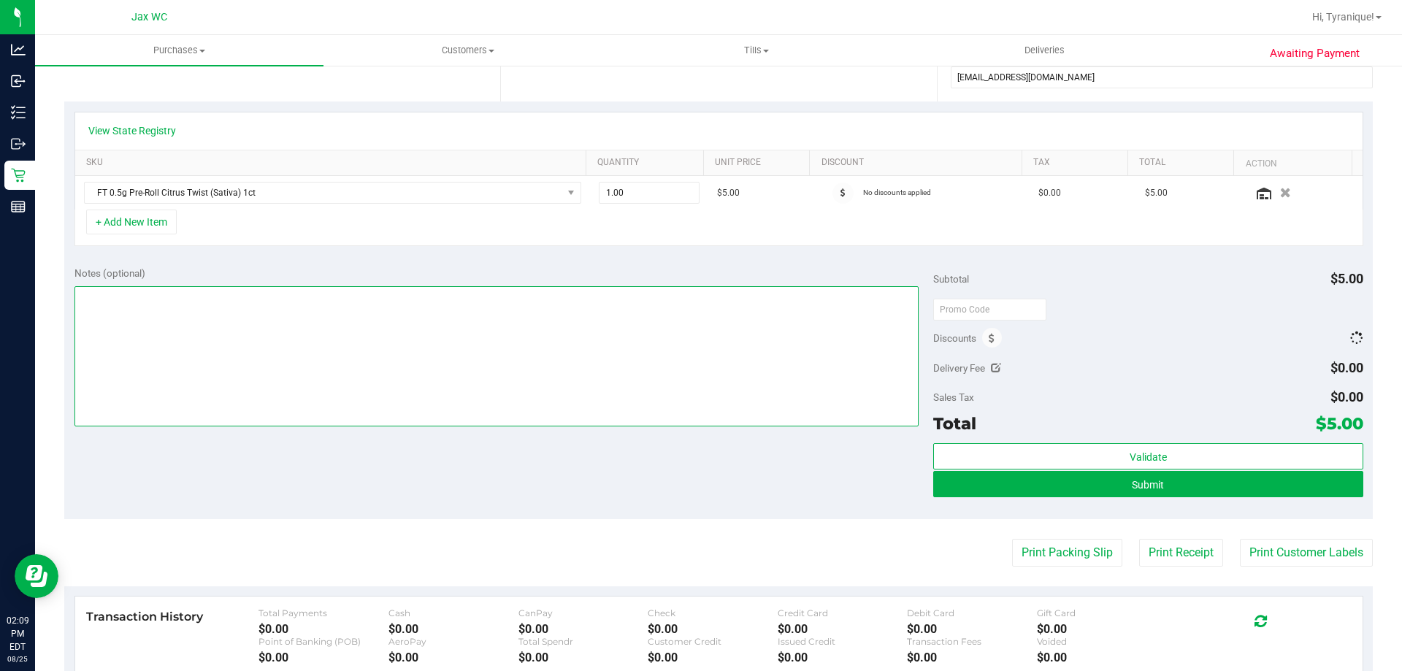
click at [698, 352] on textarea at bounding box center [496, 356] width 845 height 140
type textarea "g"
type textarea "c"
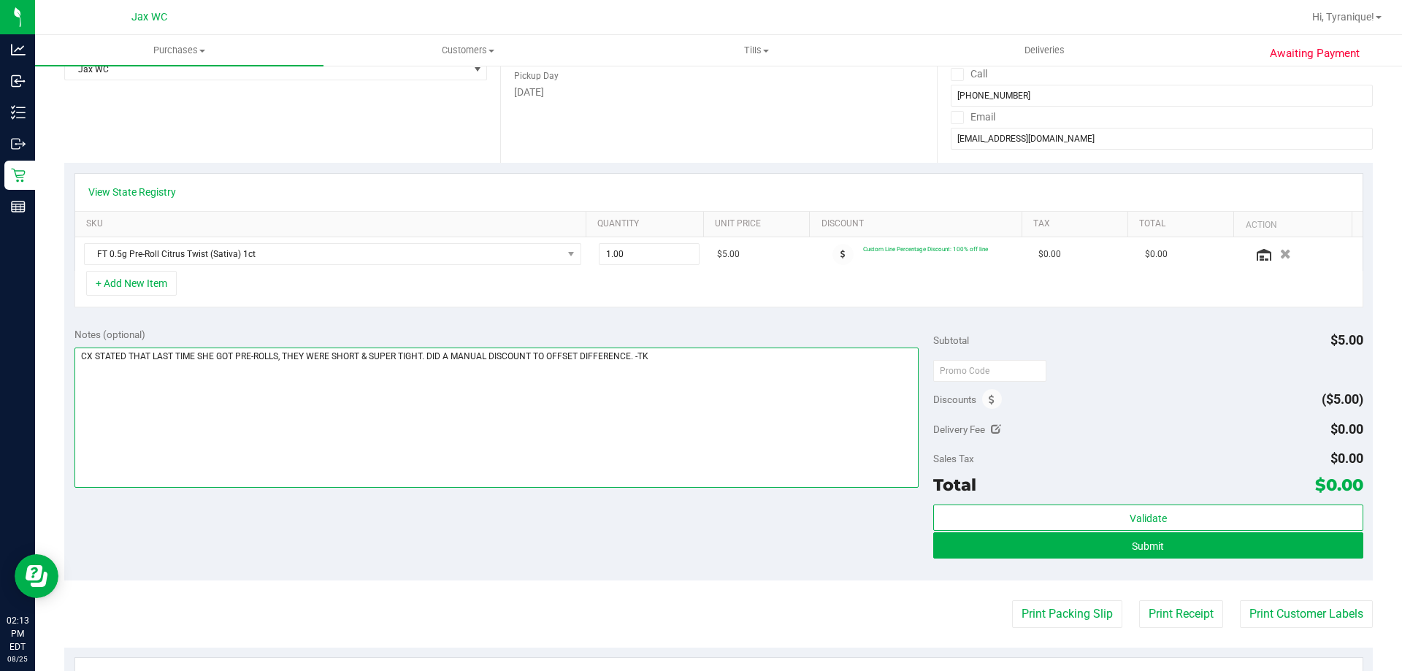
scroll to position [146, 0]
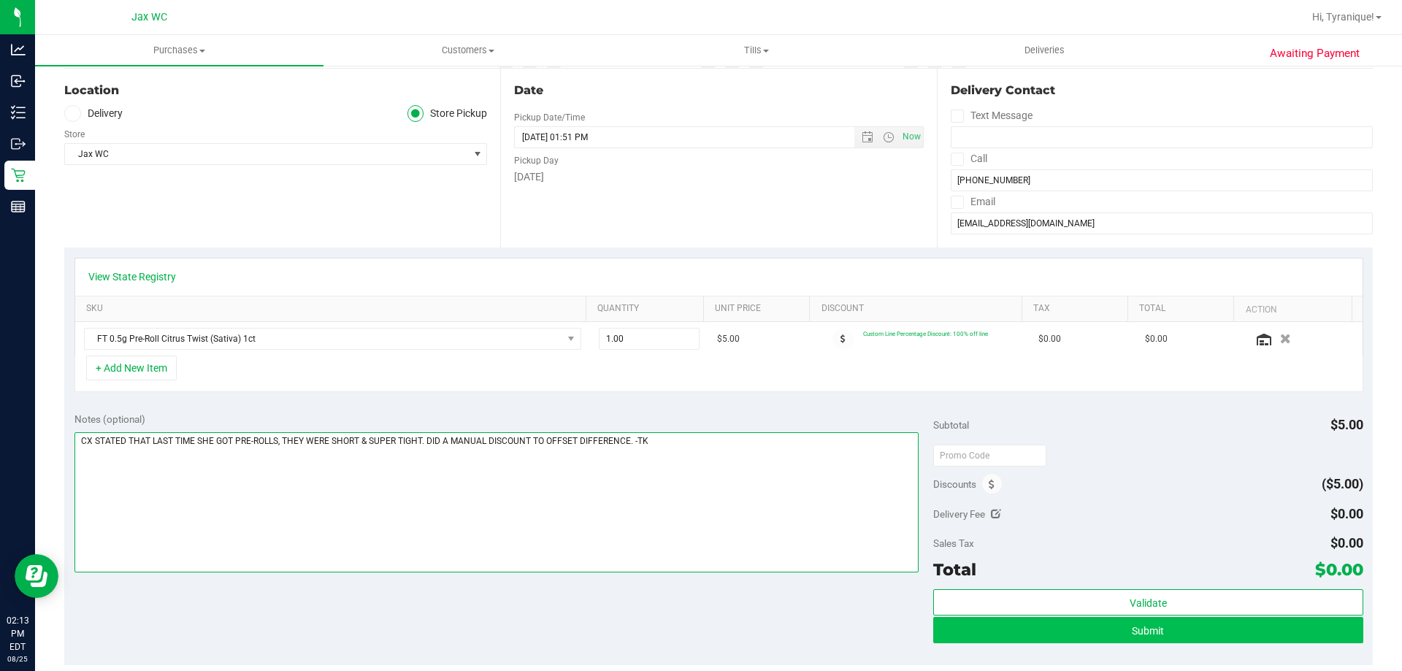
type textarea "CX STATED THAT LAST TIME SHE GOT PRE-ROLLS, THEY WERE SHORT & SUPER TIGHT. DID …"
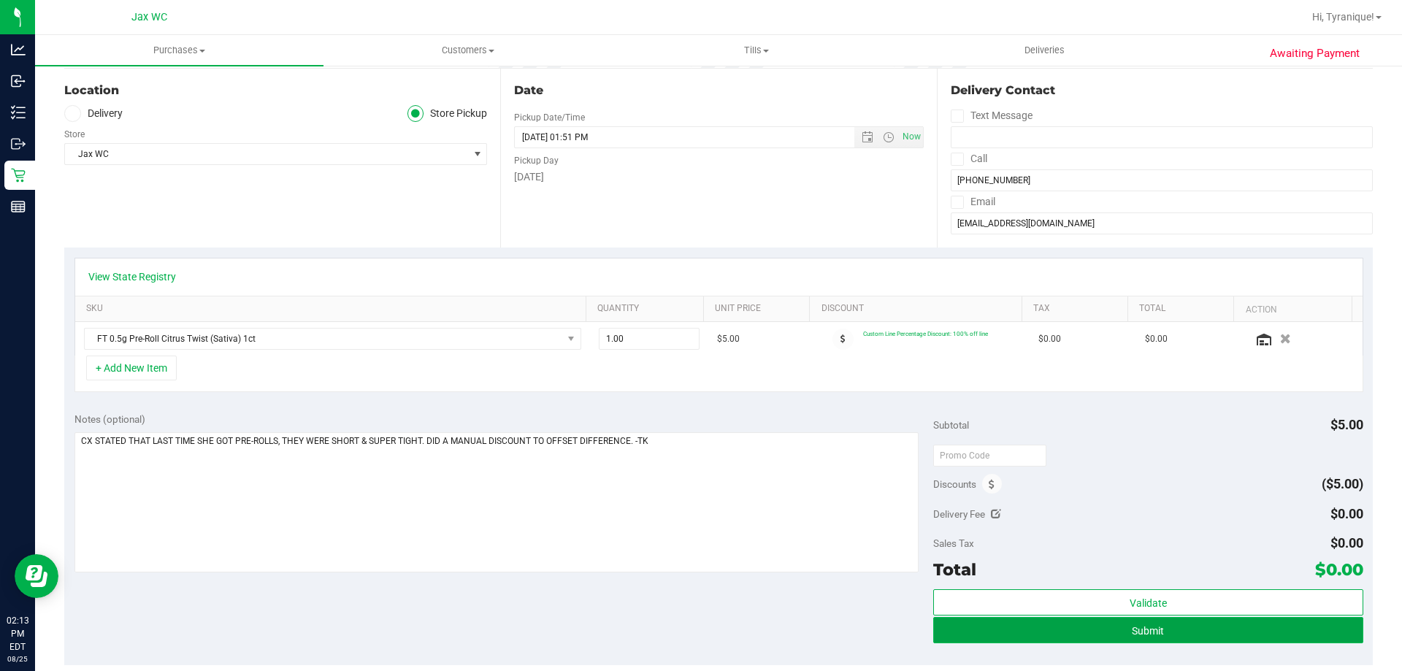
click at [726, 636] on button "Submit" at bounding box center [1147, 630] width 429 height 26
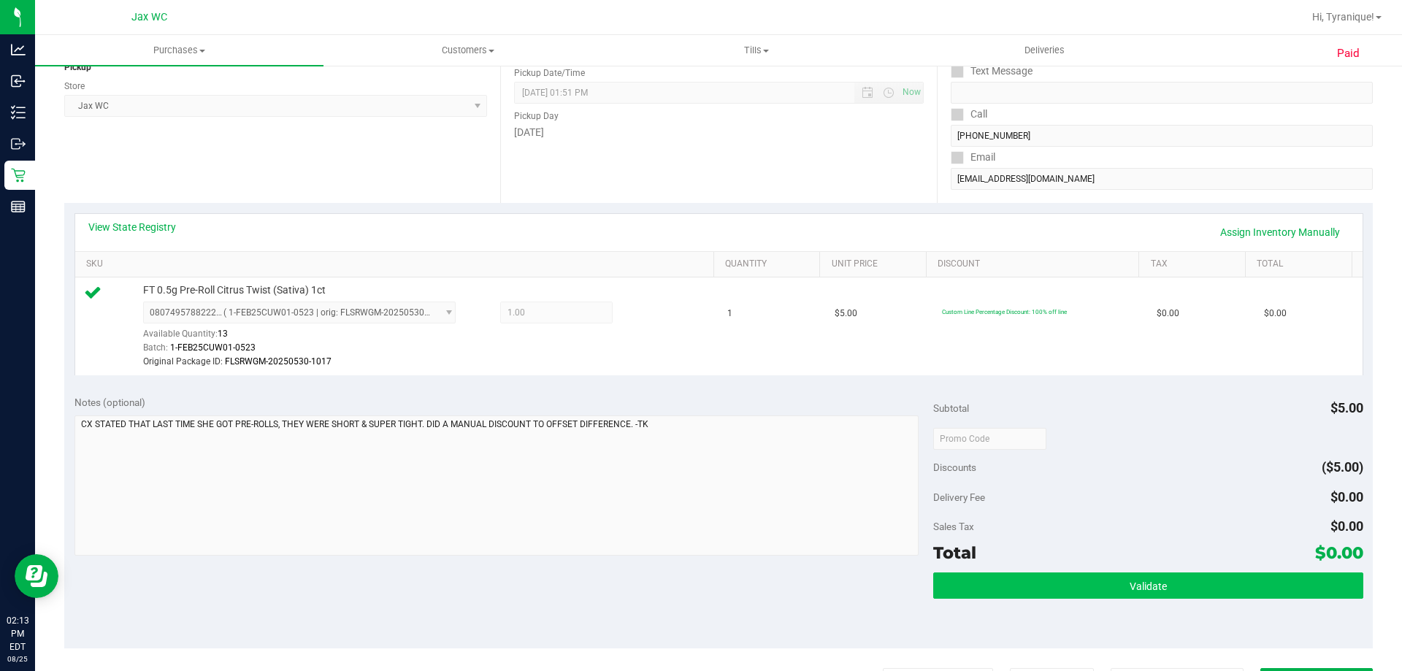
scroll to position [365, 0]
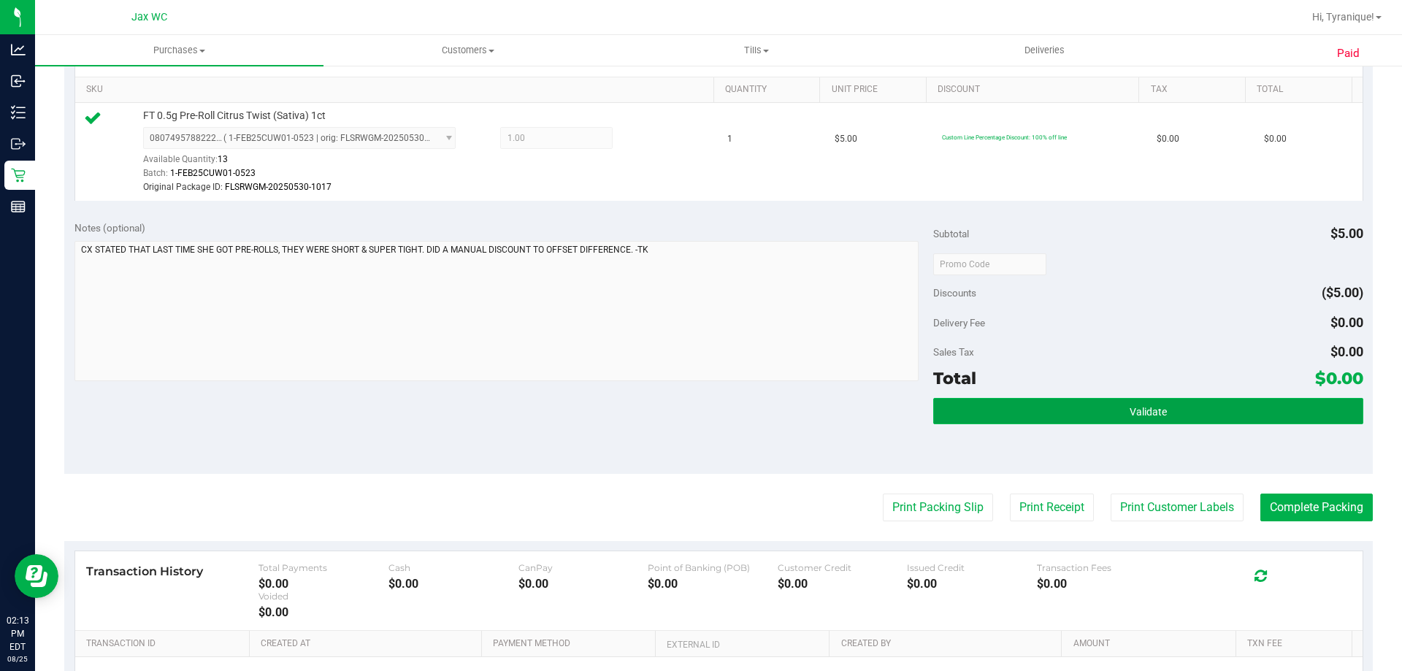
click at [726, 398] on button "Validate" at bounding box center [1147, 411] width 429 height 26
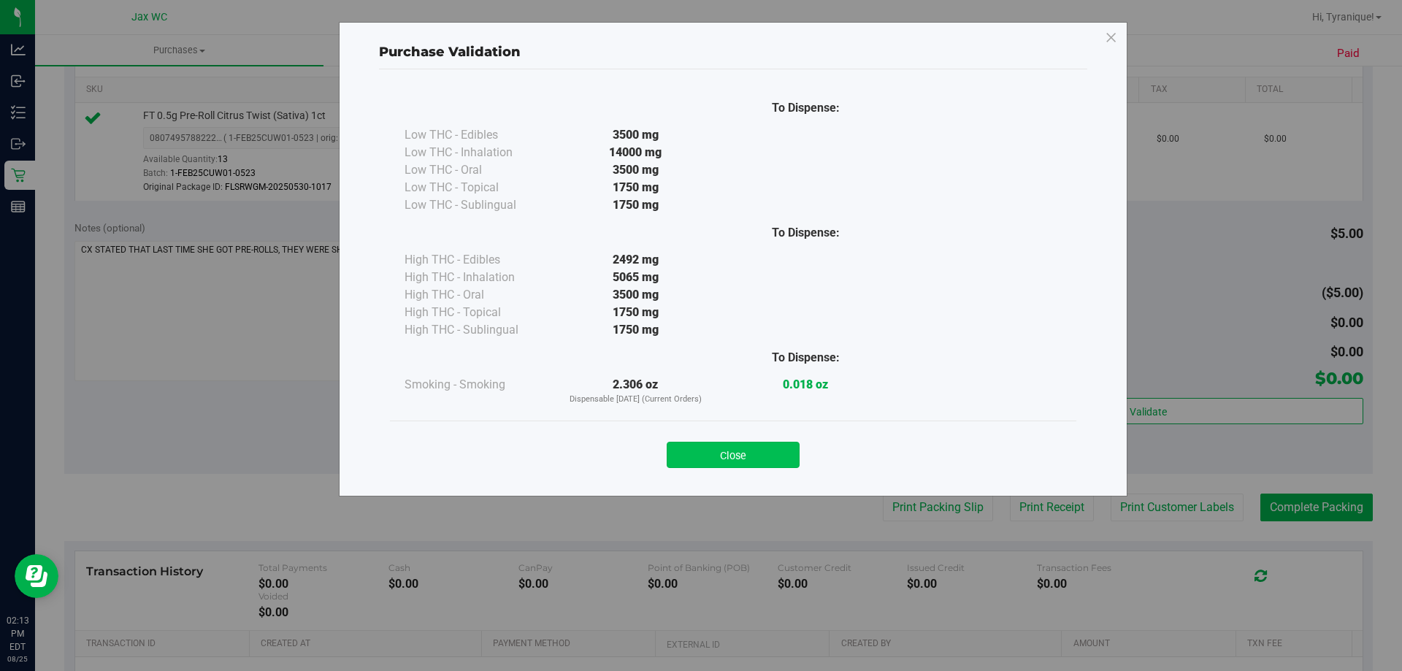
click at [726, 452] on button "Close" at bounding box center [733, 455] width 133 height 26
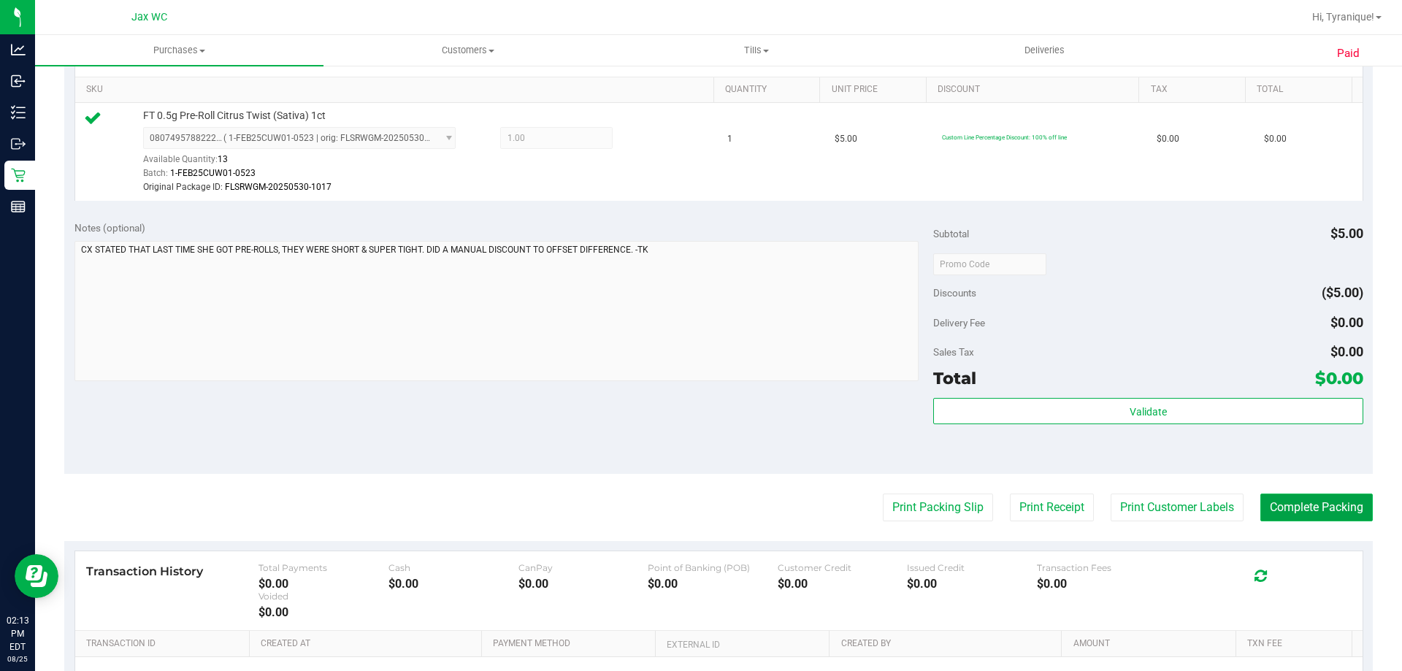
click at [726, 519] on button "Complete Packing" at bounding box center [1317, 508] width 112 height 28
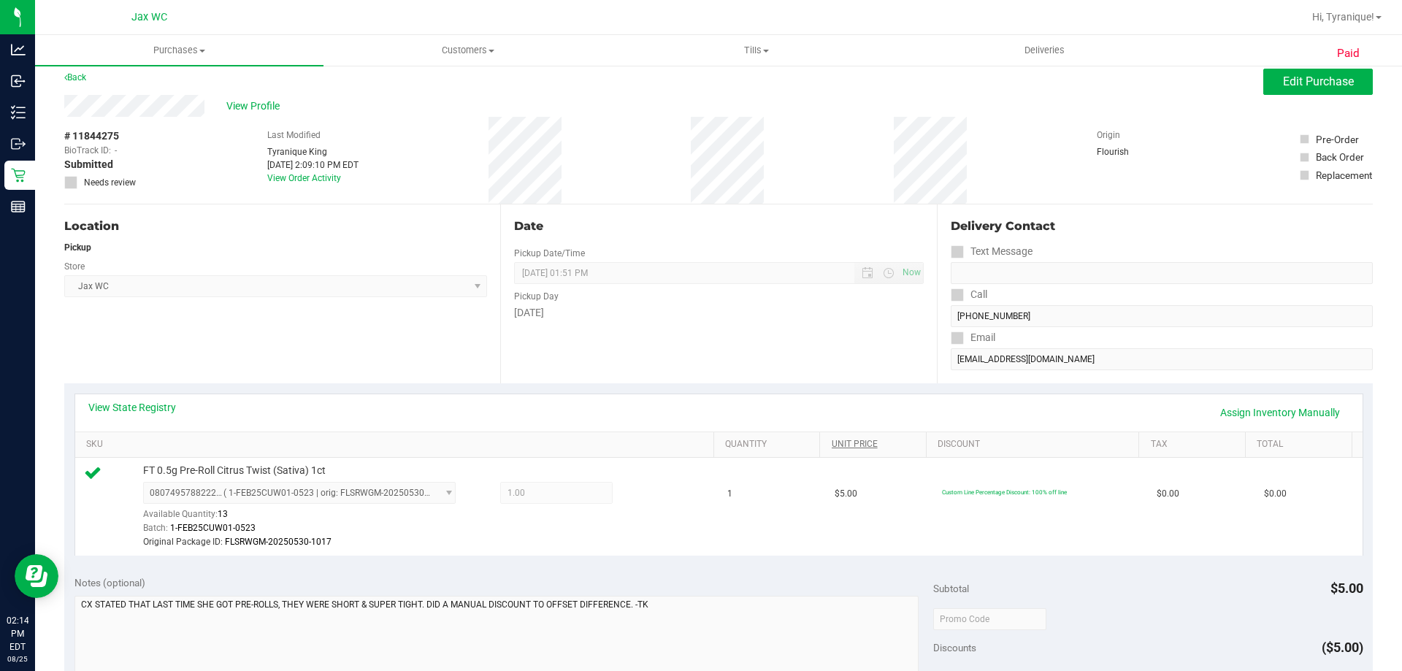
scroll to position [0, 0]
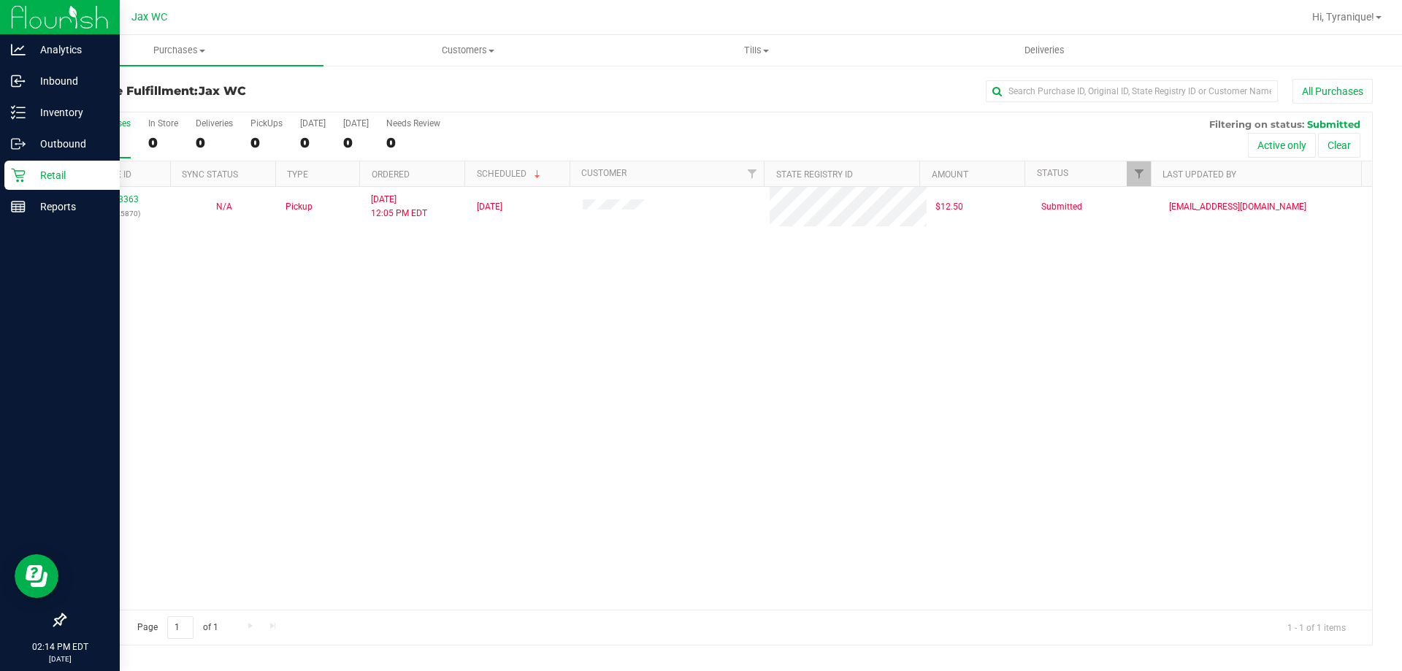
click at [47, 176] on p "Retail" at bounding box center [70, 176] width 88 height 18
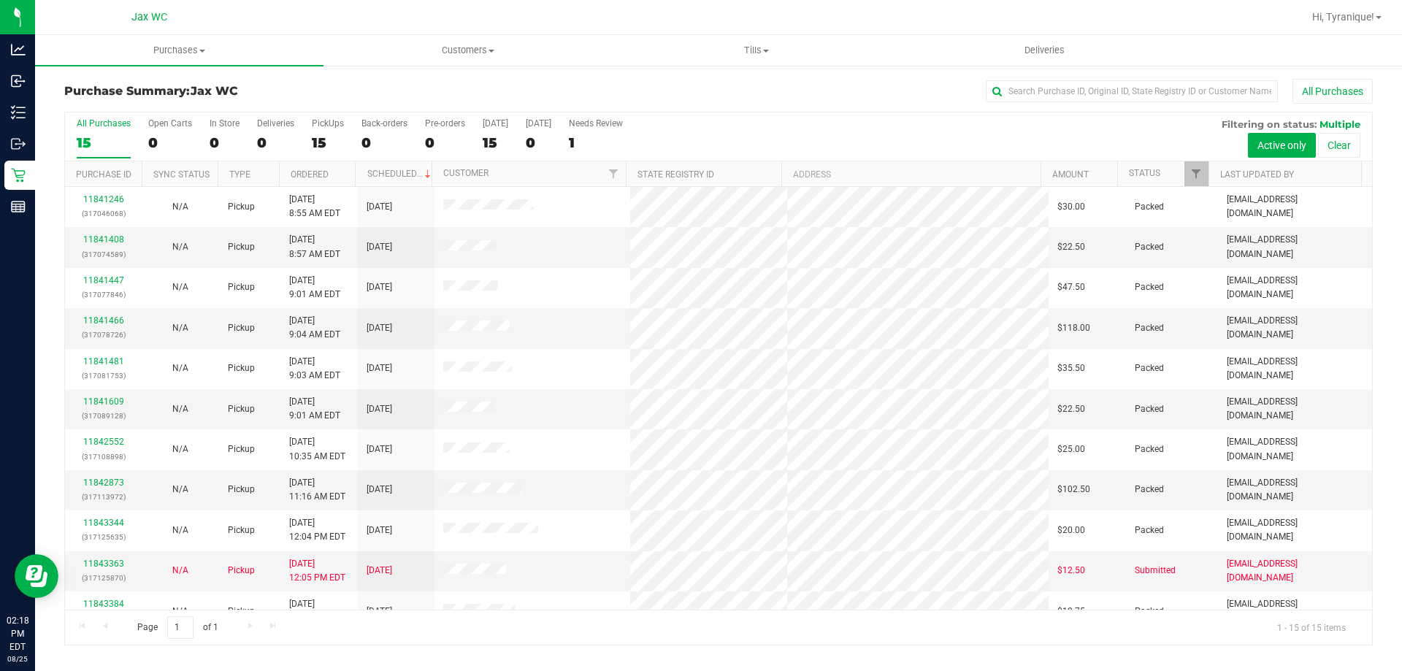
drag, startPoint x: 655, startPoint y: 96, endPoint x: 664, endPoint y: 104, distance: 11.9
click at [655, 96] on div "All Purchases" at bounding box center [936, 91] width 873 height 25
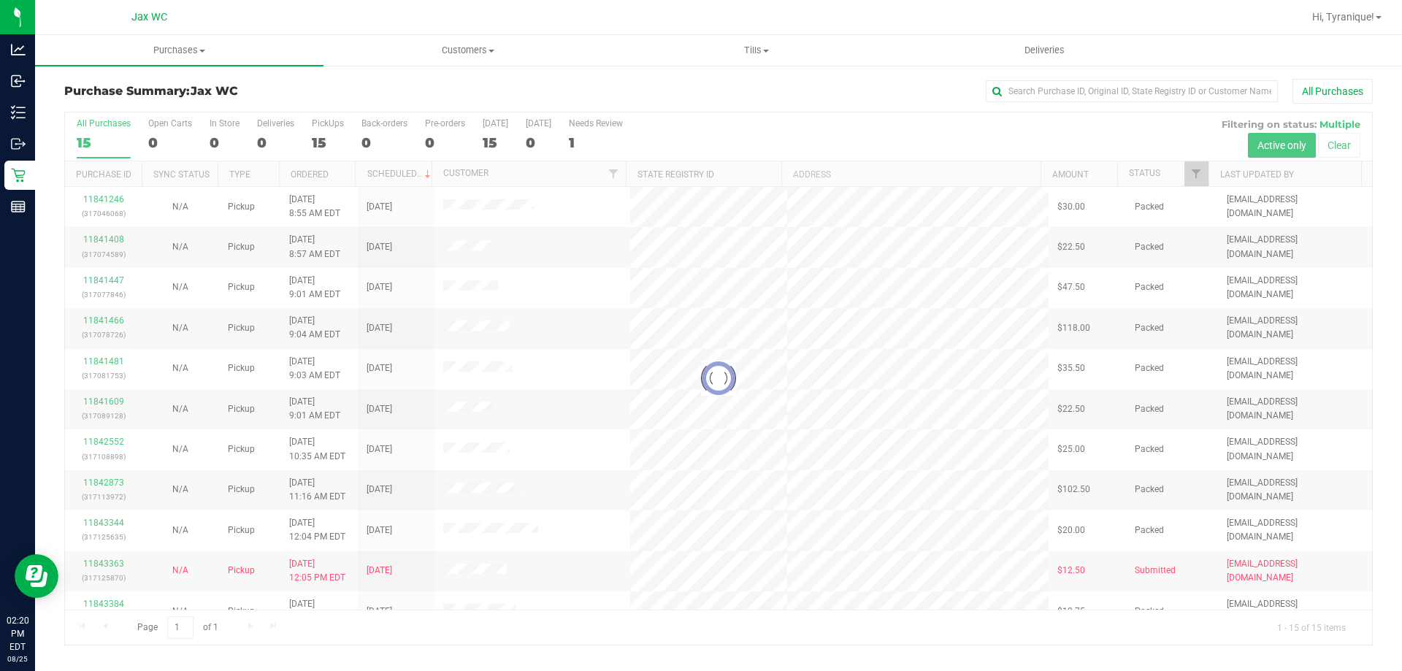
click at [556, 83] on div "All Purchases" at bounding box center [936, 91] width 873 height 25
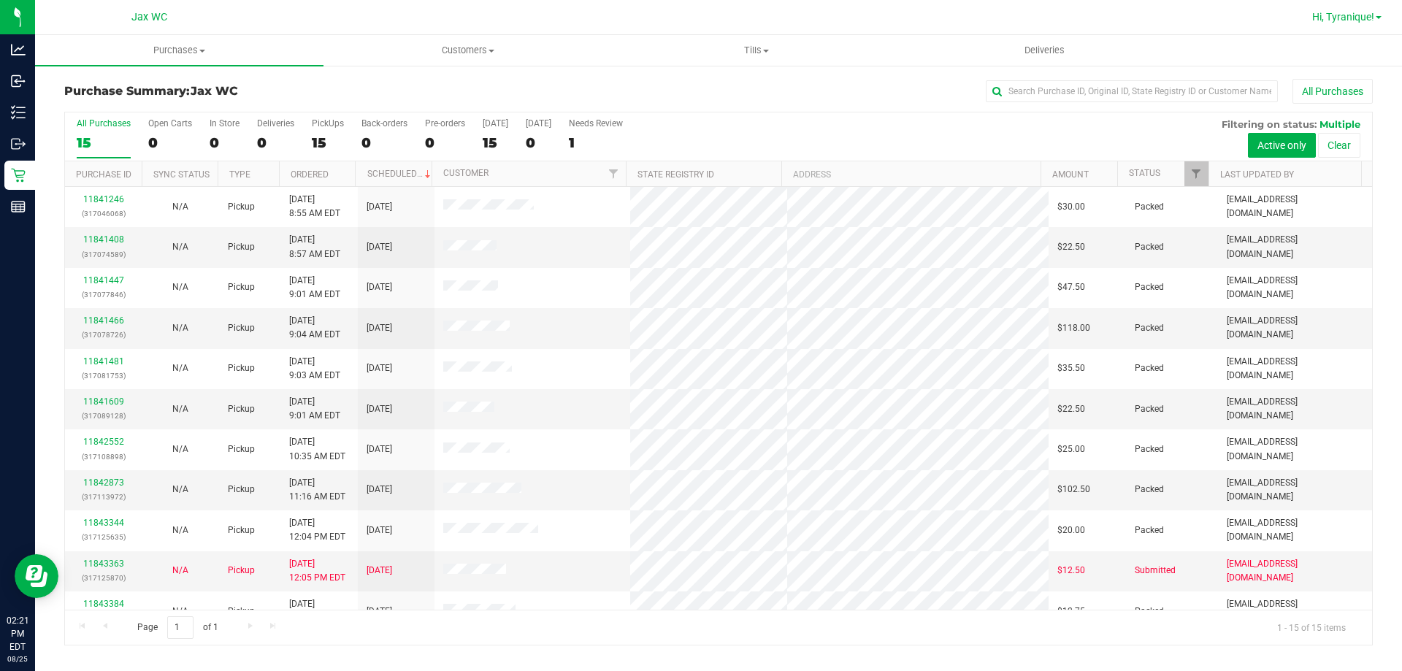
click at [726, 15] on span "Hi, Tyranique!" at bounding box center [1343, 17] width 62 height 12
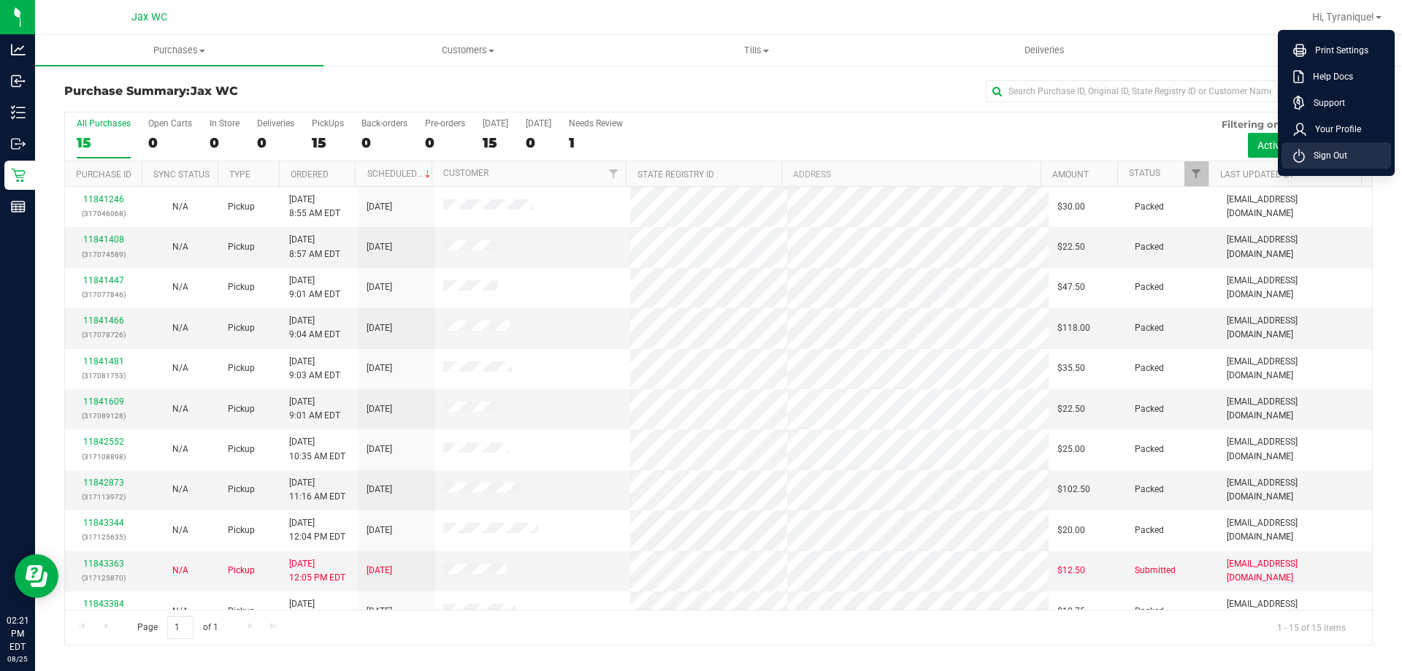
click at [726, 154] on span "Sign Out" at bounding box center [1326, 155] width 42 height 15
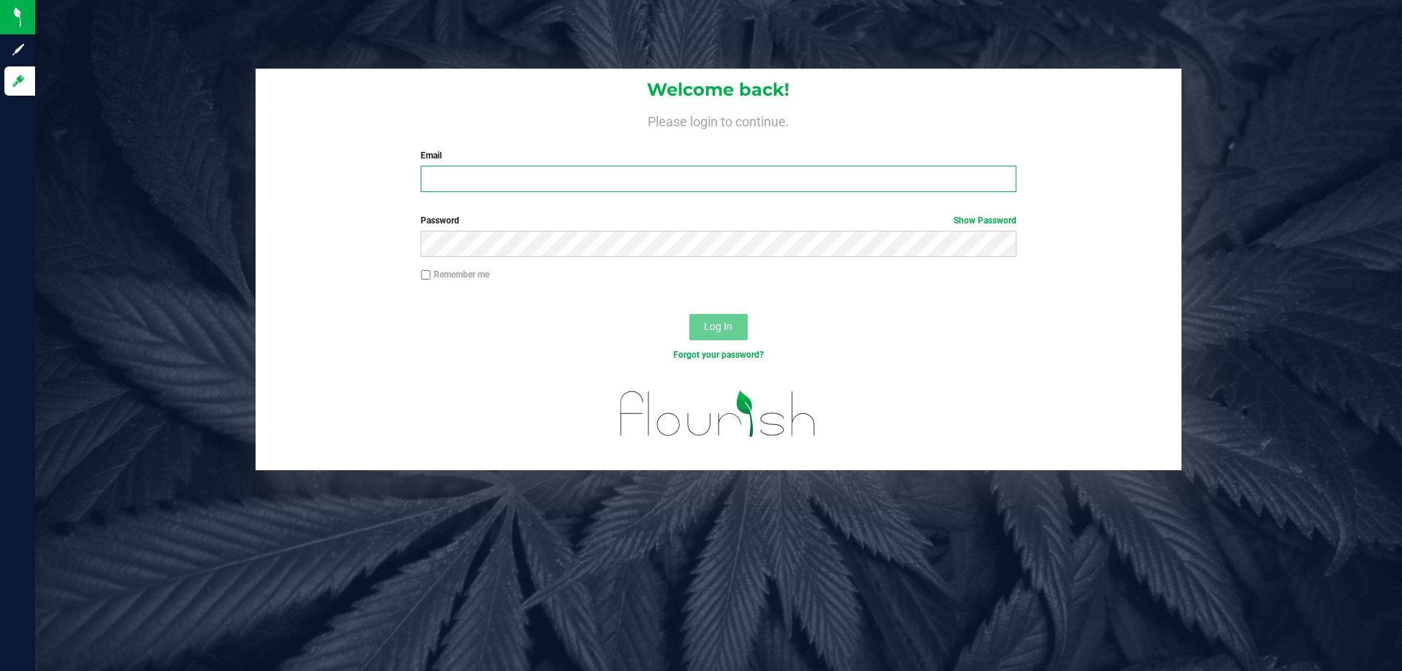
click at [605, 180] on input "Email" at bounding box center [718, 179] width 595 height 26
type input "ANSMITH@LIVEPARALLEL.COM"
click at [571, 278] on form "Welcome back! Please login to continue. Email ANSMITH@LIVEPARALLEL.COM Required…" at bounding box center [719, 270] width 904 height 402
drag, startPoint x: 498, startPoint y: 338, endPoint x: 506, endPoint y: 331, distance: 10.9
click at [499, 338] on div "Log In" at bounding box center [719, 331] width 926 height 49
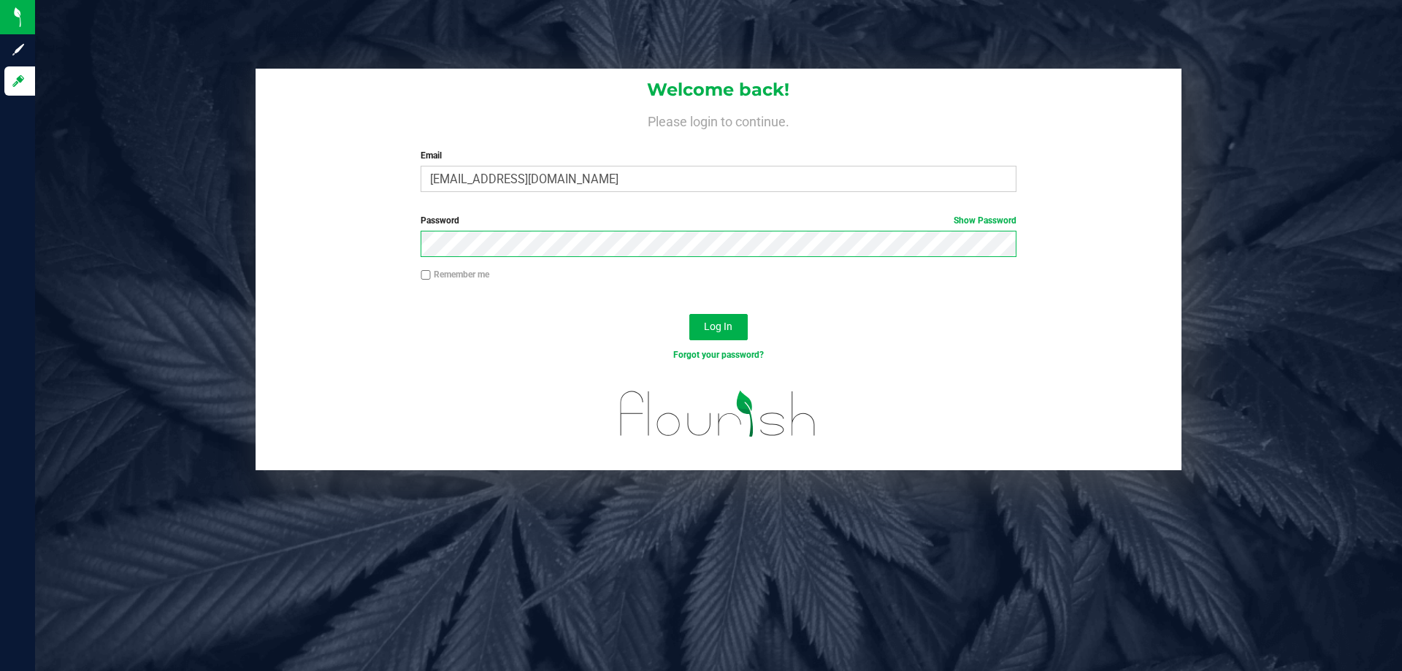
click at [689, 314] on button "Log In" at bounding box center [718, 327] width 58 height 26
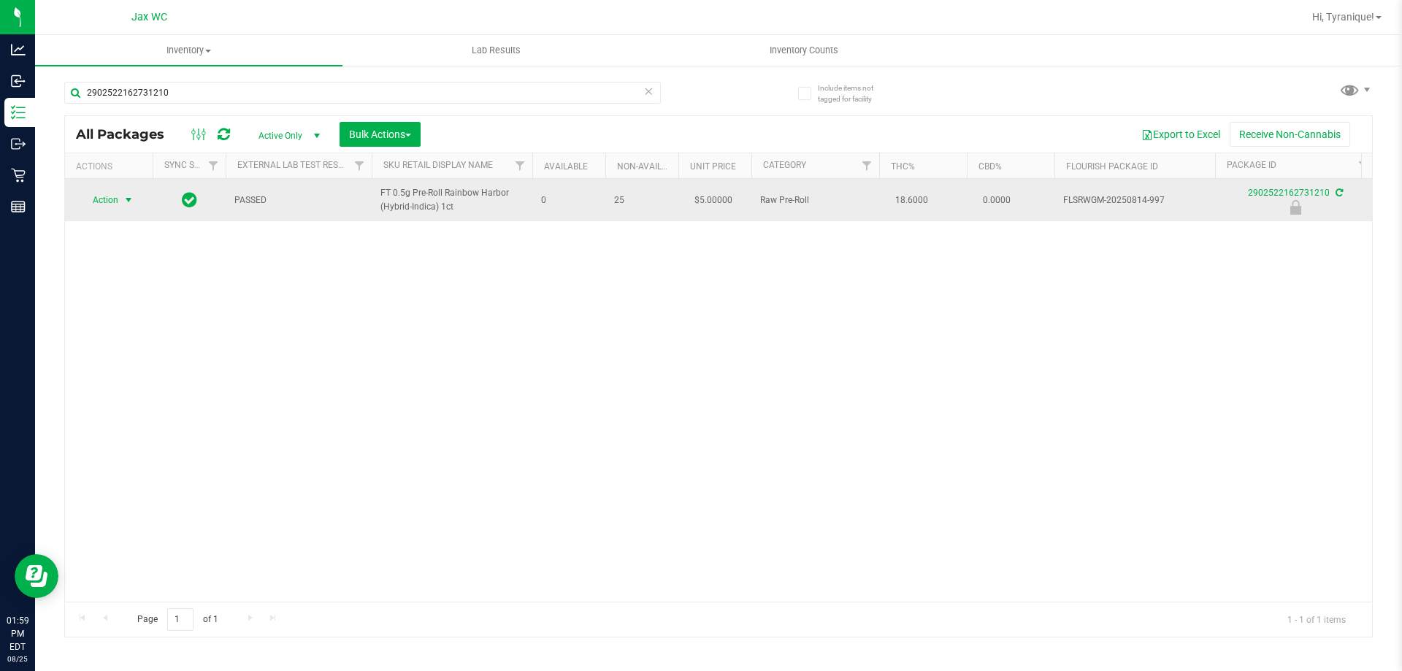
click at [109, 201] on span "Action" at bounding box center [99, 200] width 39 height 20
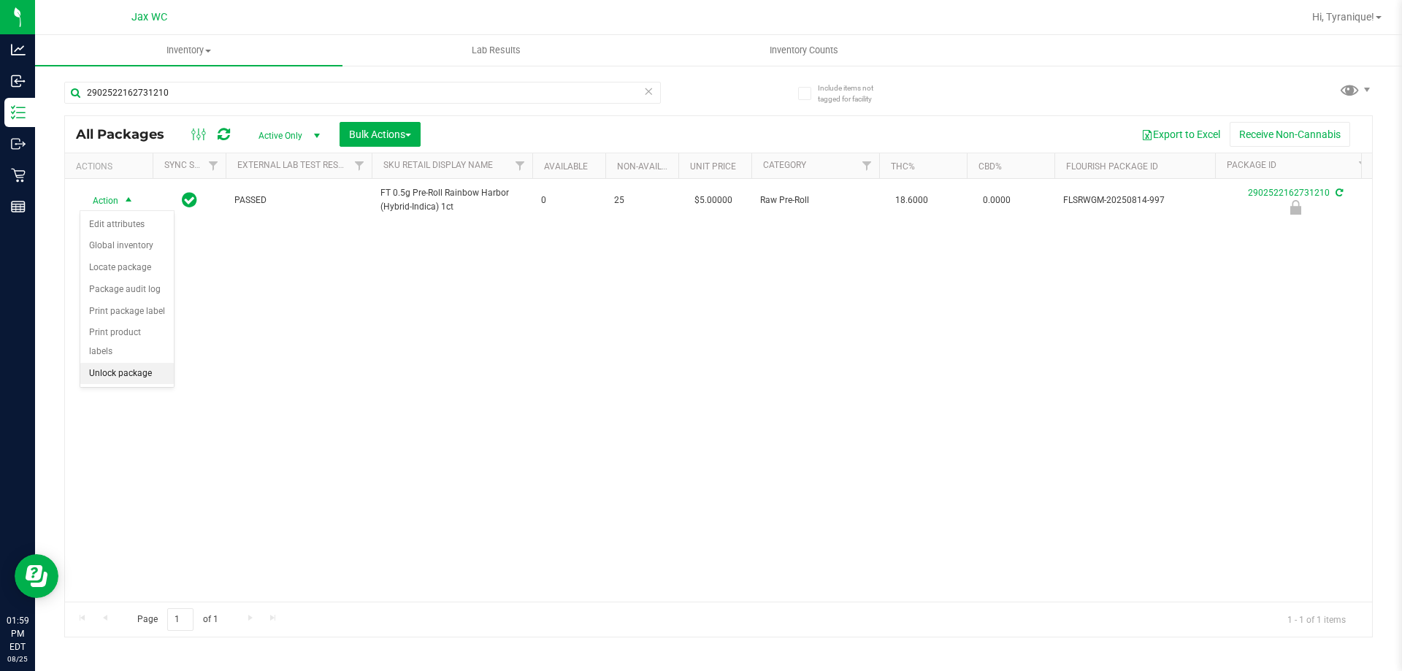
click at [150, 363] on li "Unlock package" at bounding box center [126, 374] width 93 height 22
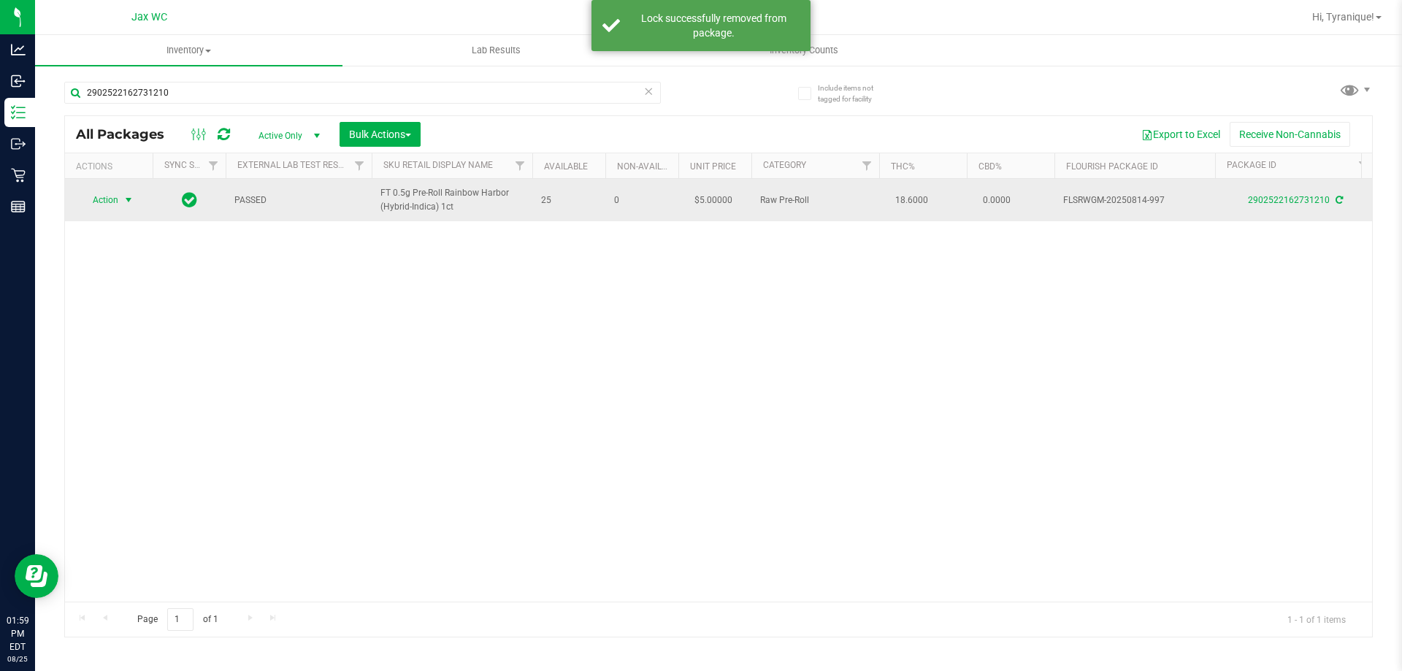
click at [115, 196] on span "Action" at bounding box center [99, 200] width 39 height 20
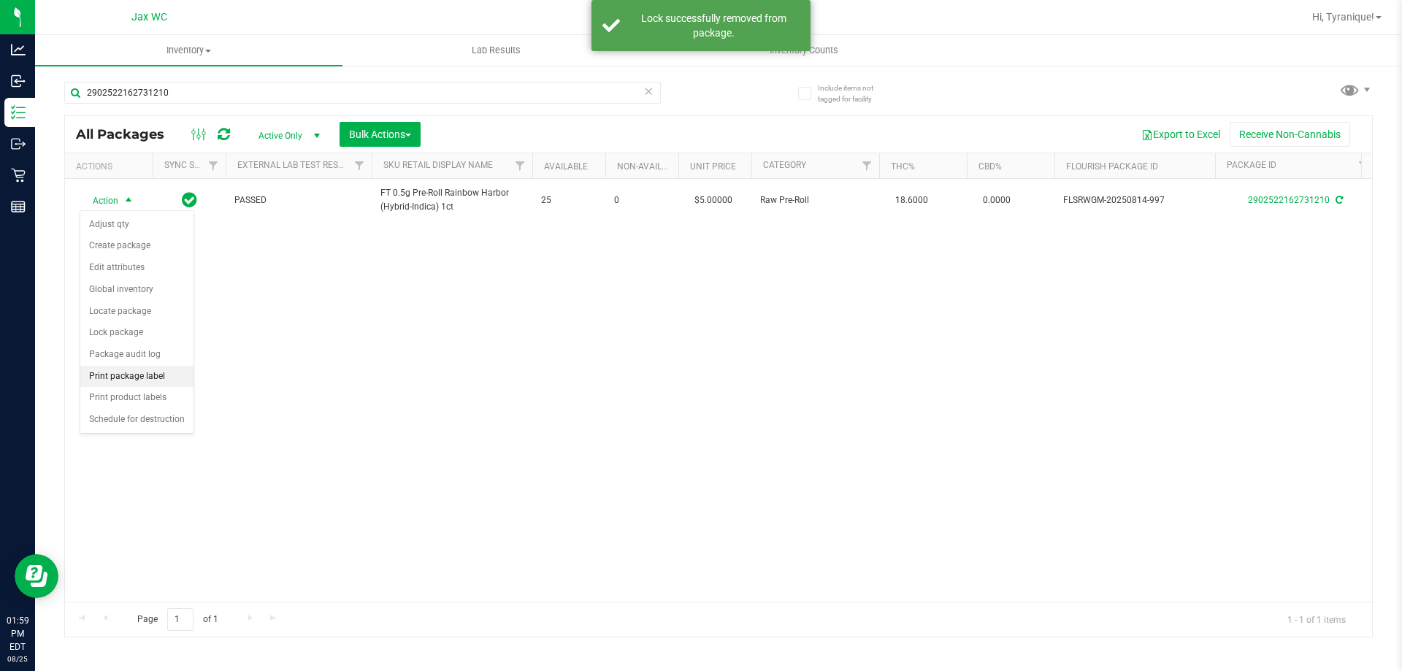
click at [135, 377] on li "Print package label" at bounding box center [136, 377] width 113 height 22
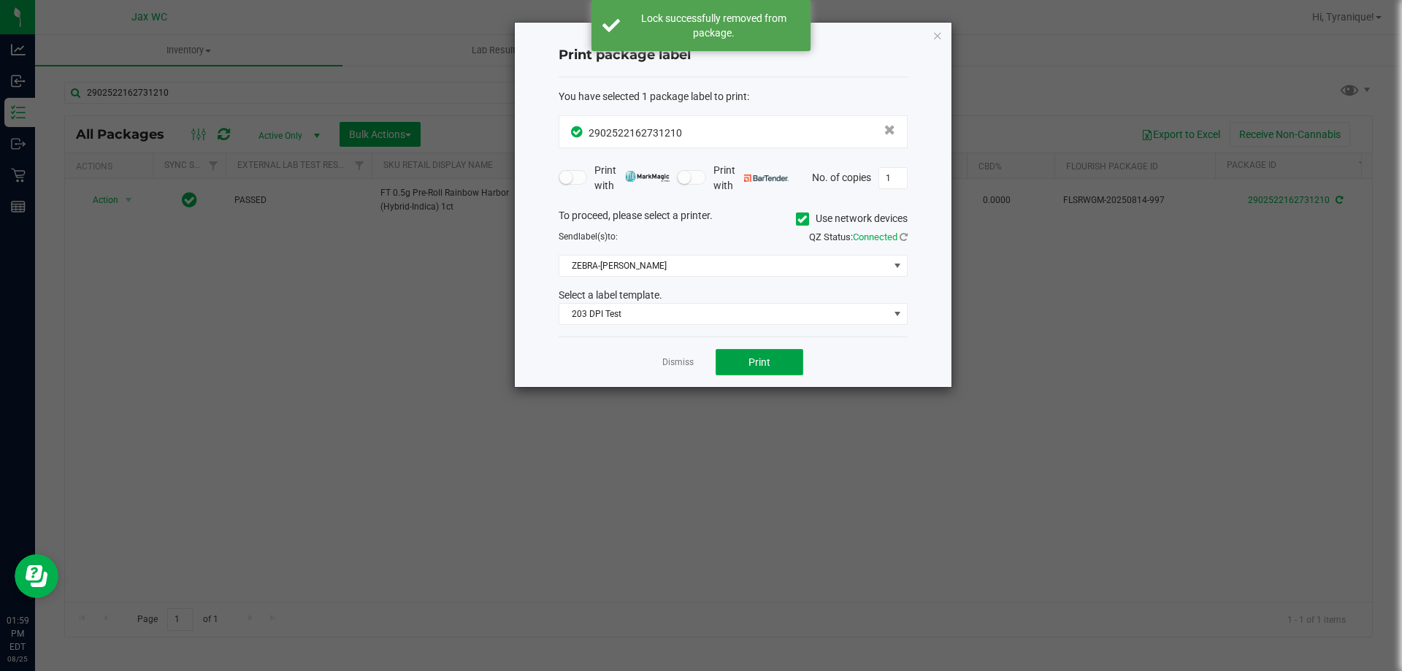
click at [731, 362] on button "Print" at bounding box center [760, 362] width 88 height 26
click at [678, 363] on link "Dismiss" at bounding box center [677, 362] width 31 height 12
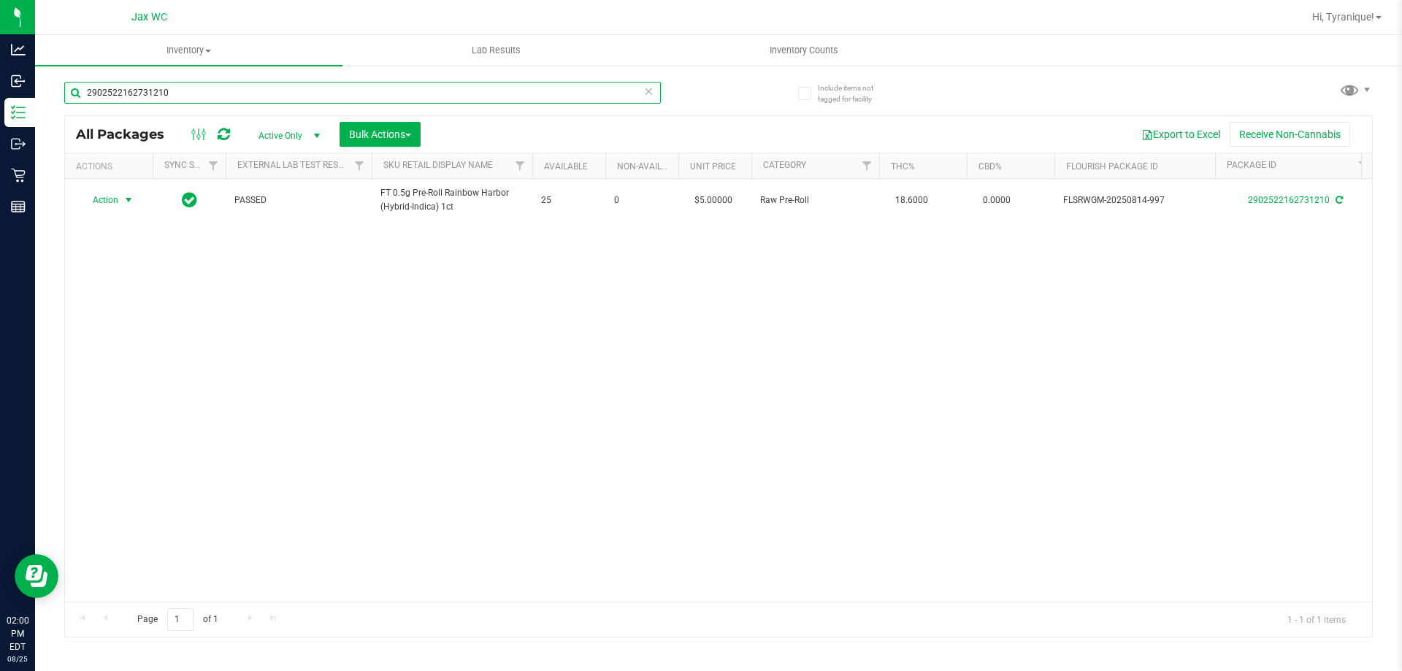
click at [332, 90] on input "2902522162731210" at bounding box center [362, 93] width 597 height 22
click at [332, 91] on input "2902522162731210" at bounding box center [362, 93] width 597 height 22
type input "DSC"
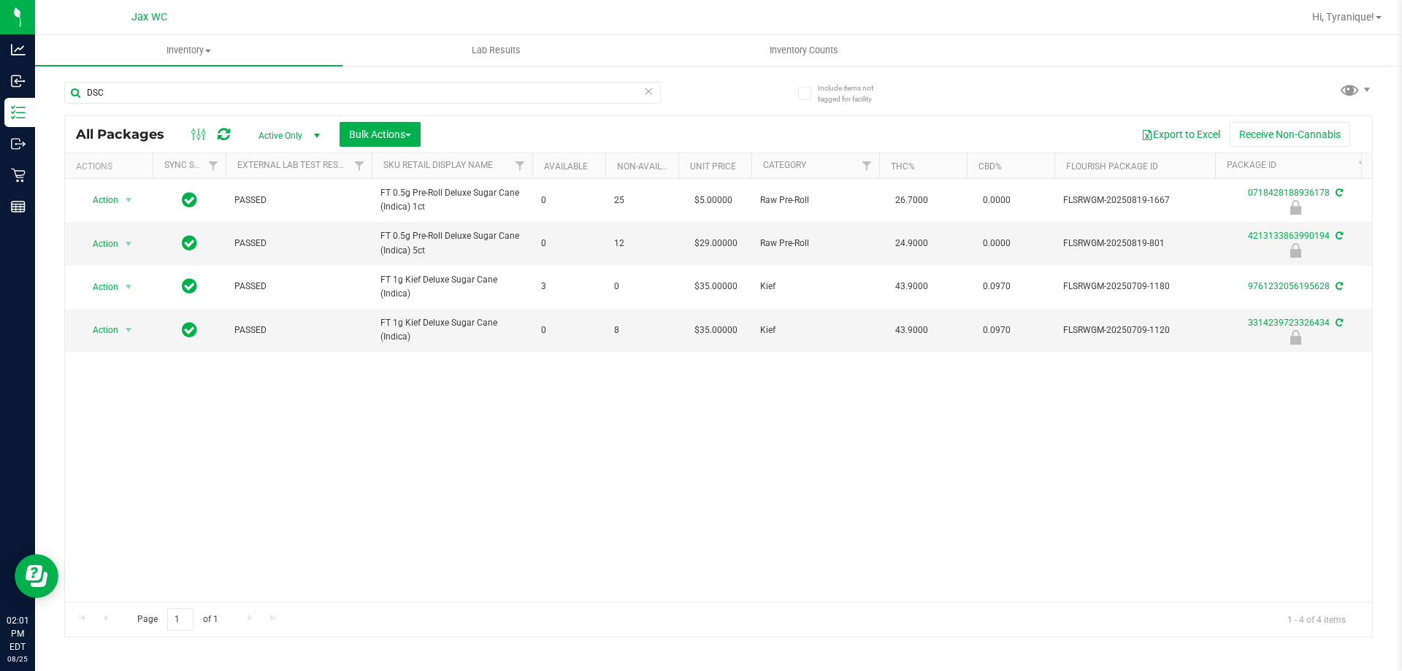
click at [650, 95] on icon at bounding box center [648, 91] width 10 height 18
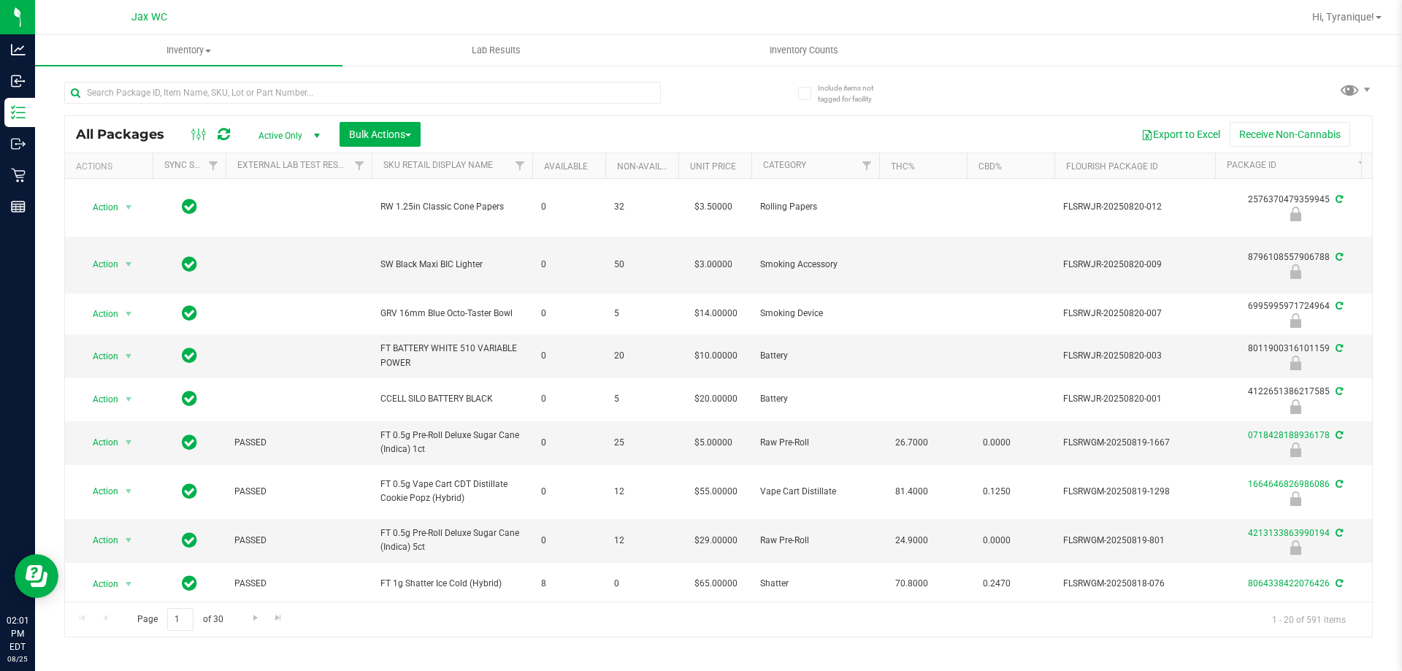
type input "2026-02-15"
click at [396, 92] on input "text" at bounding box center [362, 93] width 597 height 22
paste input "W-APR25FIC02-0514"
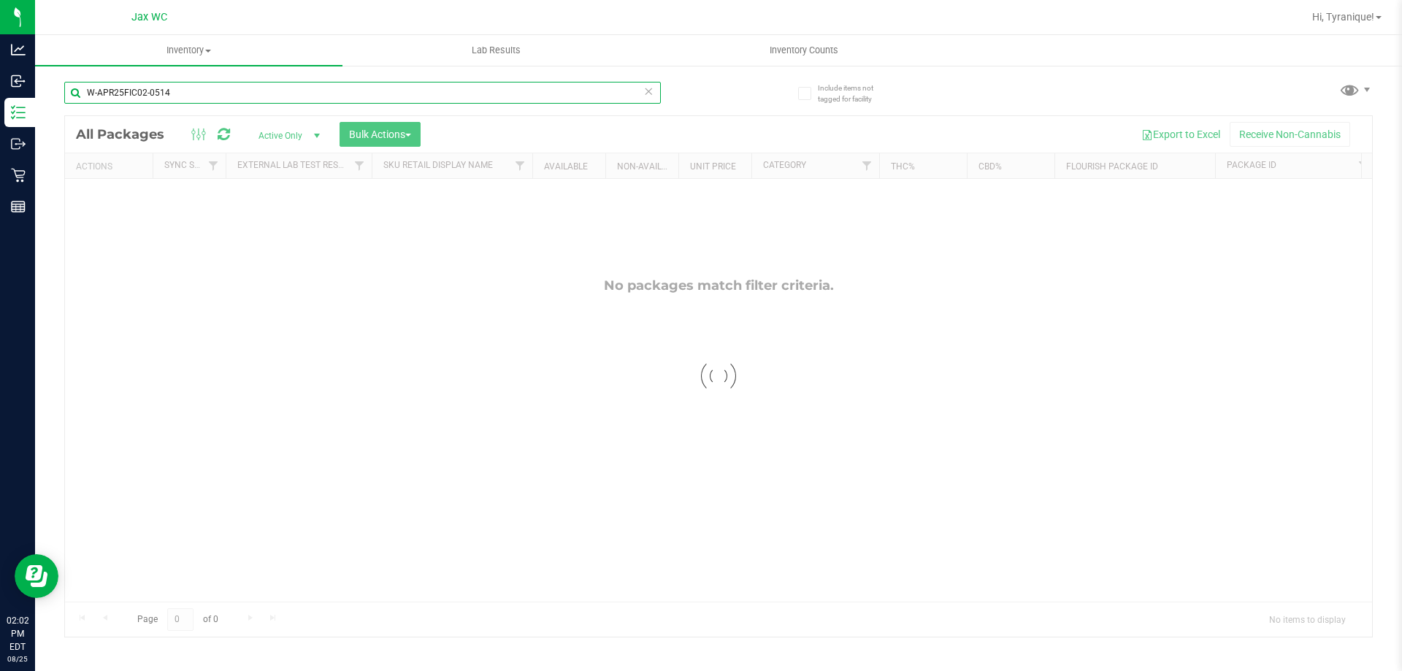
type input "W-APR25FIC02-0514"
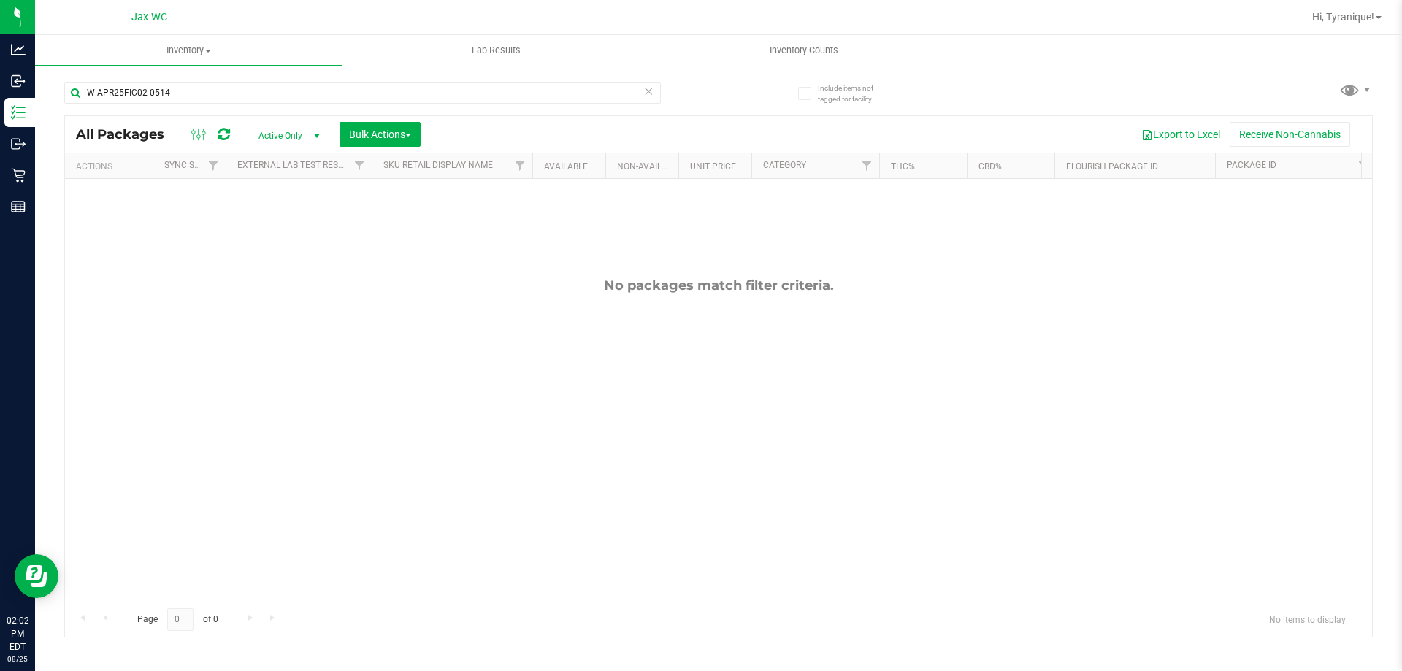
click at [647, 92] on icon at bounding box center [648, 91] width 10 height 18
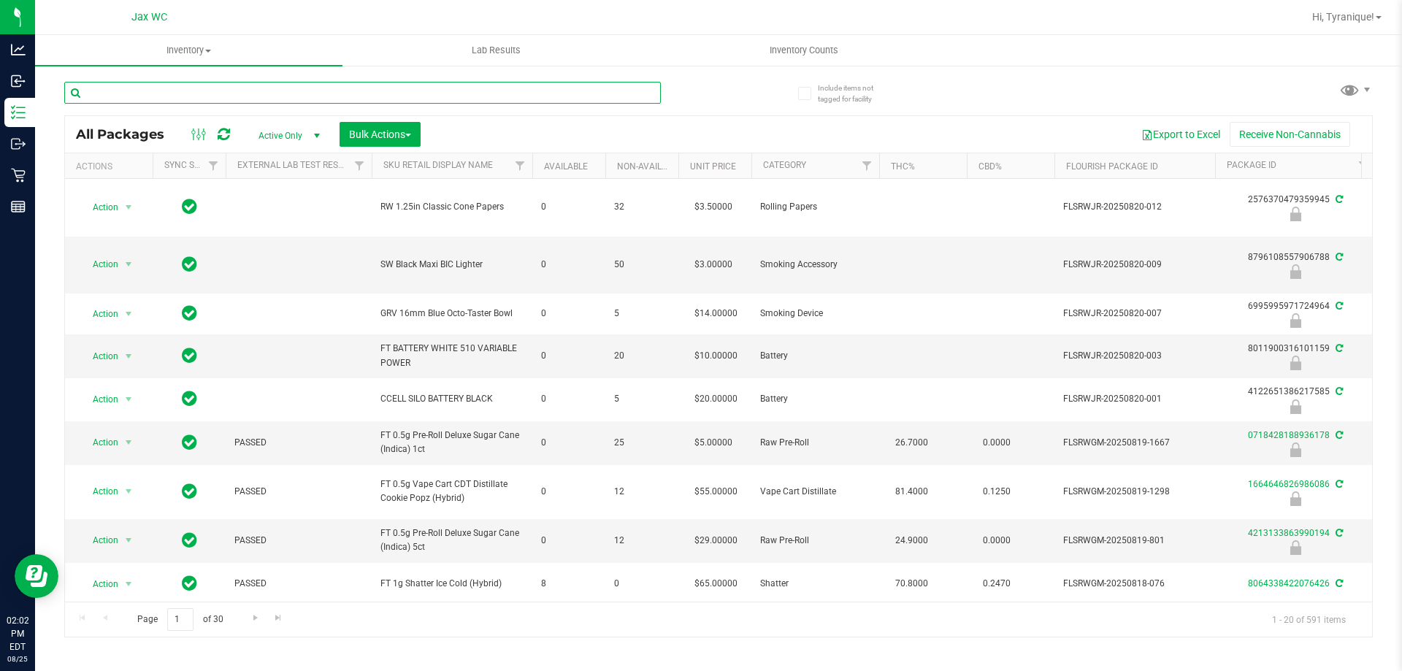
click at [245, 96] on input "text" at bounding box center [362, 93] width 597 height 22
paste input "W-JUN25PBS02-0616"
type input "W-JUN25PBS02-0616"
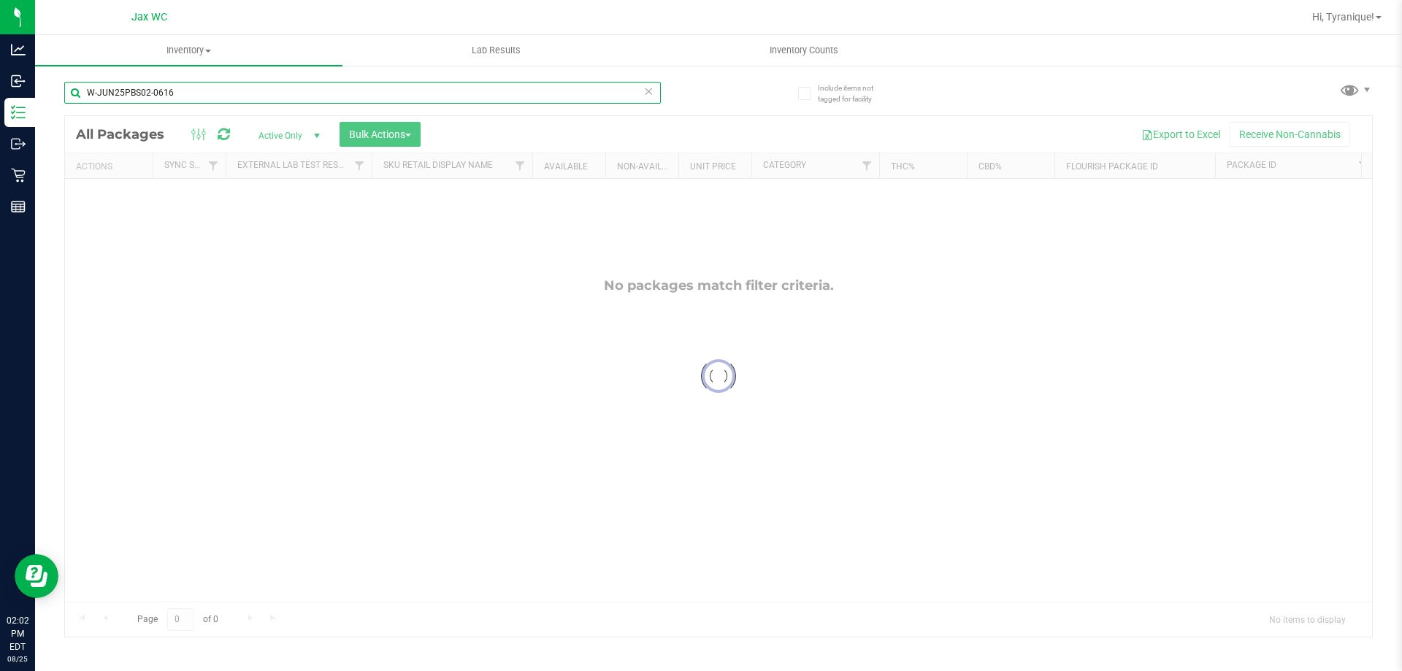
click at [520, 95] on input "W-JUN25PBS02-0616" at bounding box center [362, 93] width 597 height 22
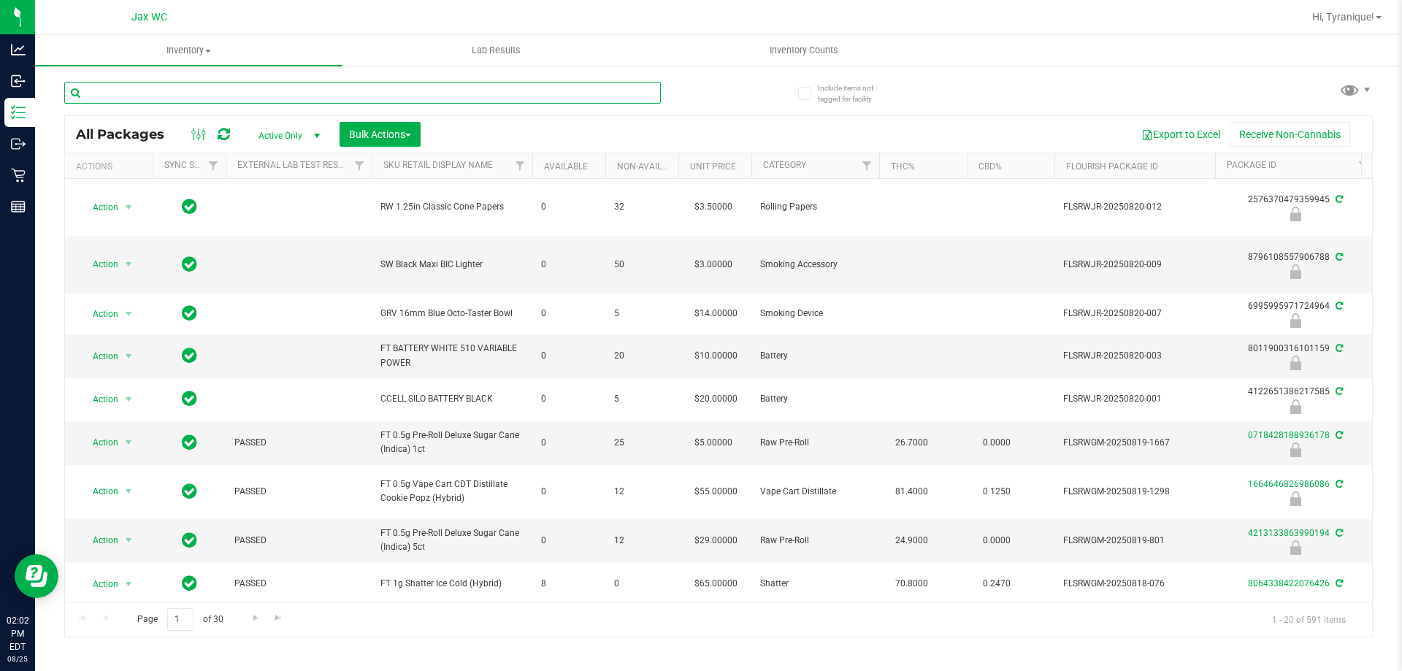
paste input "W-JUN25DDF02-0702"
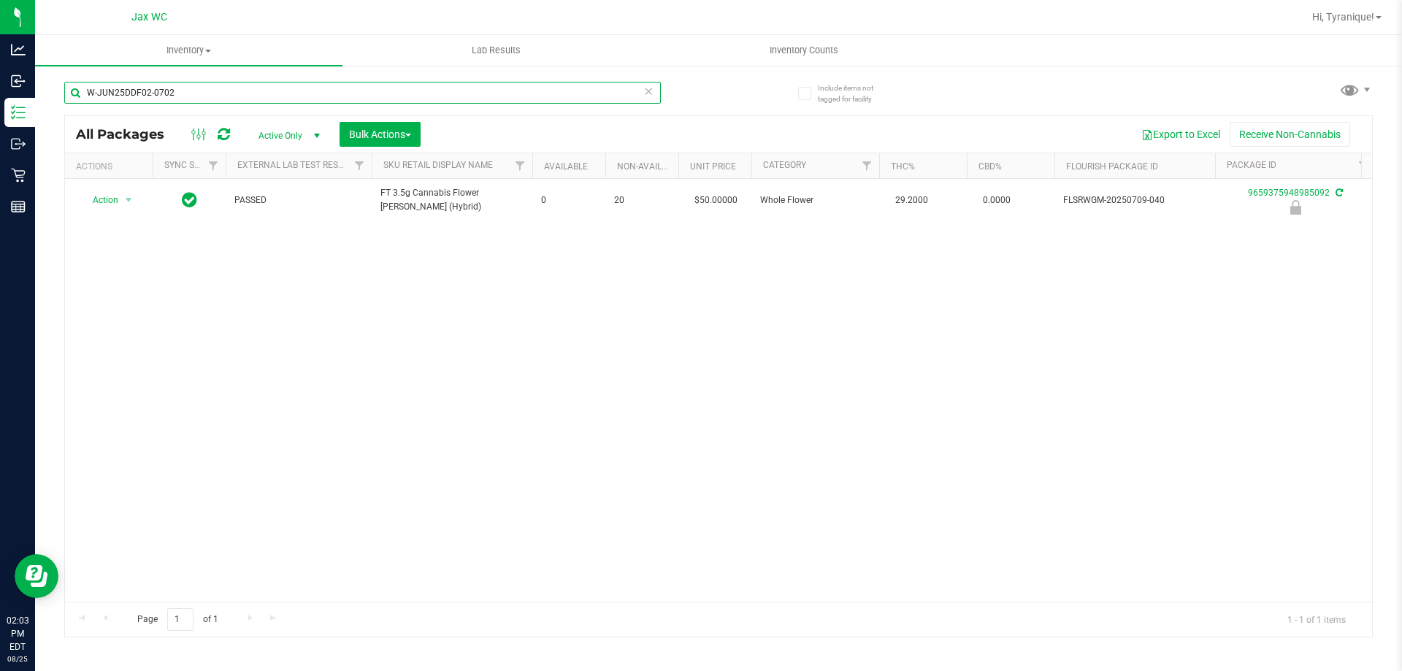
type input "W-JUN25DDF02-0702"
click at [649, 91] on icon at bounding box center [648, 91] width 10 height 18
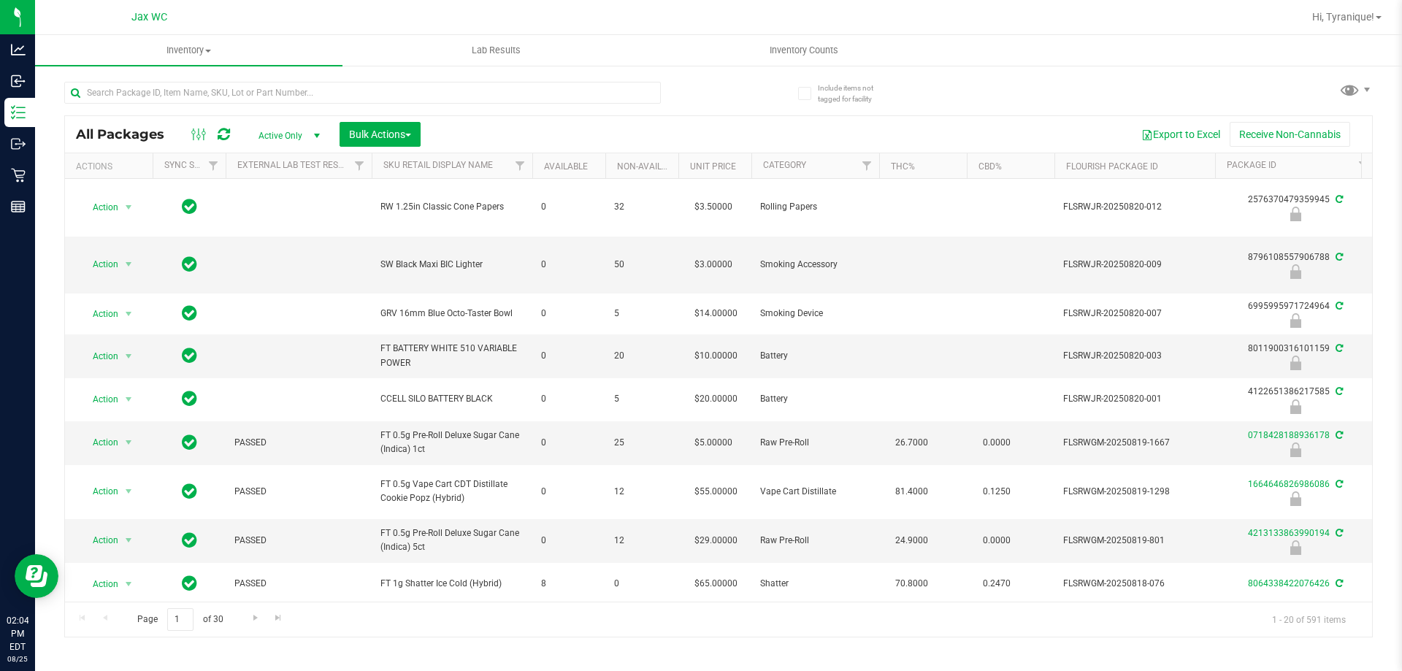
click at [741, 96] on div "All Packages Active Only Active Only Lab Samples Locked All External Internal B…" at bounding box center [718, 353] width 1309 height 570
